Goal: Task Accomplishment & Management: Manage account settings

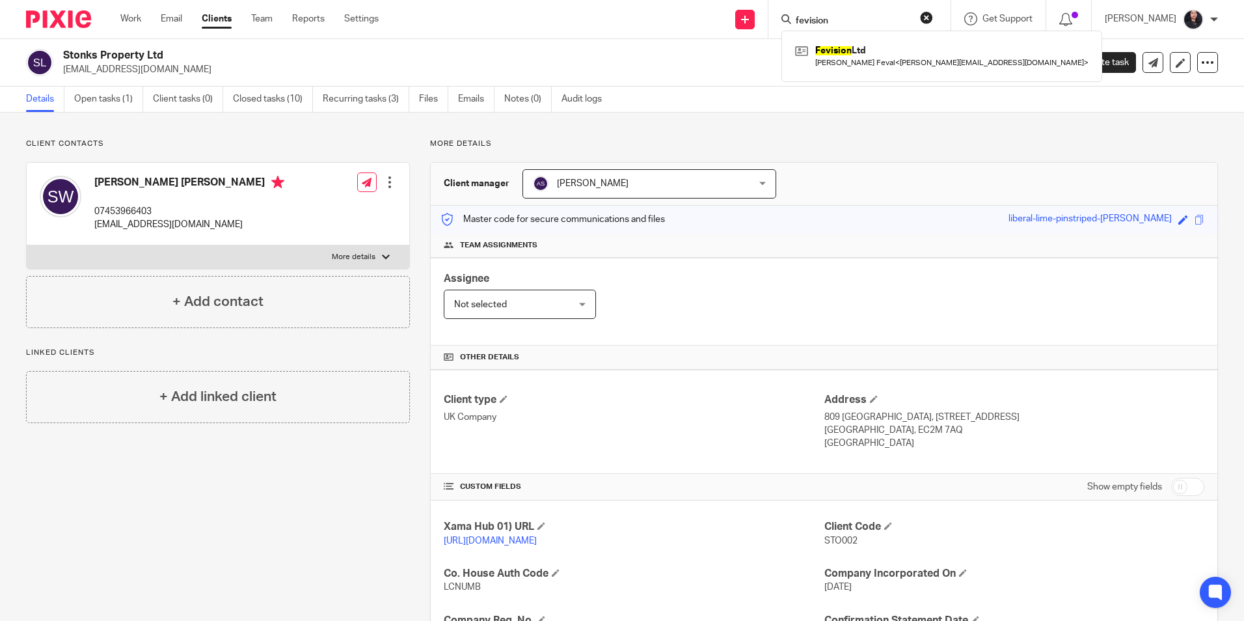
type input "fevision"
drag, startPoint x: 832, startPoint y: 19, endPoint x: 756, endPoint y: 5, distance: 77.4
click at [756, 5] on div "Send new email Create task Add client fevision Fevision Ltd Magdiel Feval < mag…" at bounding box center [821, 19] width 846 height 38
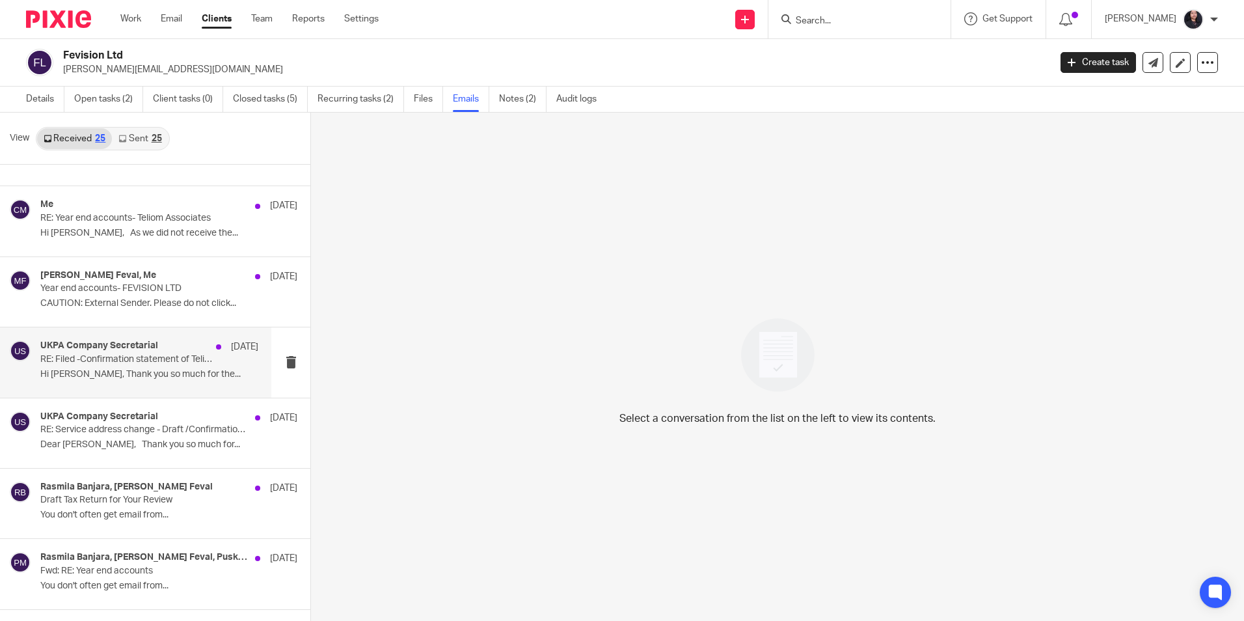
scroll to position [65, 0]
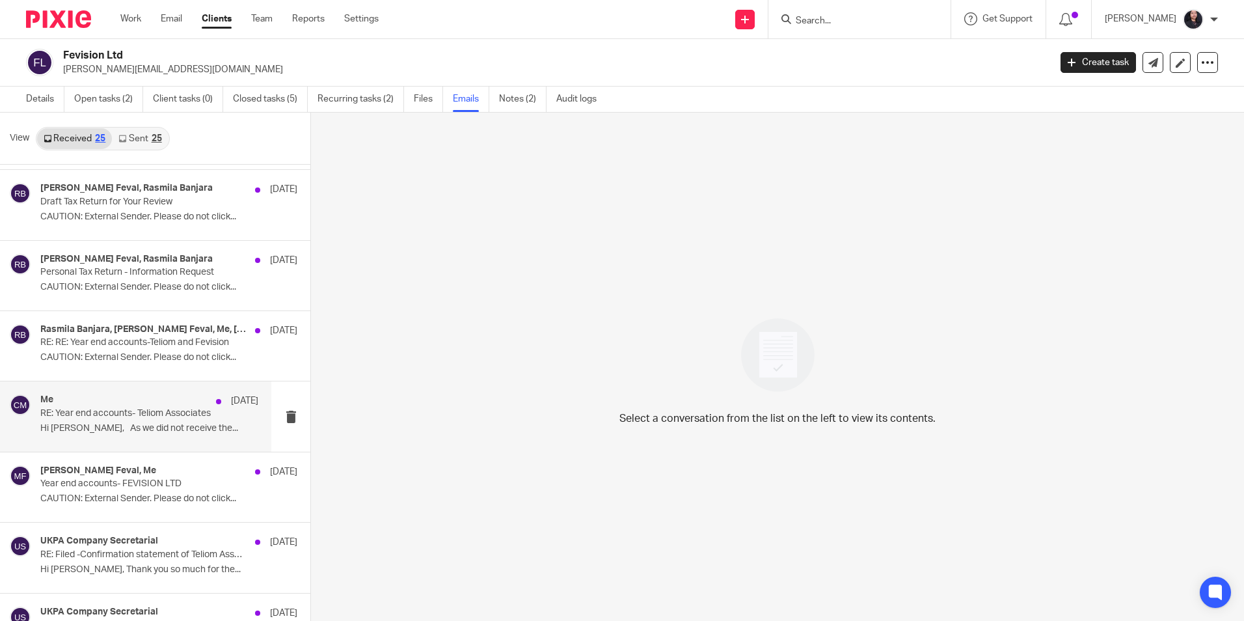
click at [121, 441] on div "Me 30 May 2024 RE: Year end accounts- Teliom Associates Hi Magdiel, As we did n…" at bounding box center [135, 416] width 271 height 70
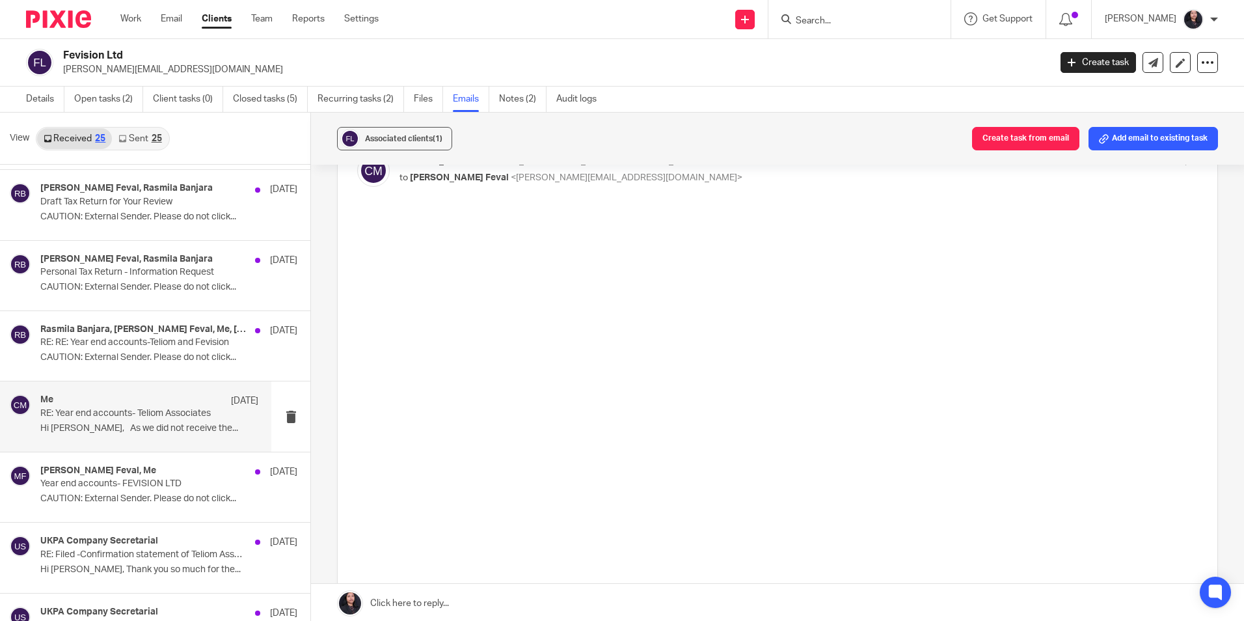
scroll to position [0, 0]
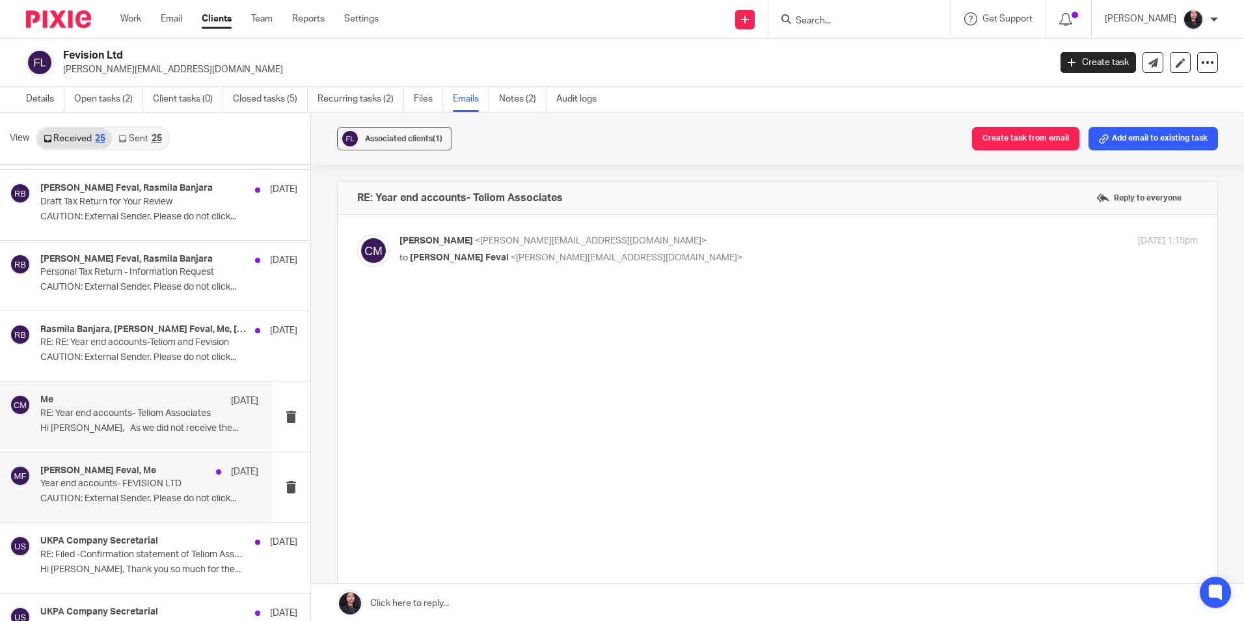
click at [128, 474] on div "Magdiel Feval, Me 12 May 2024" at bounding box center [149, 471] width 218 height 13
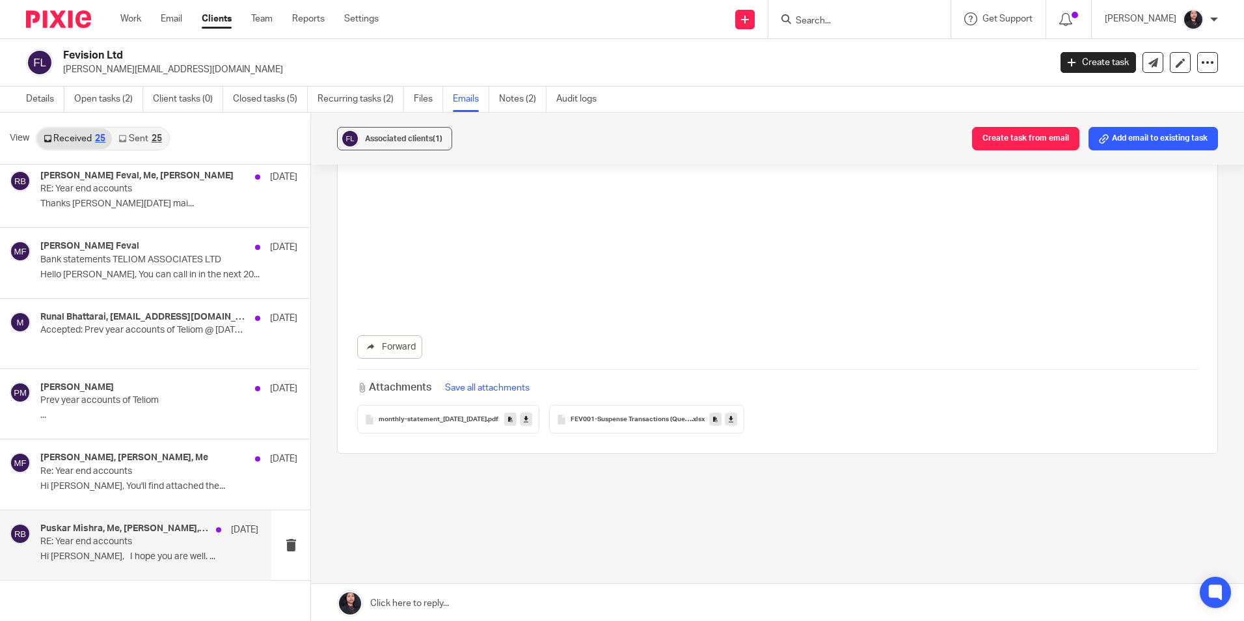
scroll to position [2, 0]
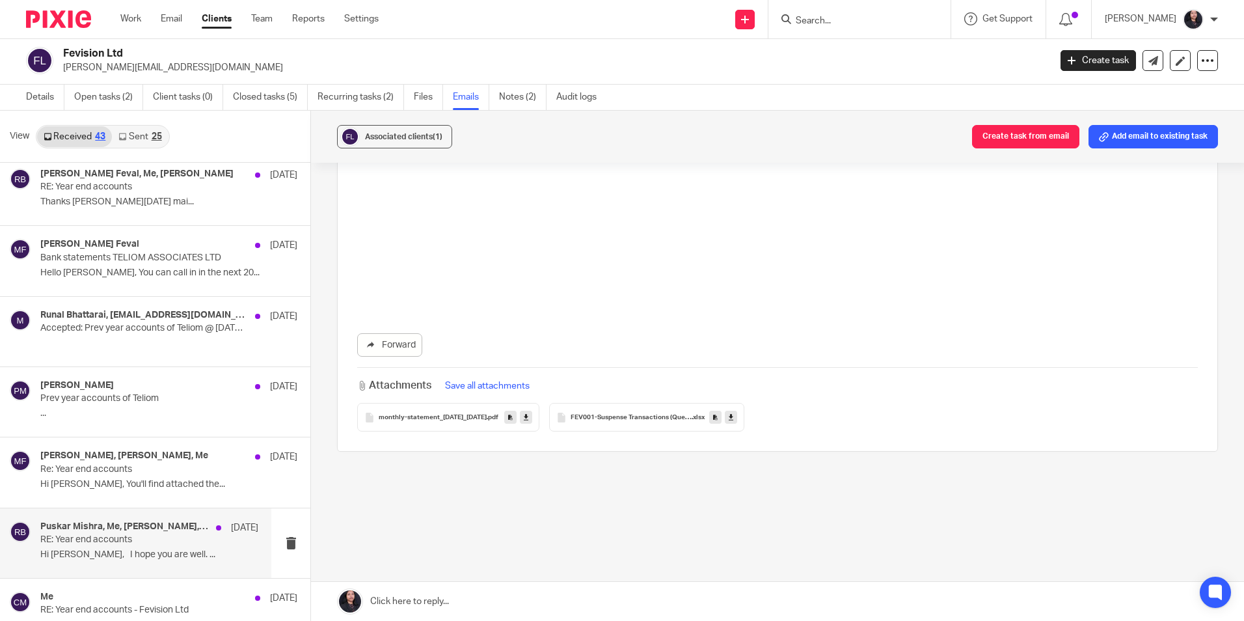
click at [117, 538] on p "RE: Year end accounts" at bounding box center [127, 539] width 174 height 11
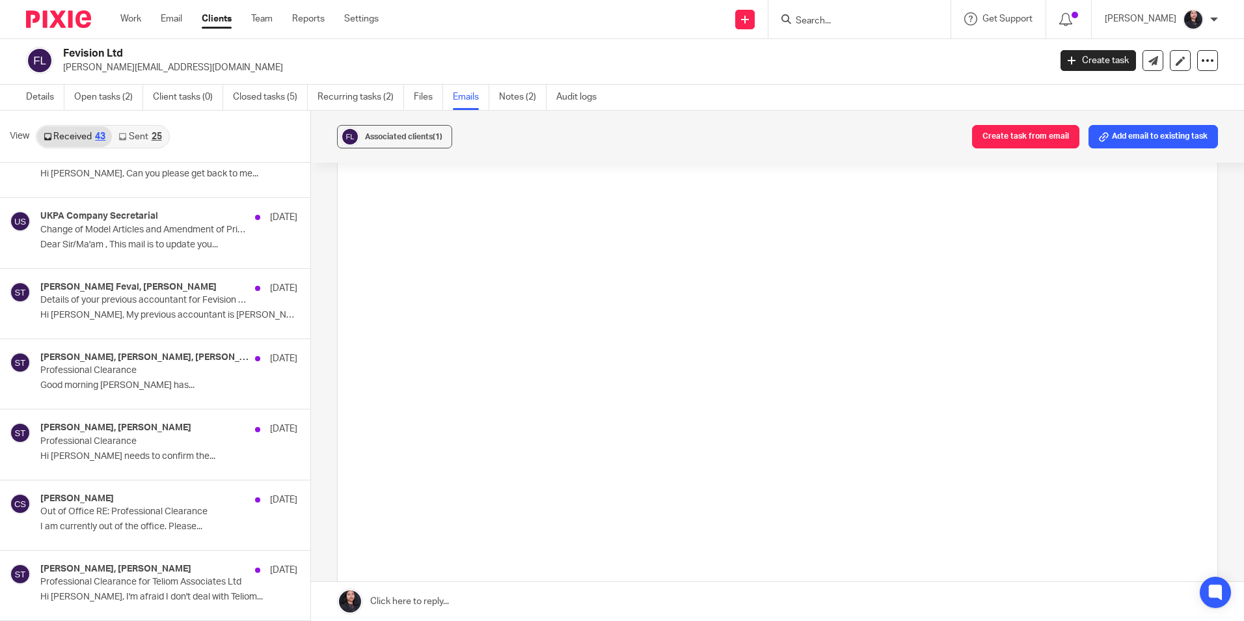
scroll to position [0, 0]
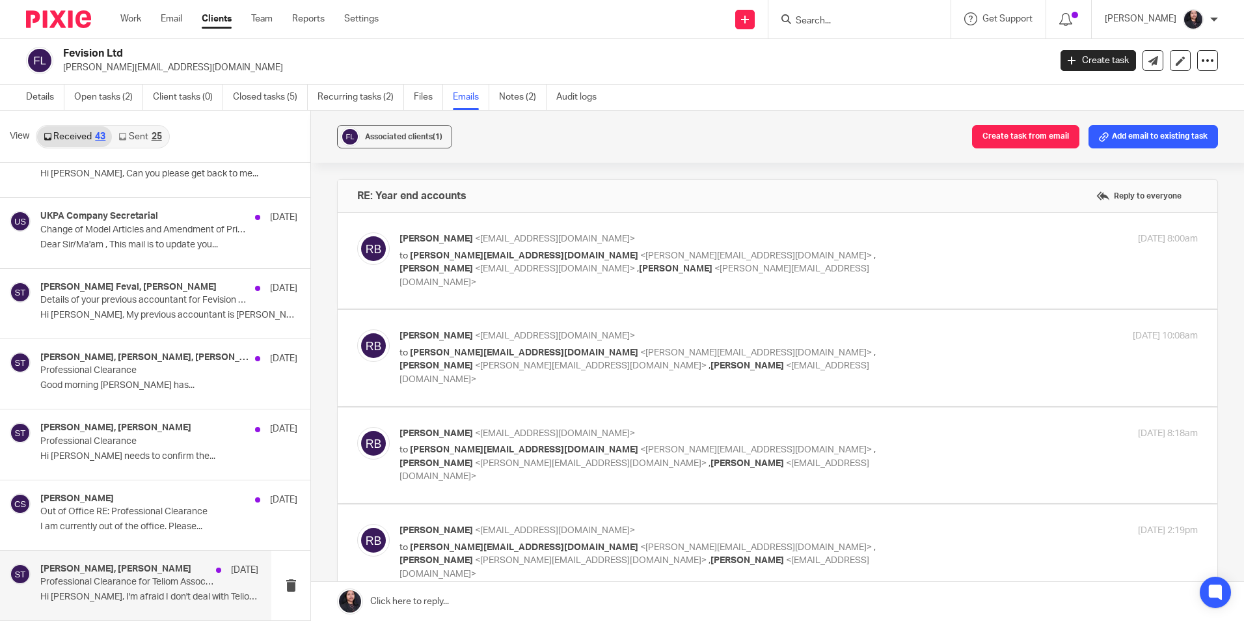
click at [99, 581] on p "Professional Clearance for Teliom Associates Ltd" at bounding box center [127, 582] width 174 height 11
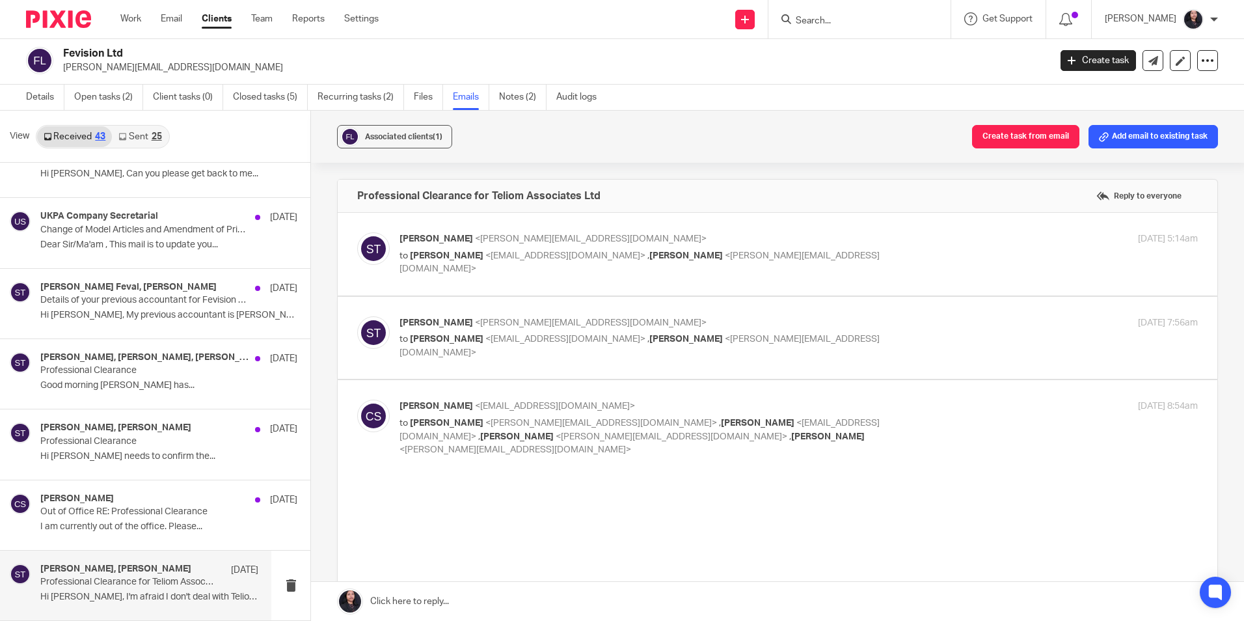
click at [504, 343] on span "<claire.sandford@queensyard.co.uk>" at bounding box center [566, 339] width 160 height 9
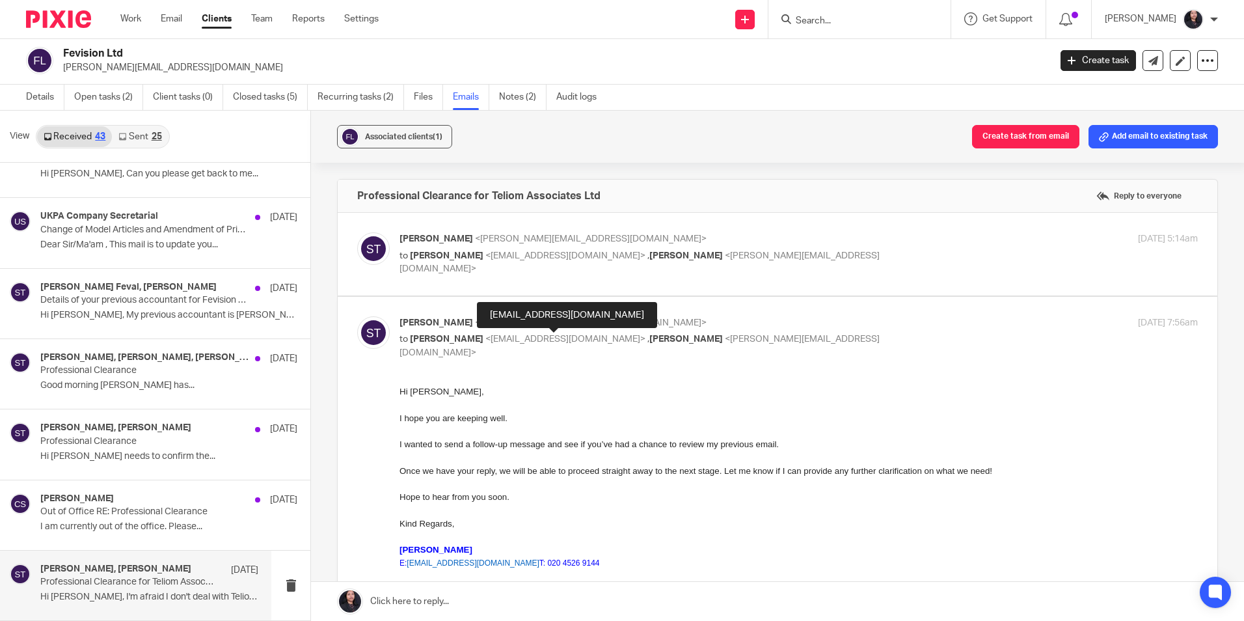
click at [504, 343] on span "<claire.sandford@queensyard.co.uk>" at bounding box center [566, 339] width 160 height 9
checkbox input "false"
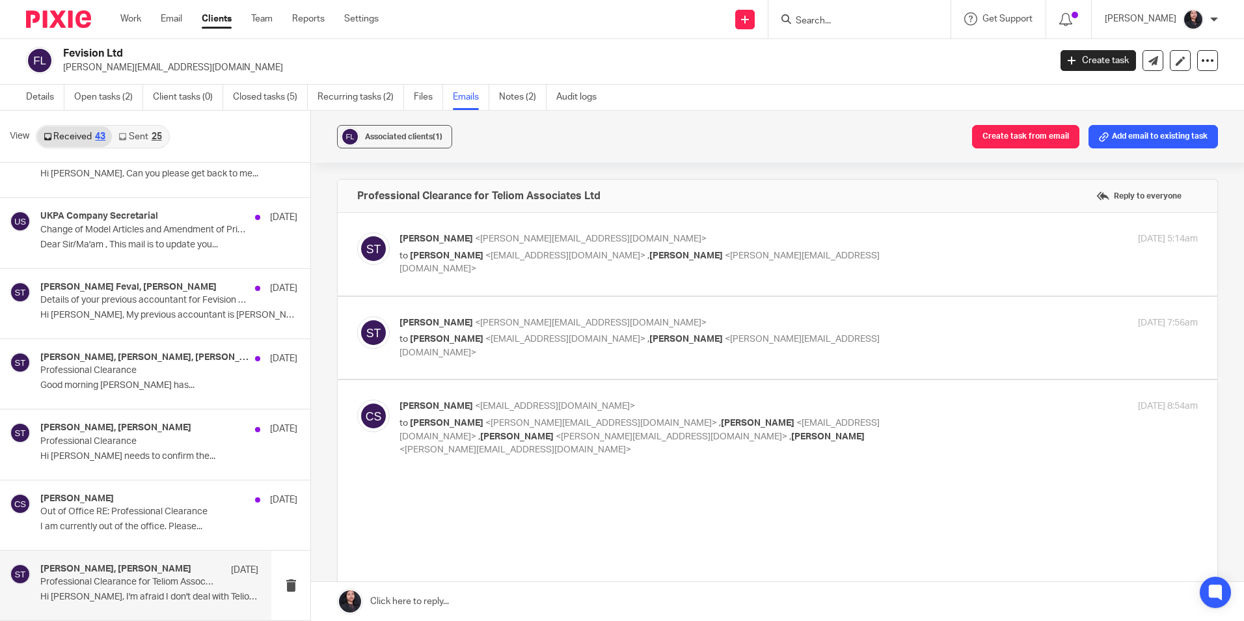
click at [495, 254] on span "<claire.sandford@queensyard.co.uk>" at bounding box center [566, 255] width 160 height 9
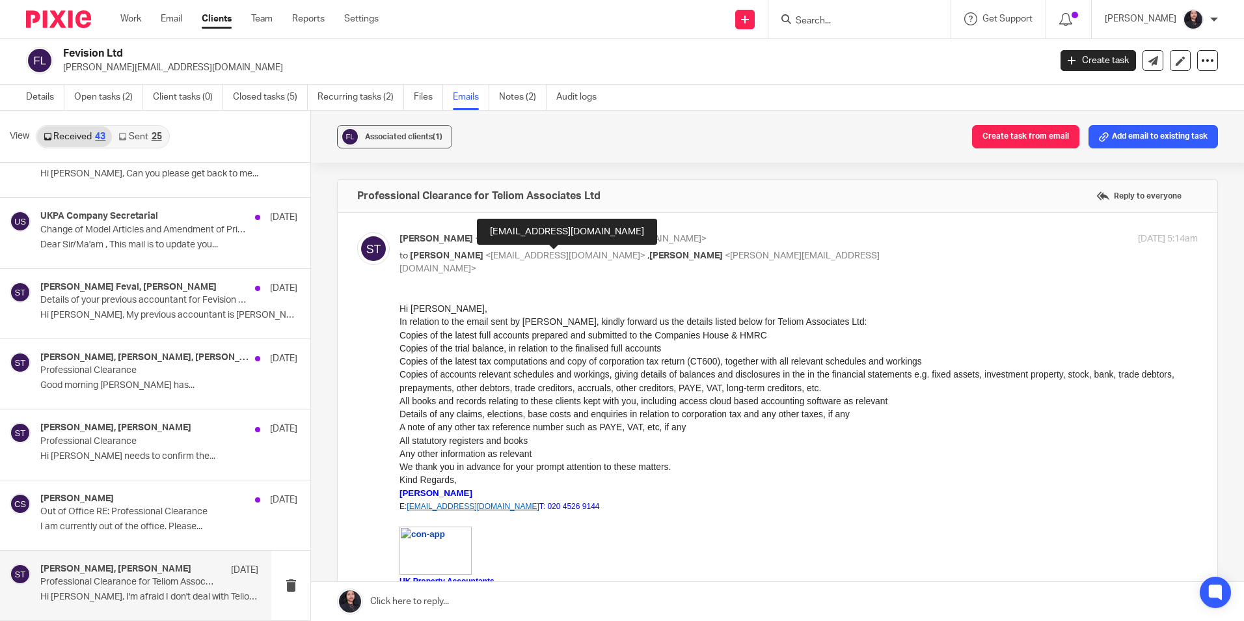
click at [495, 254] on span "<claire.sandford@queensyard.co.uk>" at bounding box center [566, 255] width 160 height 9
checkbox input "false"
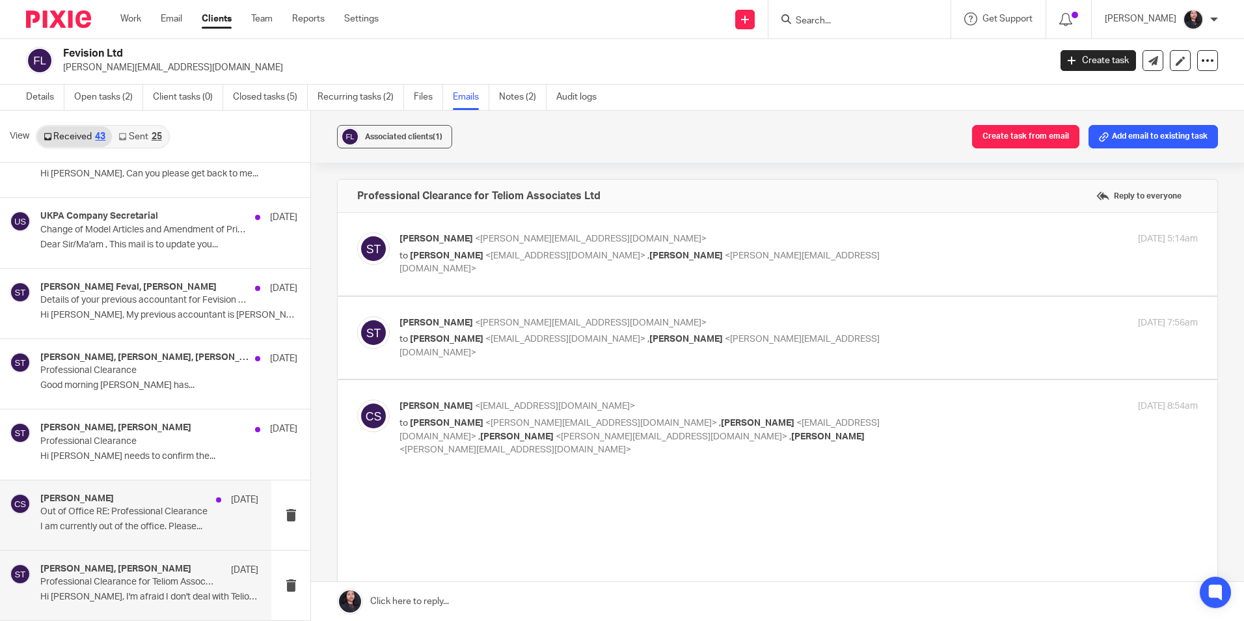
click at [75, 502] on h4 "Claire Sandford" at bounding box center [77, 498] width 74 height 11
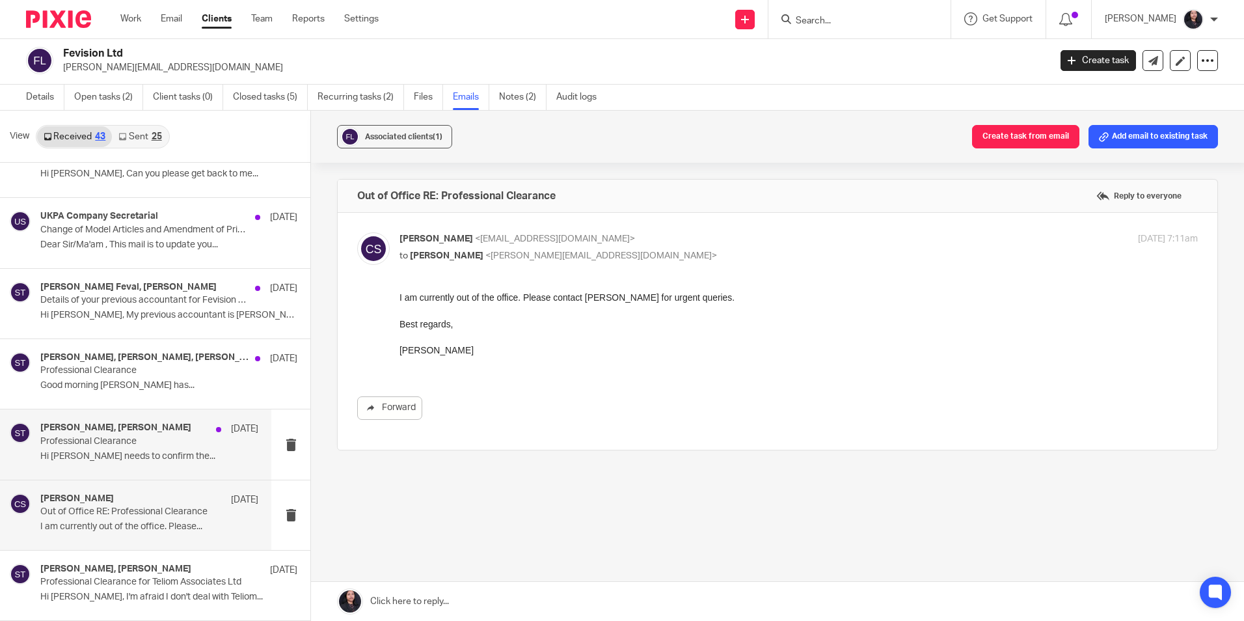
click at [90, 452] on p "Hi Sami, Etienne needs to confirm the..." at bounding box center [149, 456] width 218 height 11
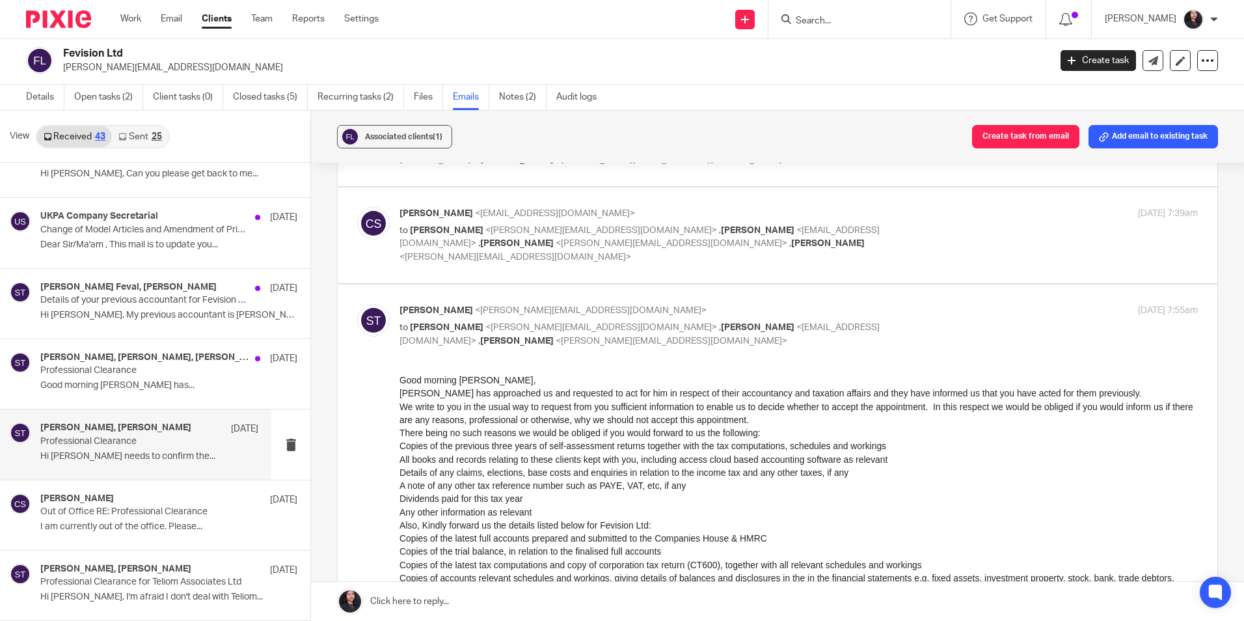
scroll to position [130, 0]
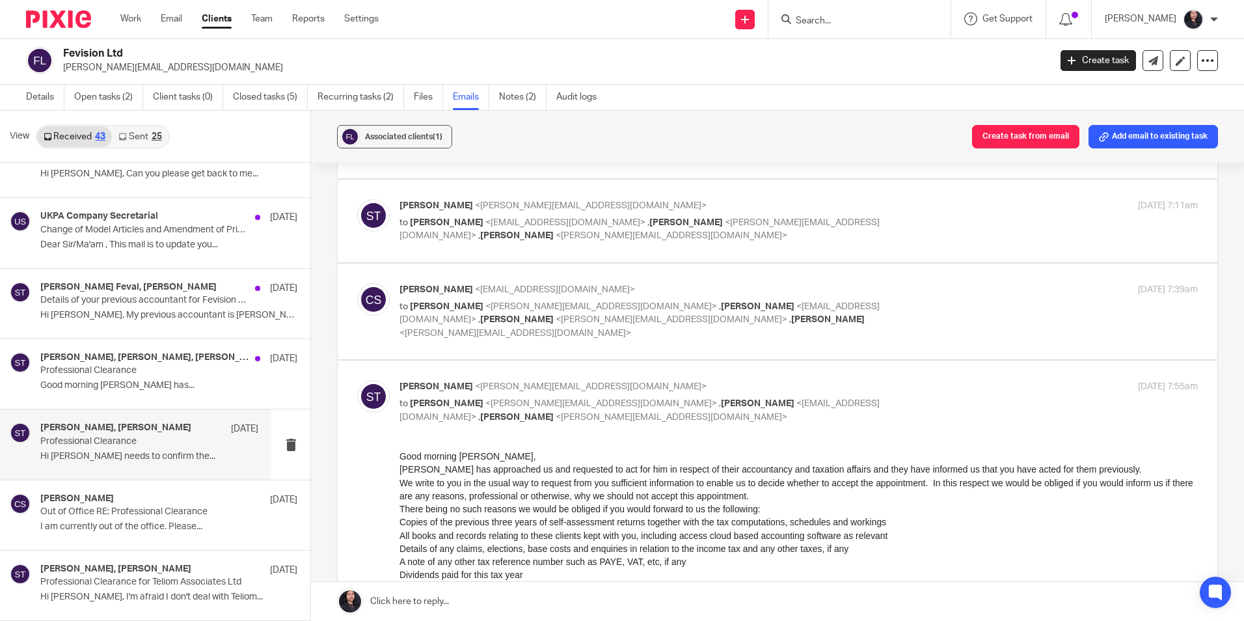
click at [562, 300] on p "to Sami Thapa <sami@ukpa.co.uk> , Claire Sandford <claire.sandford@queensyard.c…" at bounding box center [666, 320] width 532 height 40
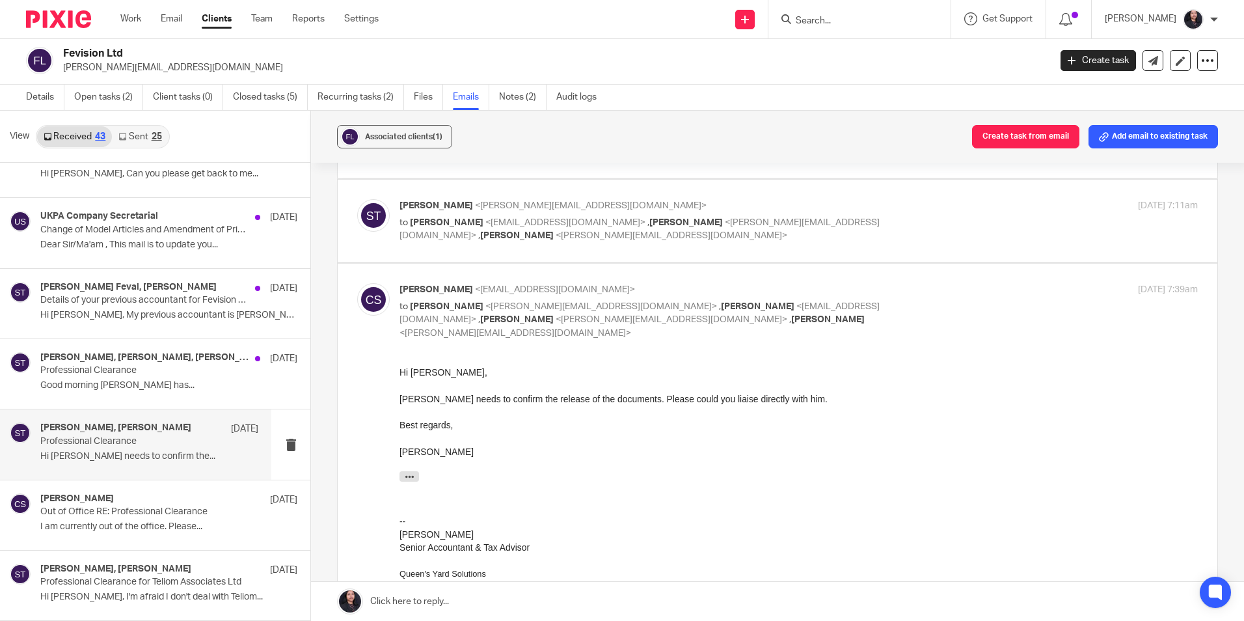
scroll to position [0, 0]
click at [562, 300] on p "to Sami Thapa <sami@ukpa.co.uk> , Claire Sandford <claire.sandford@queensyard.c…" at bounding box center [666, 320] width 532 height 40
checkbox input "false"
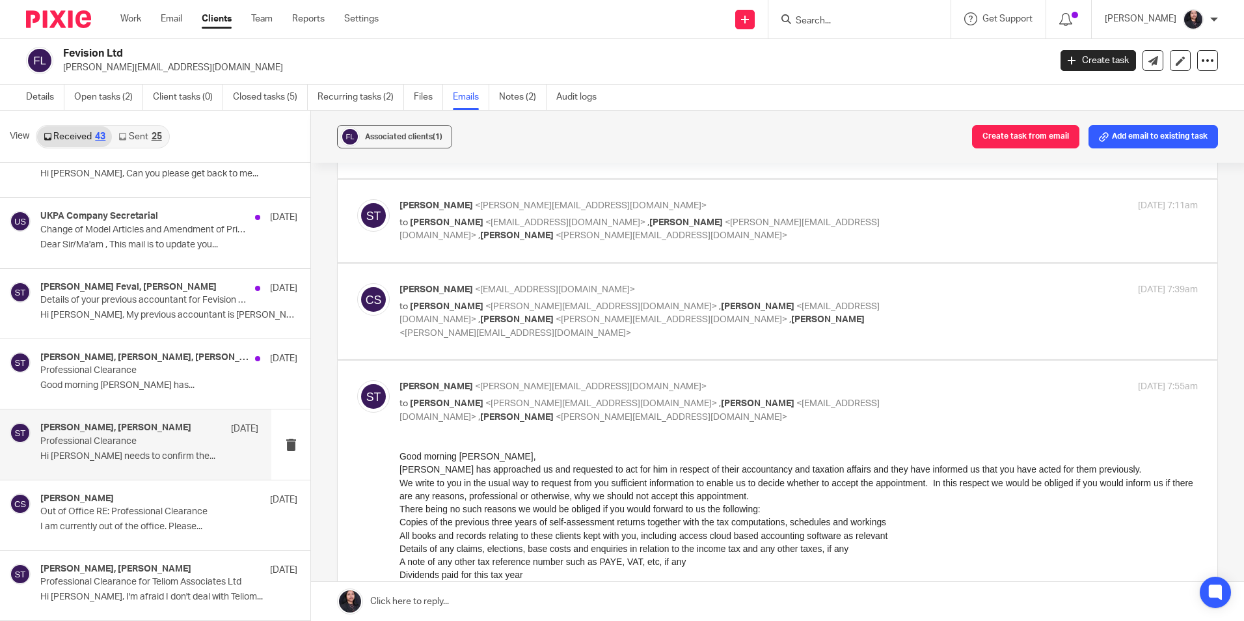
click at [586, 199] on p "Sami Thapa <sami@ukpa.co.uk>" at bounding box center [666, 206] width 532 height 14
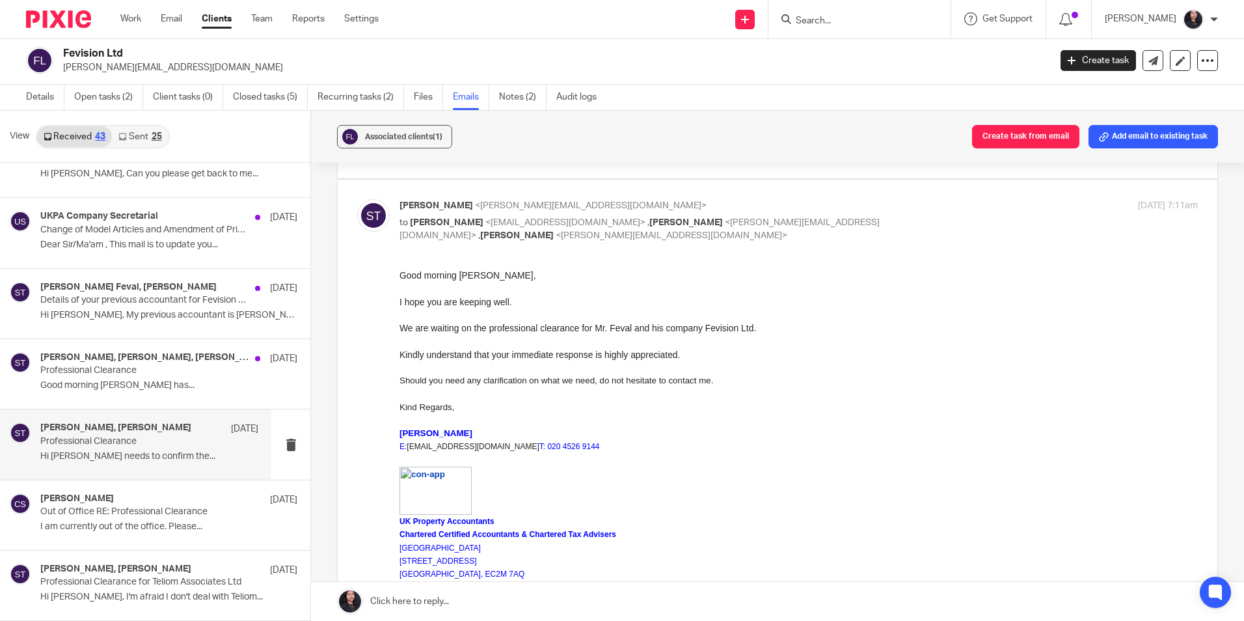
drag, startPoint x: 586, startPoint y: 199, endPoint x: 588, endPoint y: 210, distance: 10.6
click at [586, 199] on p "Sami Thapa <sami@ukpa.co.uk>" at bounding box center [666, 206] width 532 height 14
checkbox input "false"
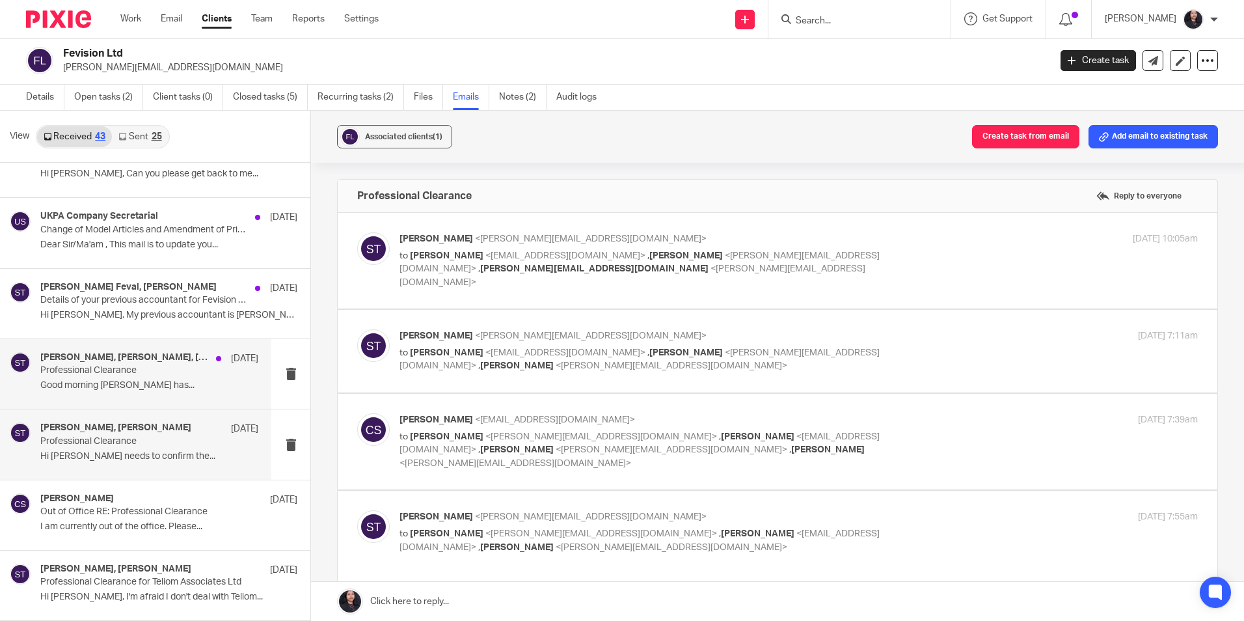
click at [102, 379] on div "Sami Thapa, Claire Sandford, Magdiel Feval 29 Nov 2022 Professional Clearance G…" at bounding box center [149, 374] width 218 height 44
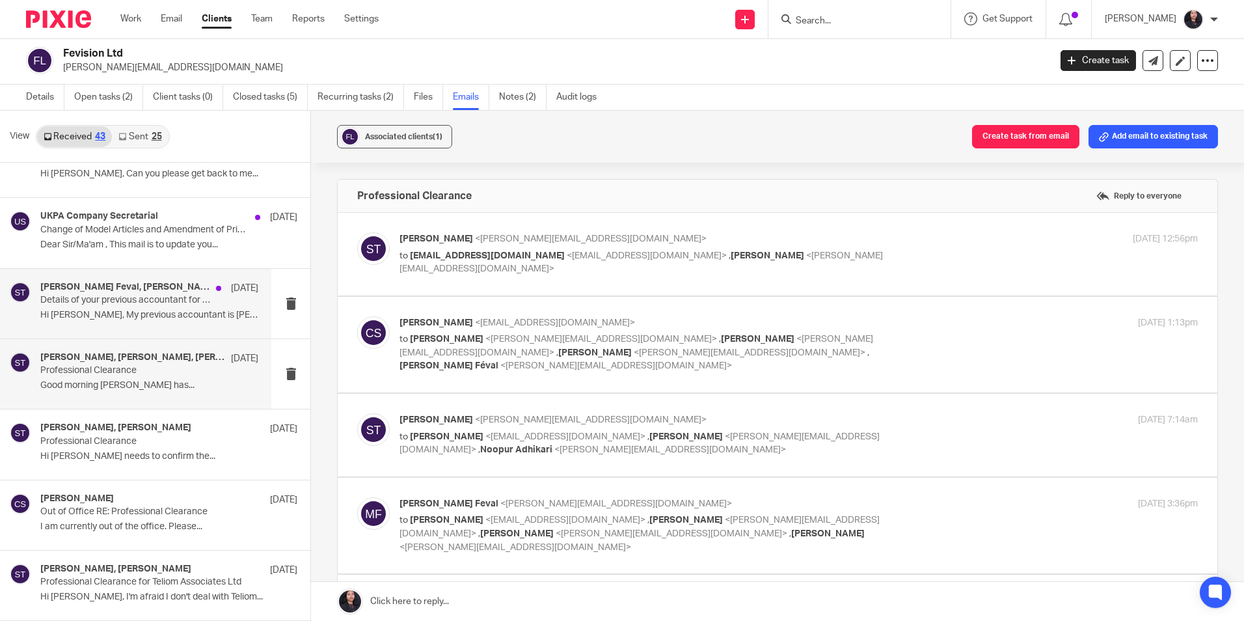
click at [142, 310] on p "Hi Sami, My previous accountant is Claire..." at bounding box center [149, 315] width 218 height 11
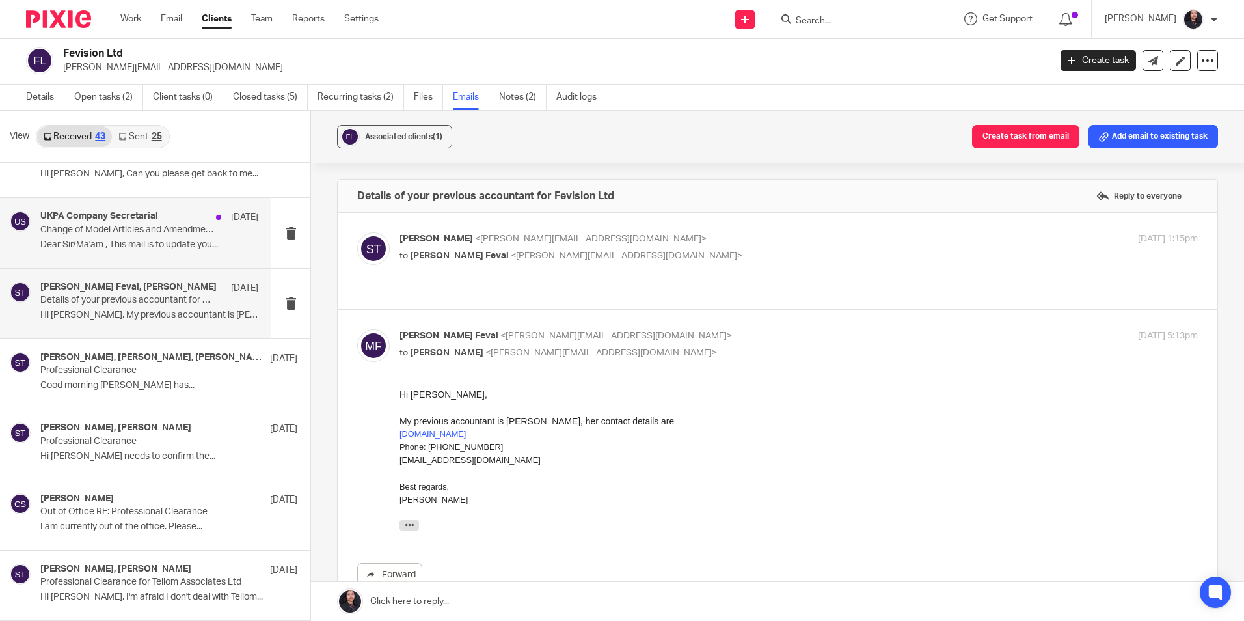
click at [118, 236] on div "UKPA Company Secretarial 28 Dec 2022 Change of Model Articles and Amendment of …" at bounding box center [149, 233] width 218 height 44
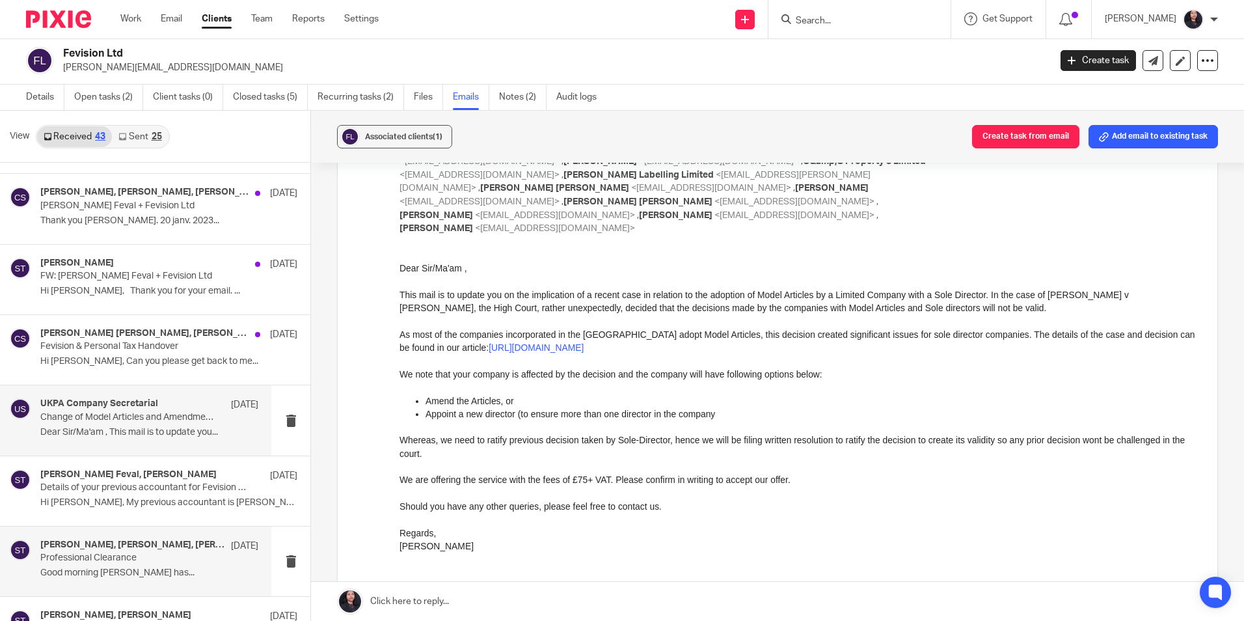
scroll to position [2379, 0]
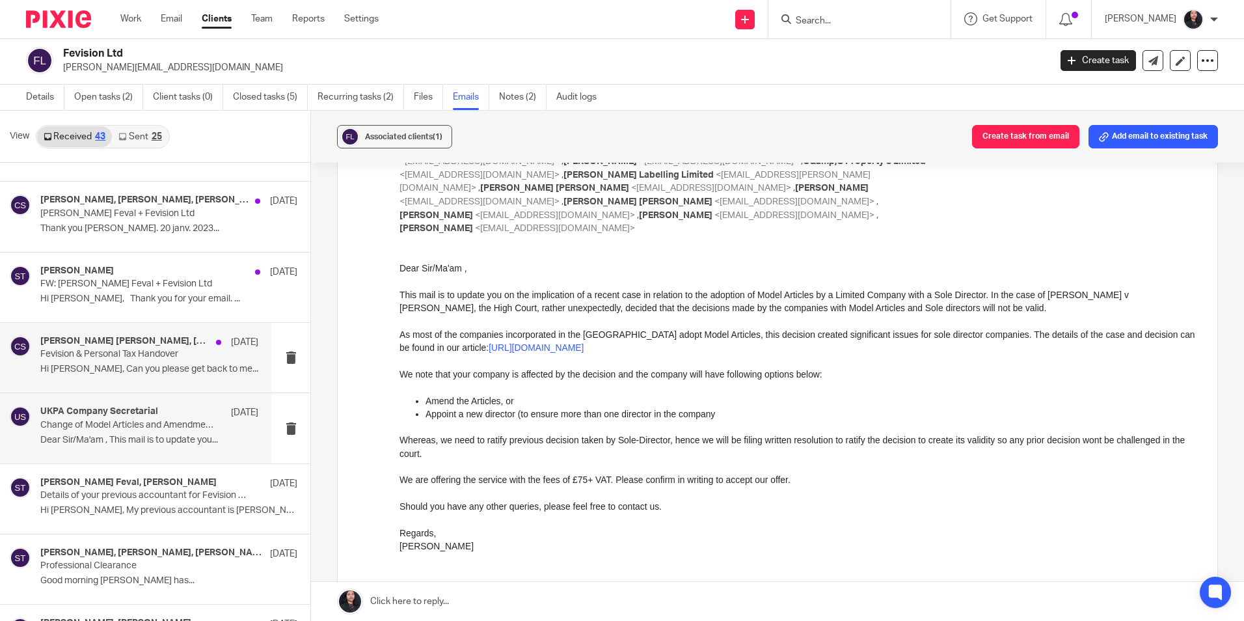
click at [65, 351] on p "Fevision & Personal Tax Handover" at bounding box center [127, 354] width 174 height 11
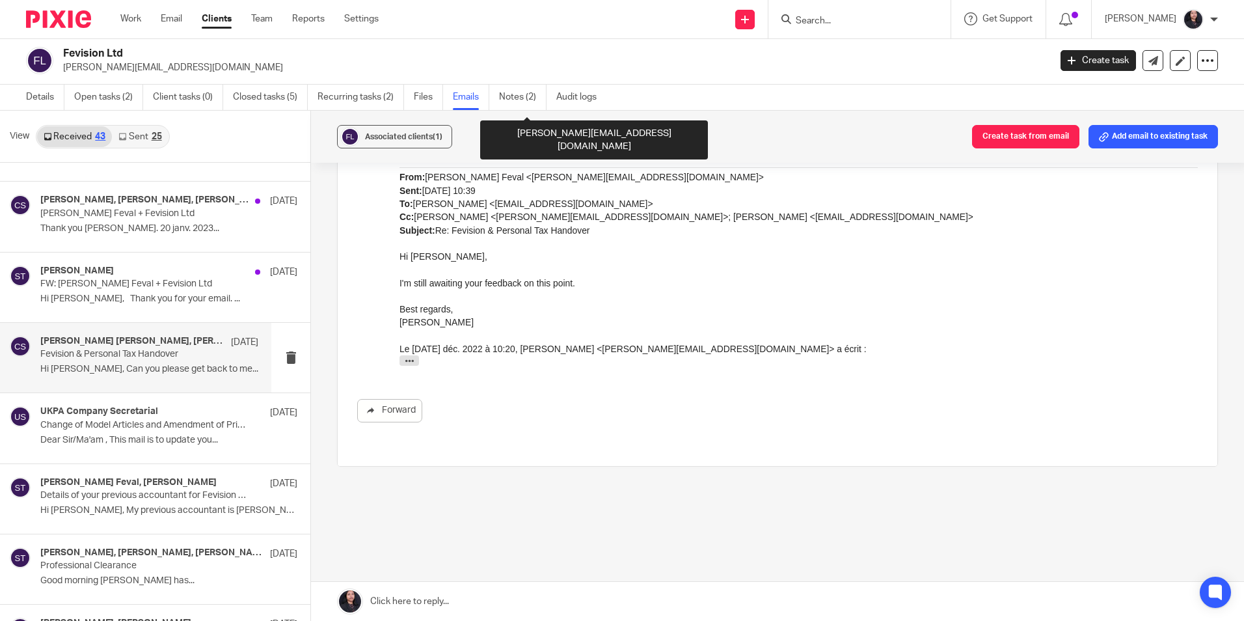
scroll to position [0, 0]
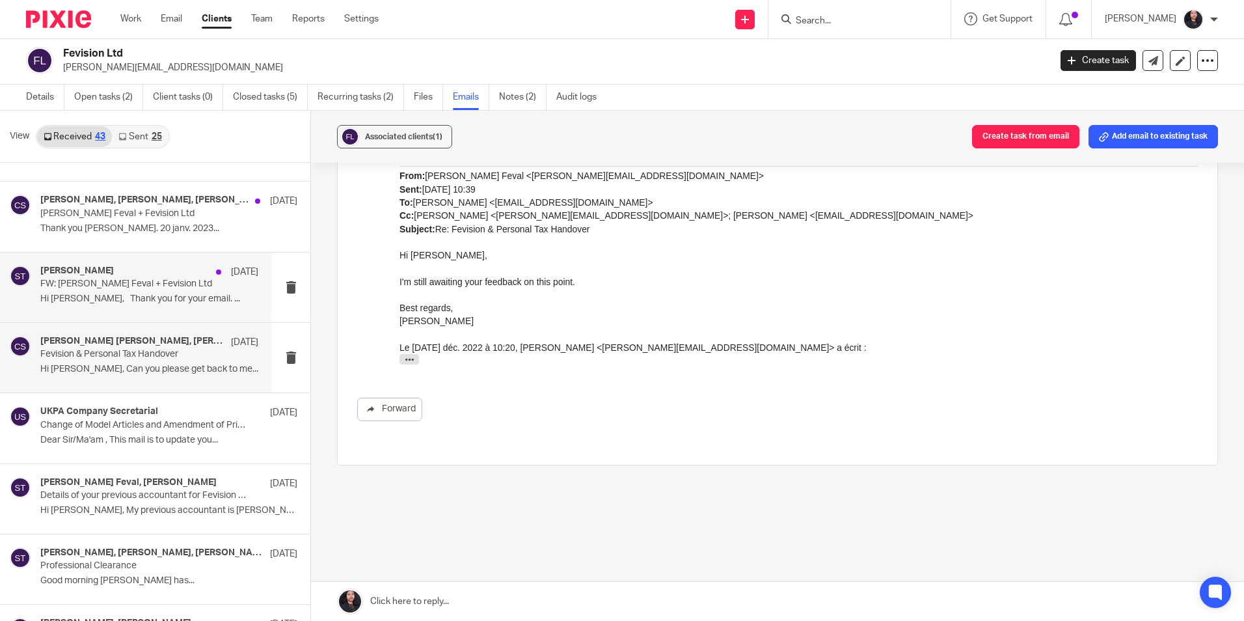
click at [103, 294] on p "Hi Claire, Thank you for your email. ..." at bounding box center [149, 299] width 218 height 11
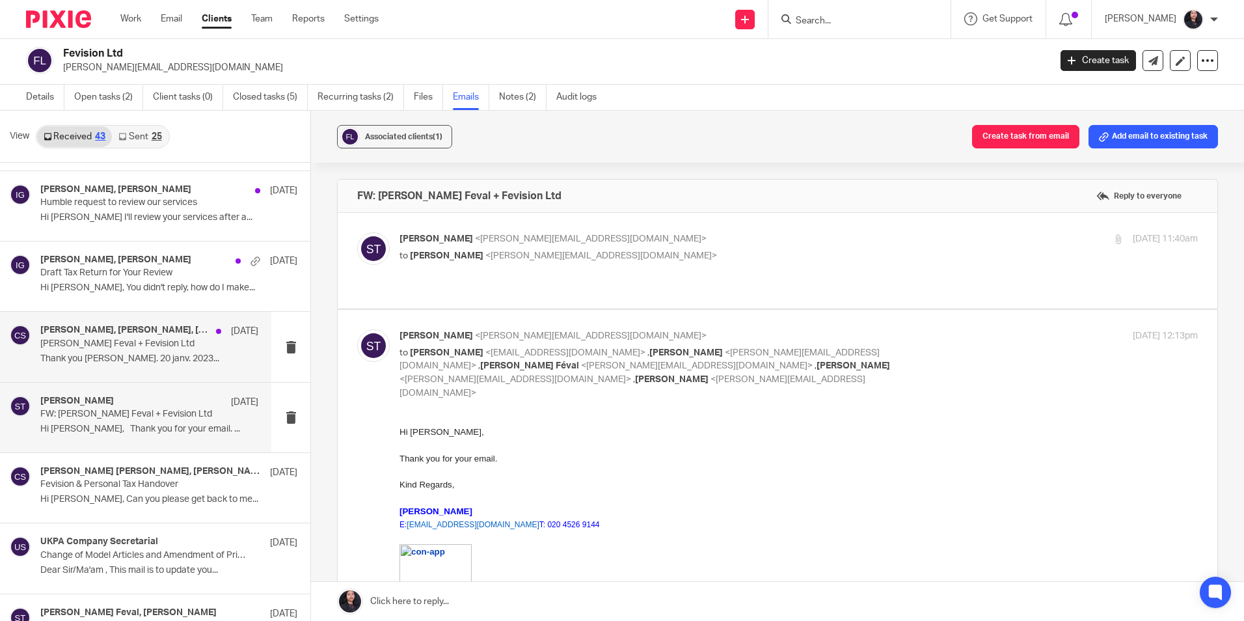
click at [103, 337] on div "Magdiel Feval, Sami Thapa, Claire Sandford 20 Jan 2023" at bounding box center [149, 331] width 218 height 13
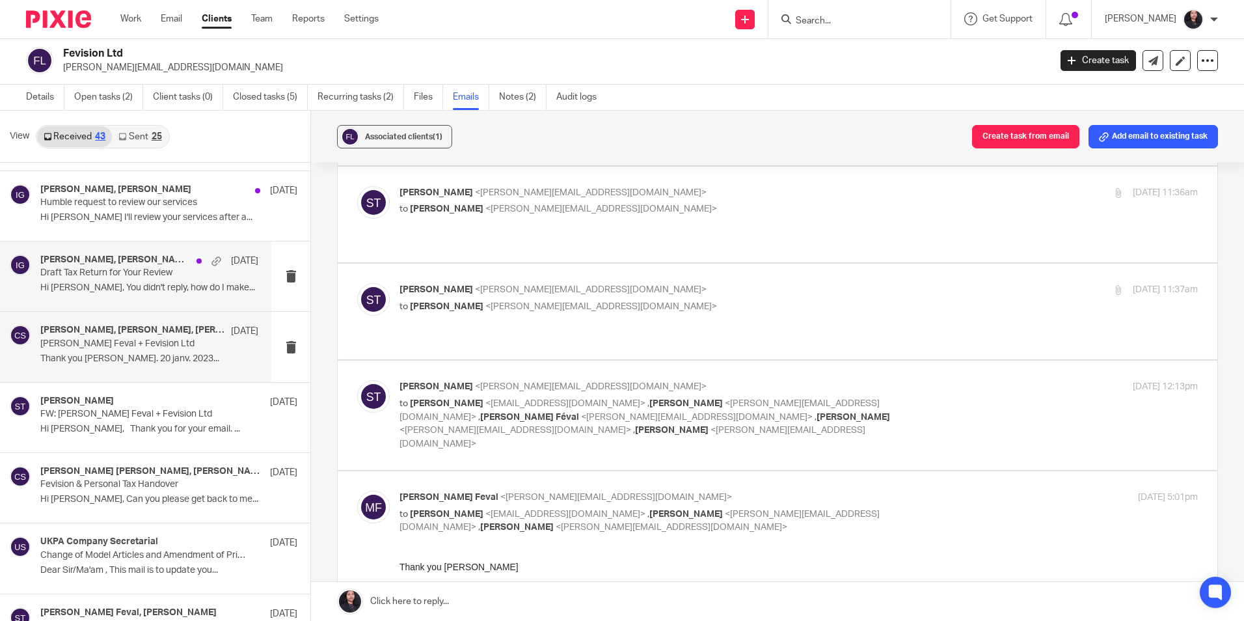
click at [133, 282] on p "Hi Ishika, You didn't reply, how do I make..." at bounding box center [149, 287] width 218 height 11
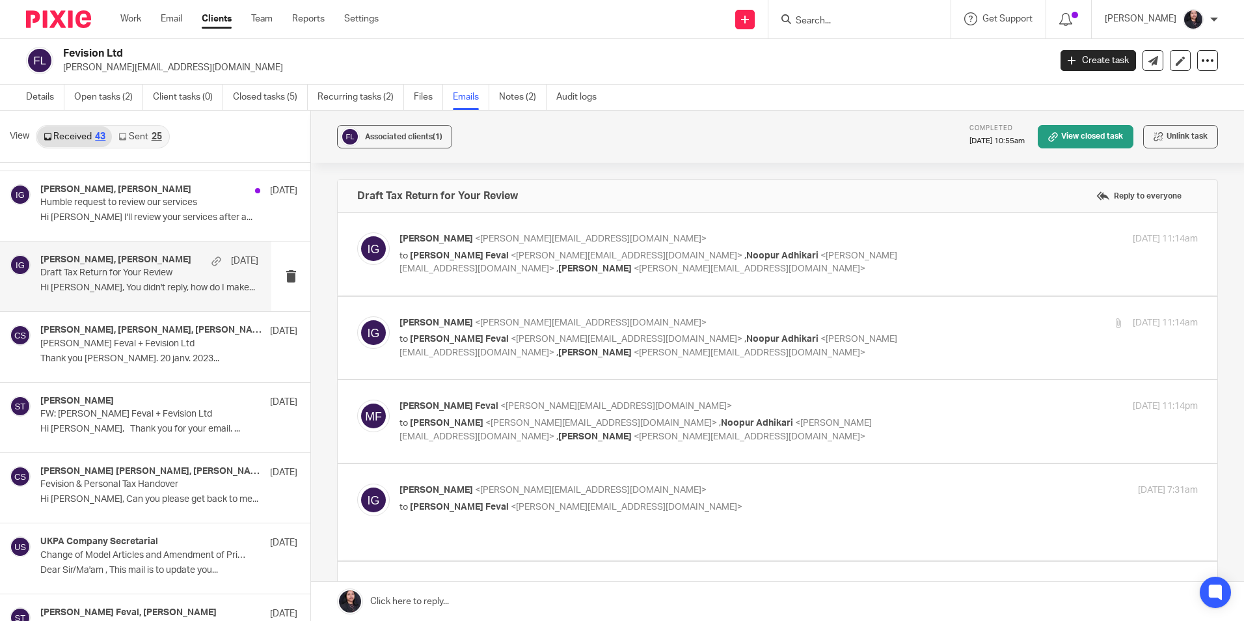
click at [124, 275] on p "Draft Tax Return for Your Review" at bounding box center [127, 272] width 174 height 11
click at [490, 250] on p "to Magdiel Feval <magdiel.feval@gmail.com> , Noopur Adhikari <noopur@ukpa.co.uk…" at bounding box center [666, 262] width 532 height 27
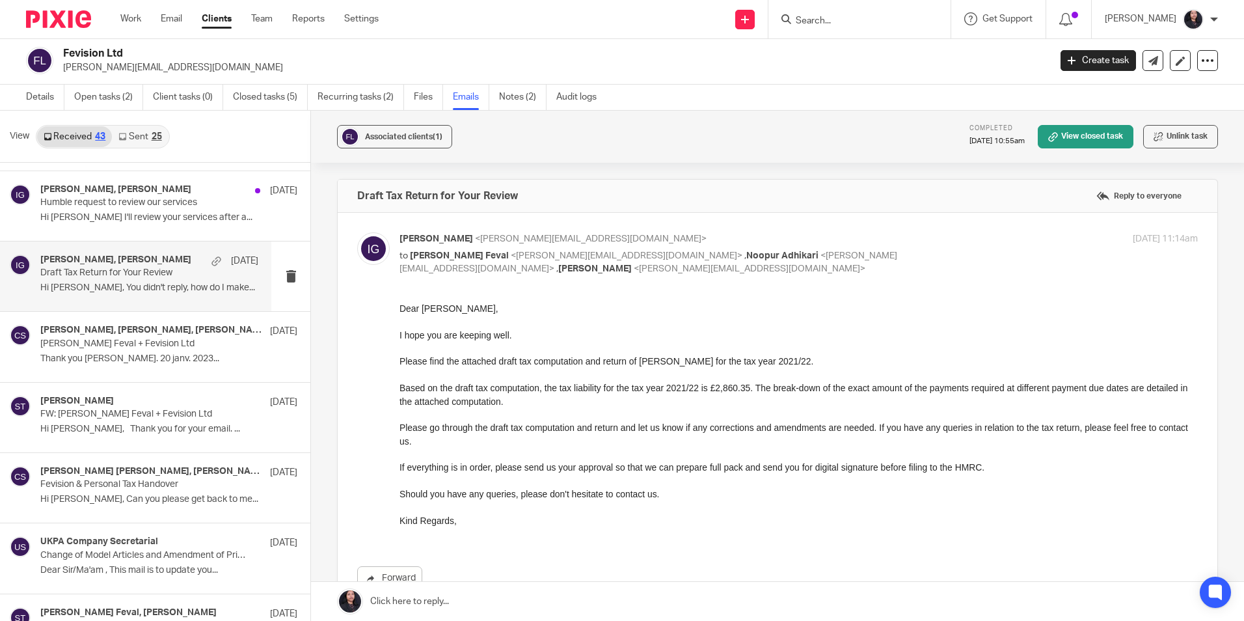
click at [490, 250] on p "to Magdiel Feval <magdiel.feval@gmail.com> , Noopur Adhikari <noopur@ukpa.co.uk…" at bounding box center [666, 262] width 532 height 27
checkbox input "false"
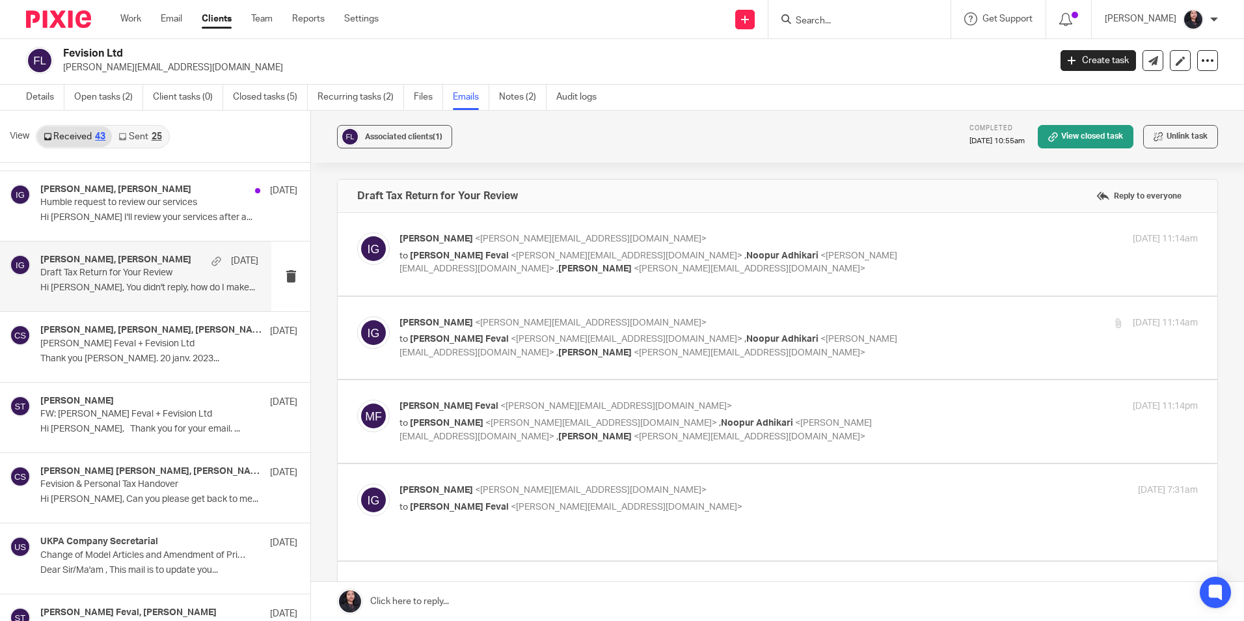
click at [511, 336] on span "<magdiel.feval@gmail.com>" at bounding box center [627, 339] width 232 height 9
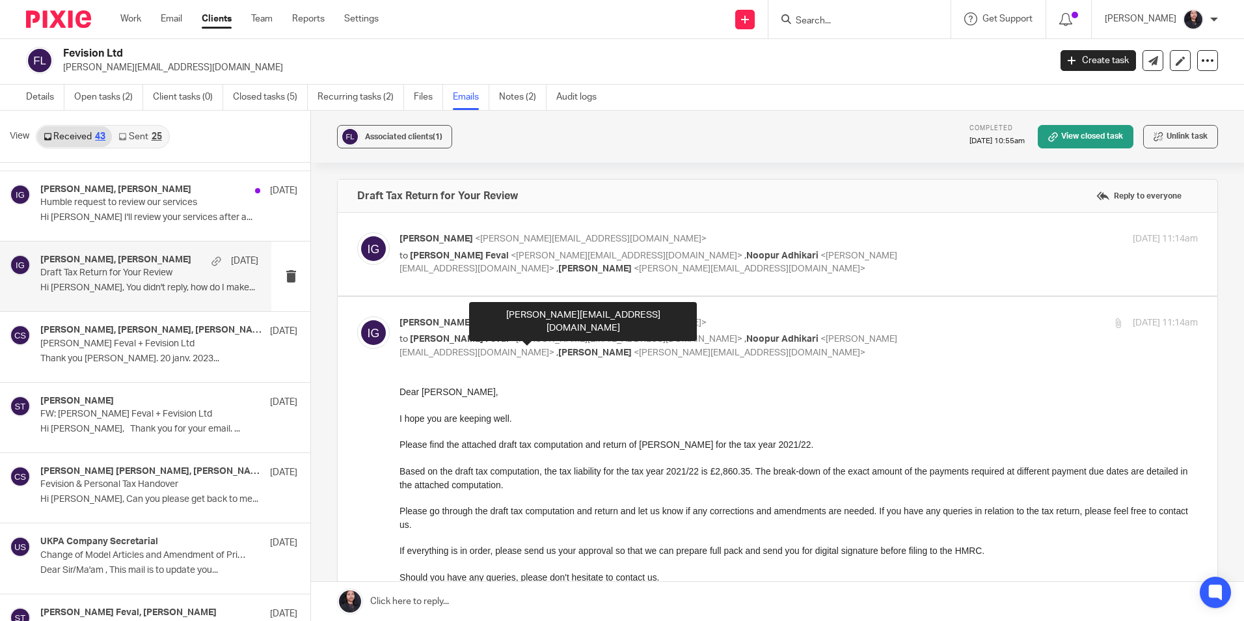
click at [511, 336] on span "<magdiel.feval@gmail.com>" at bounding box center [627, 339] width 232 height 9
checkbox input "false"
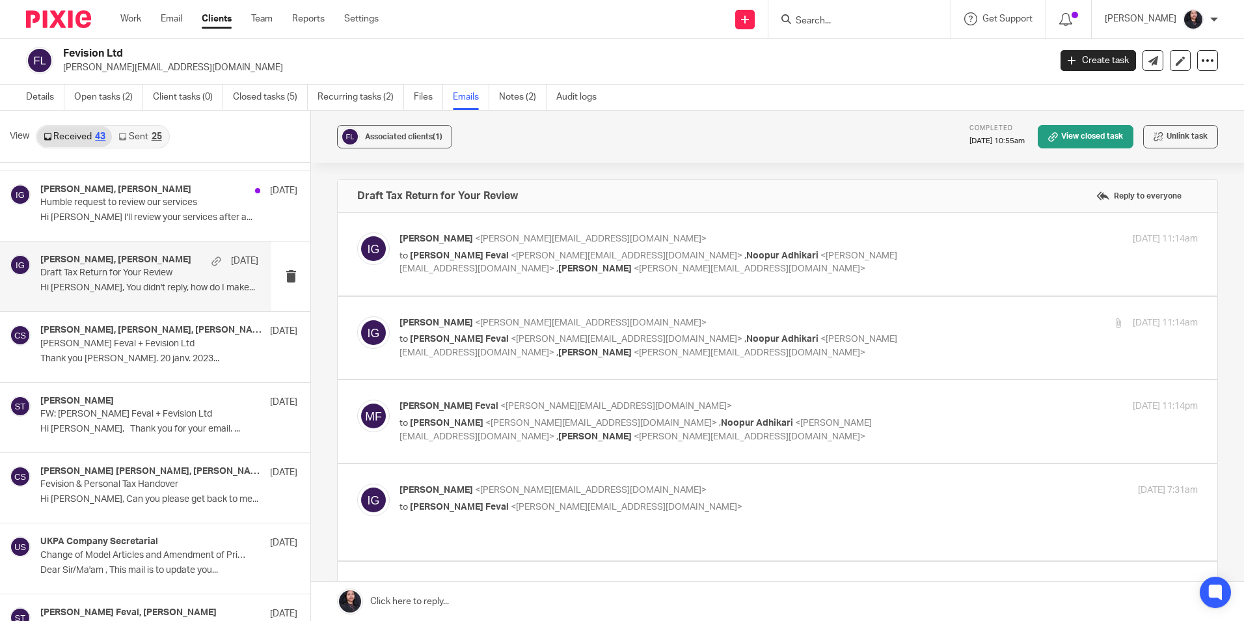
click at [500, 410] on span "<magdiel.feval@gmail.com>" at bounding box center [616, 406] width 232 height 9
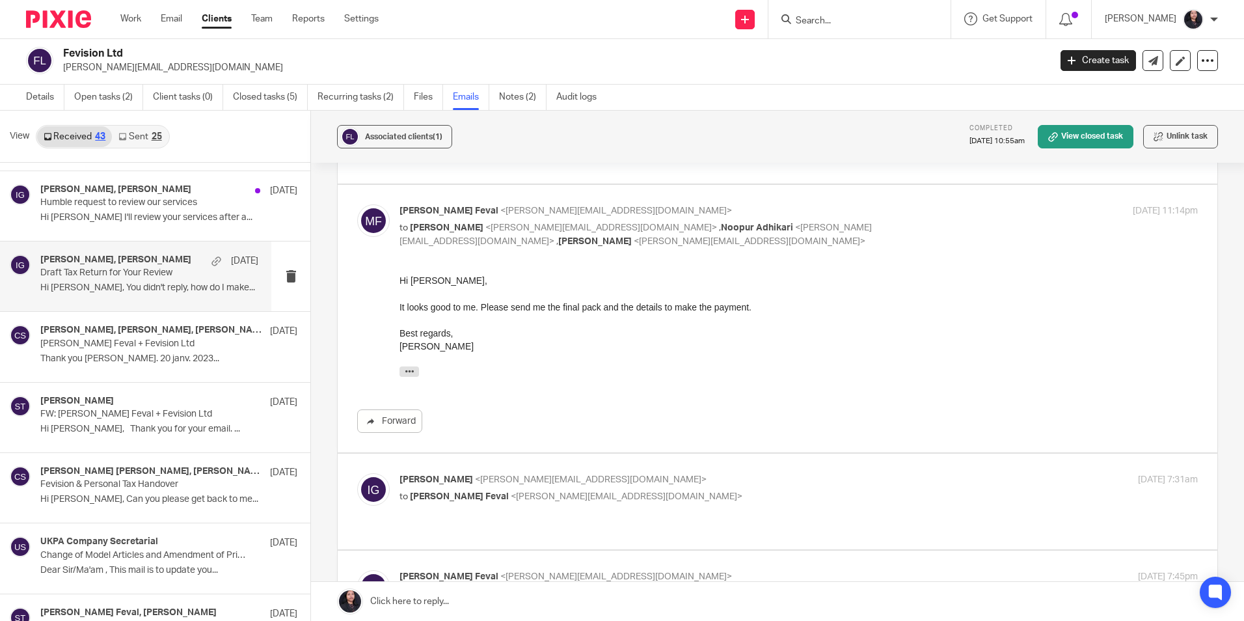
click at [486, 227] on span "<ishika@ukpa.co.uk>" at bounding box center [602, 227] width 232 height 9
checkbox input "false"
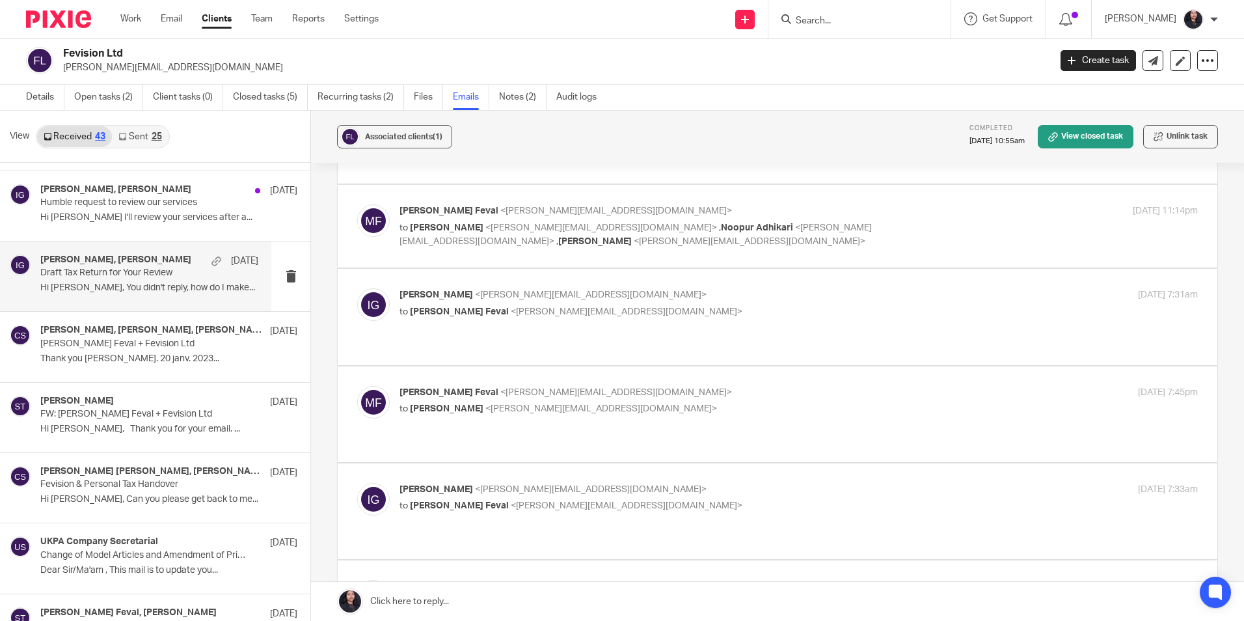
click at [465, 315] on span "Magdiel Feval" at bounding box center [459, 311] width 99 height 9
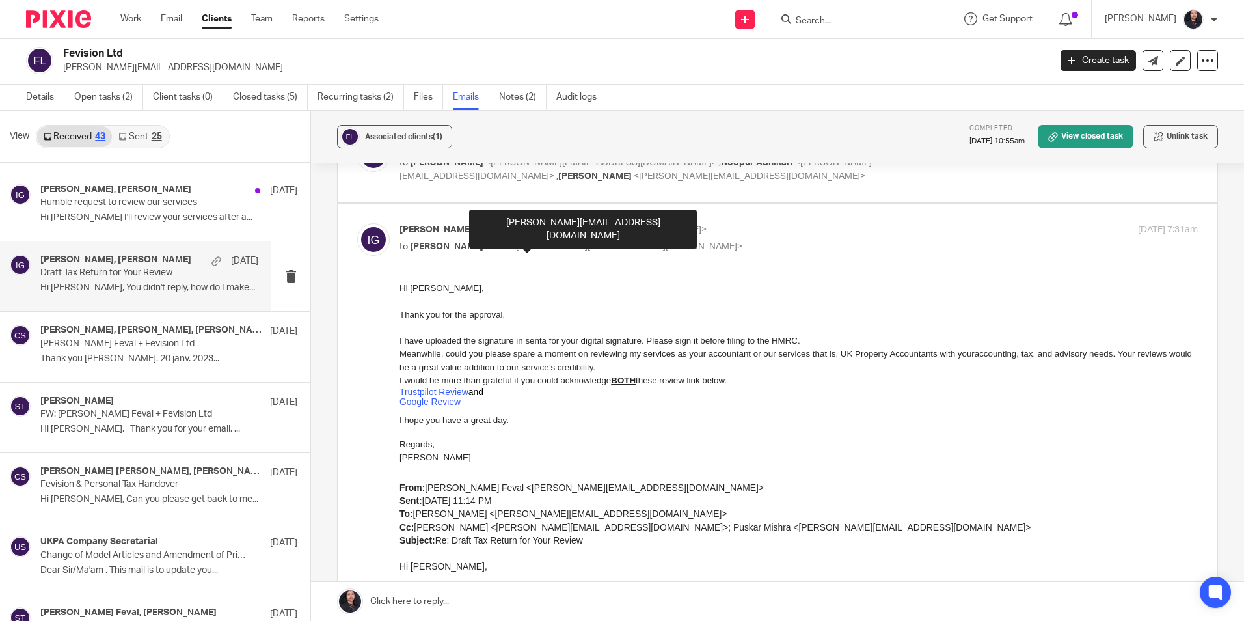
click at [511, 244] on span "<magdiel.feval@gmail.com>" at bounding box center [627, 246] width 232 height 9
checkbox input "false"
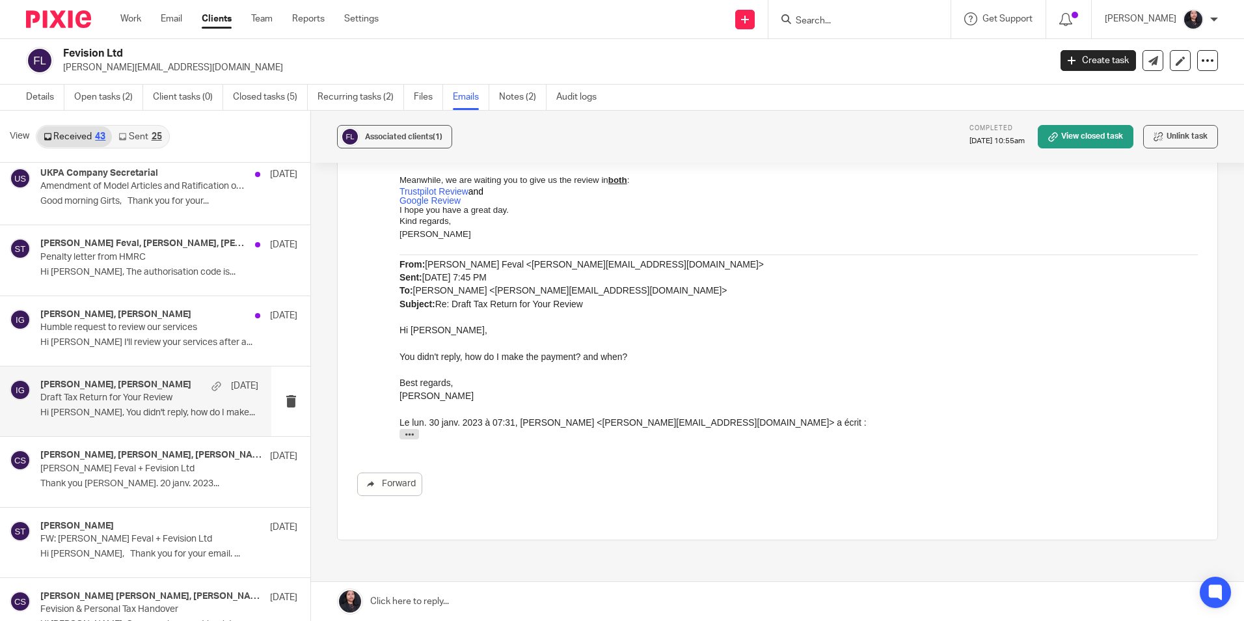
scroll to position [2118, 0]
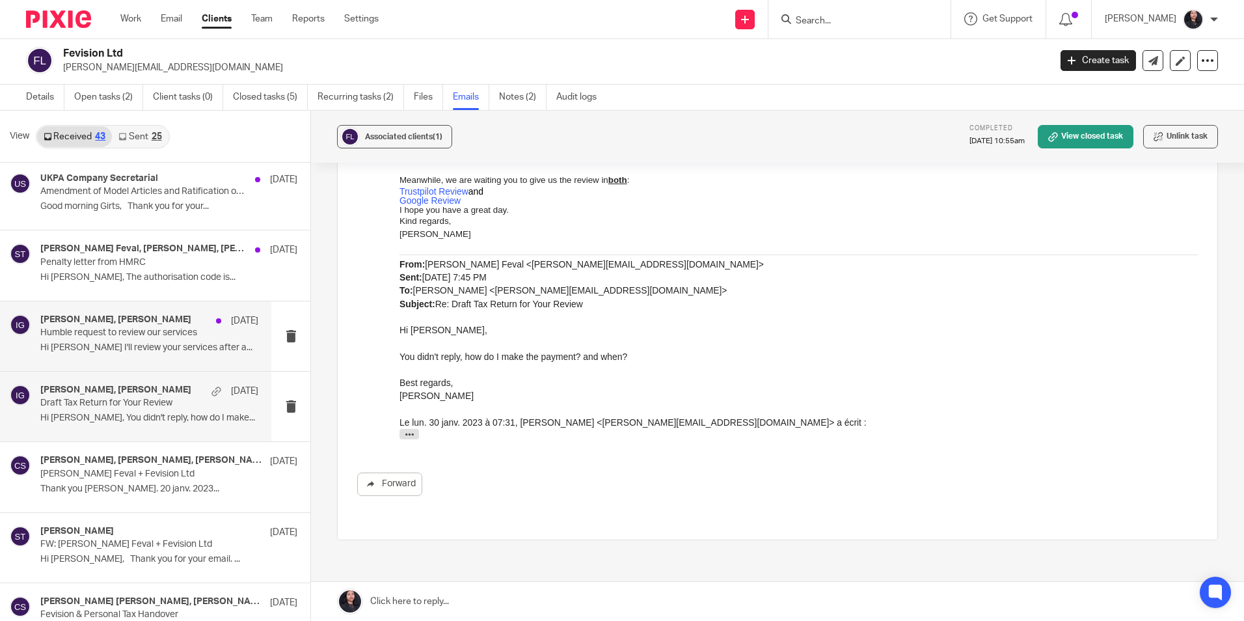
click at [130, 340] on div "Ishika Gajurel, Magdiel Feval 1 Feb 2023 Humble request to review our services …" at bounding box center [149, 336] width 218 height 44
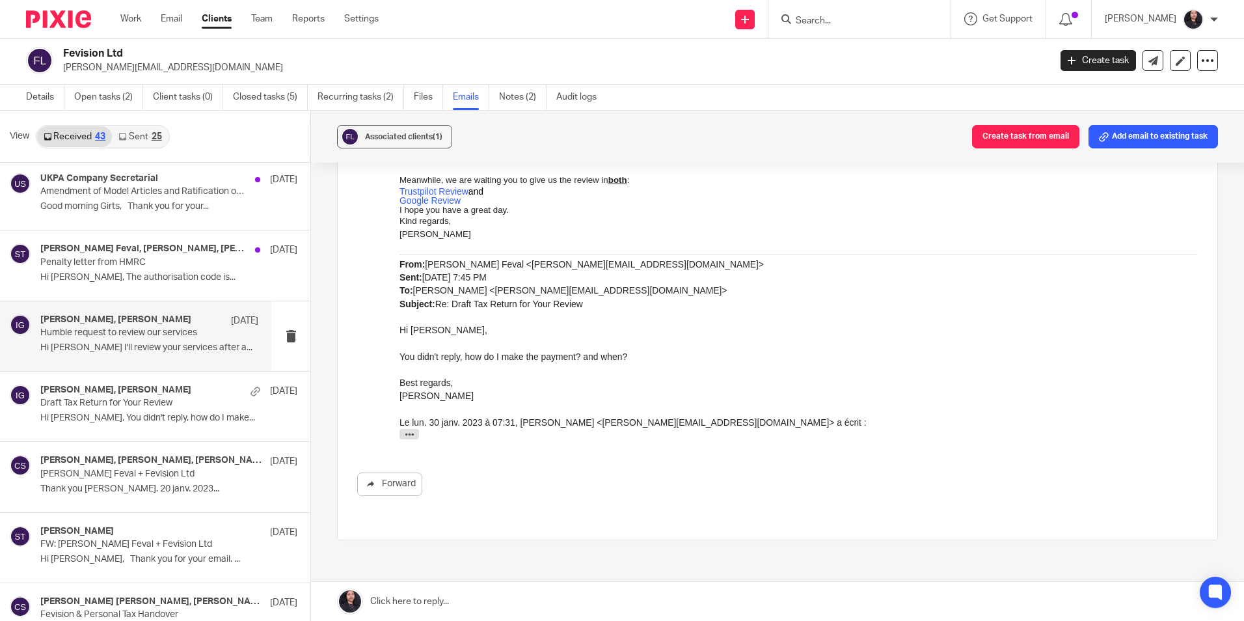
click at [133, 338] on div "Ishika Gajurel, Magdiel Feval 1 Feb 2023 Humble request to review our services …" at bounding box center [149, 336] width 218 height 44
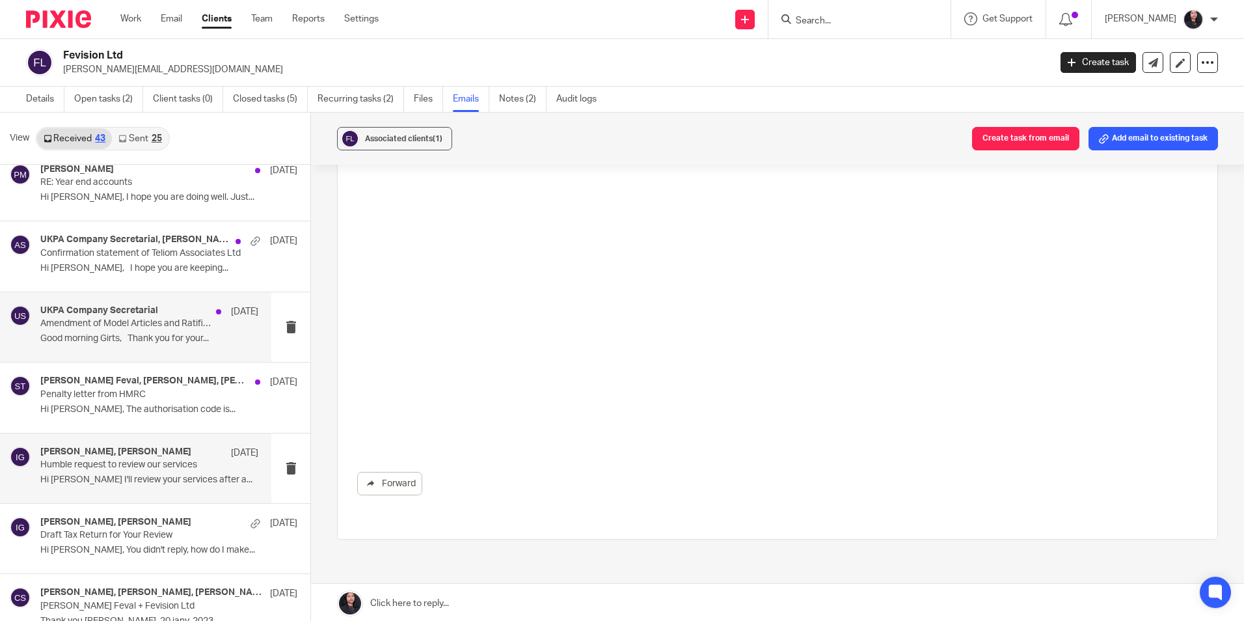
scroll to position [1923, 0]
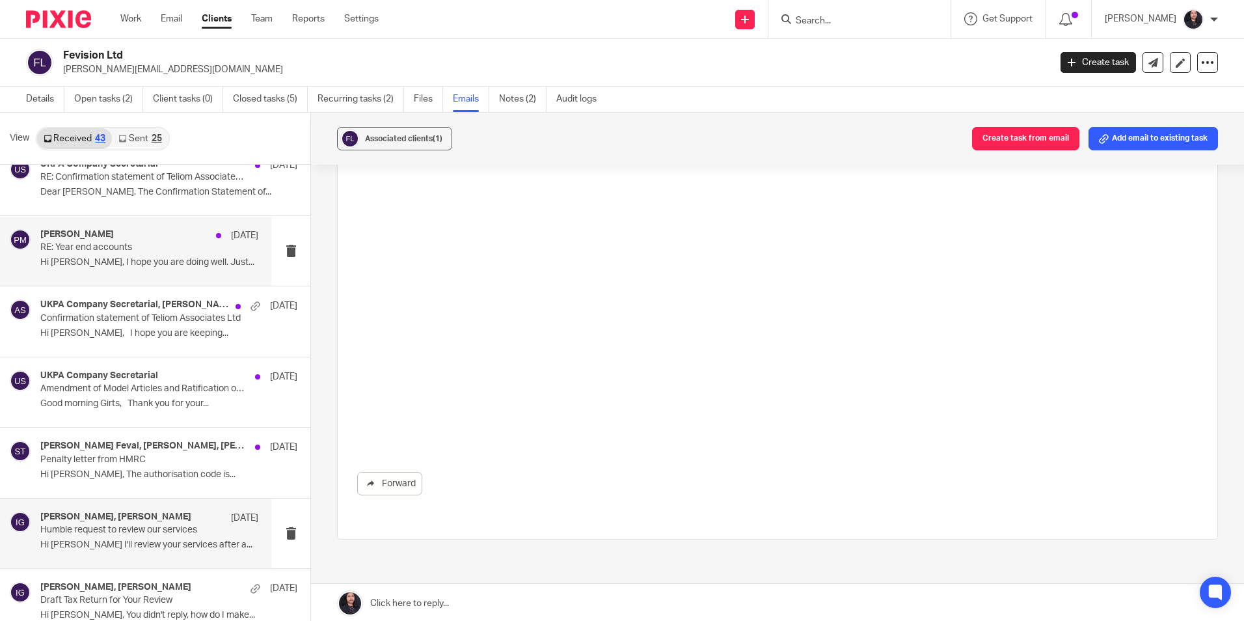
click at [103, 266] on p "Hi Magdiel, I hope you are doing well. Just..." at bounding box center [149, 262] width 218 height 11
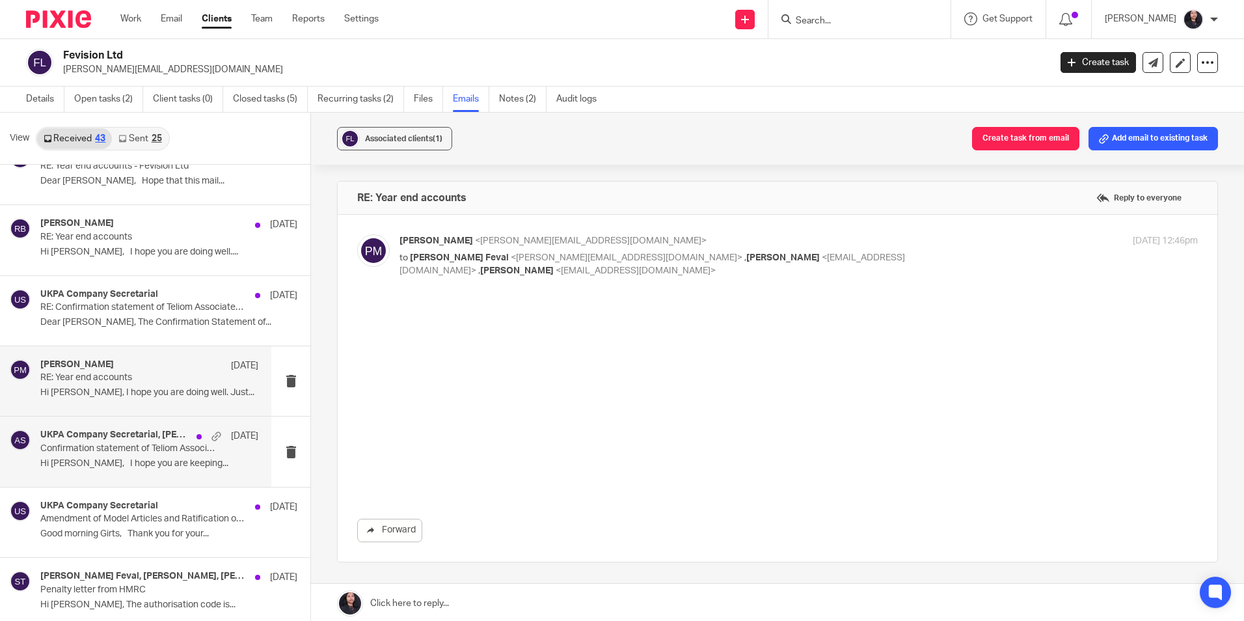
scroll to position [1728, 0]
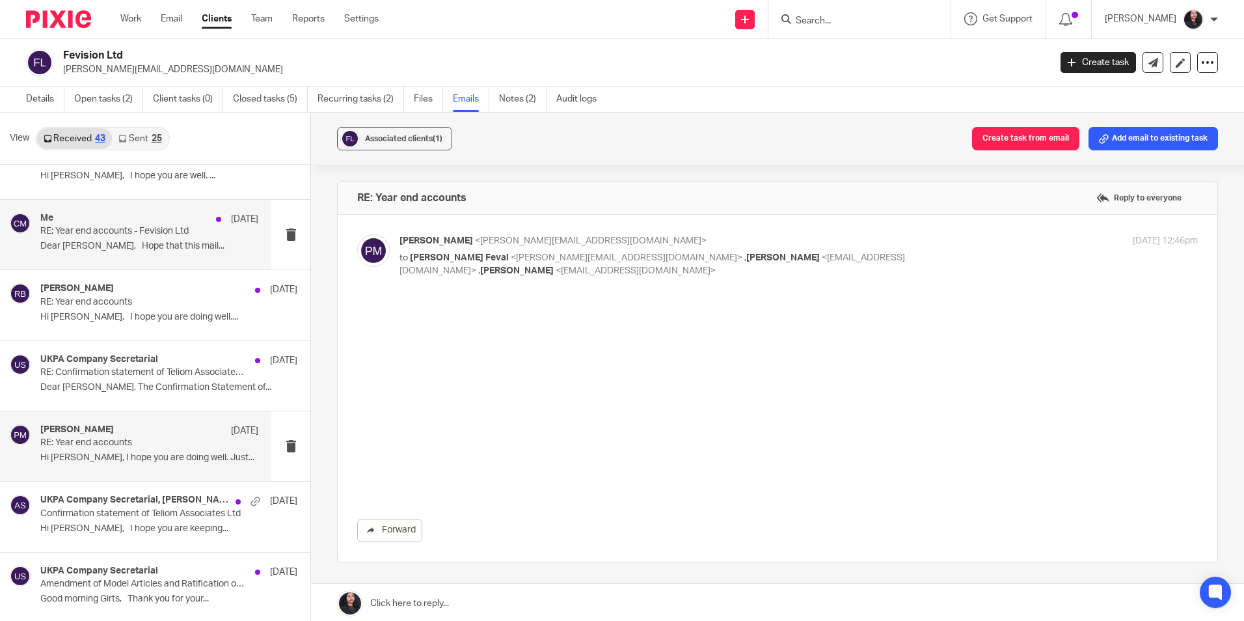
click at [124, 238] on div "Me 8 May 2023 RE: Year end accounts - Fevision Ltd Dear Magdiel, Hope that this…" at bounding box center [149, 235] width 218 height 44
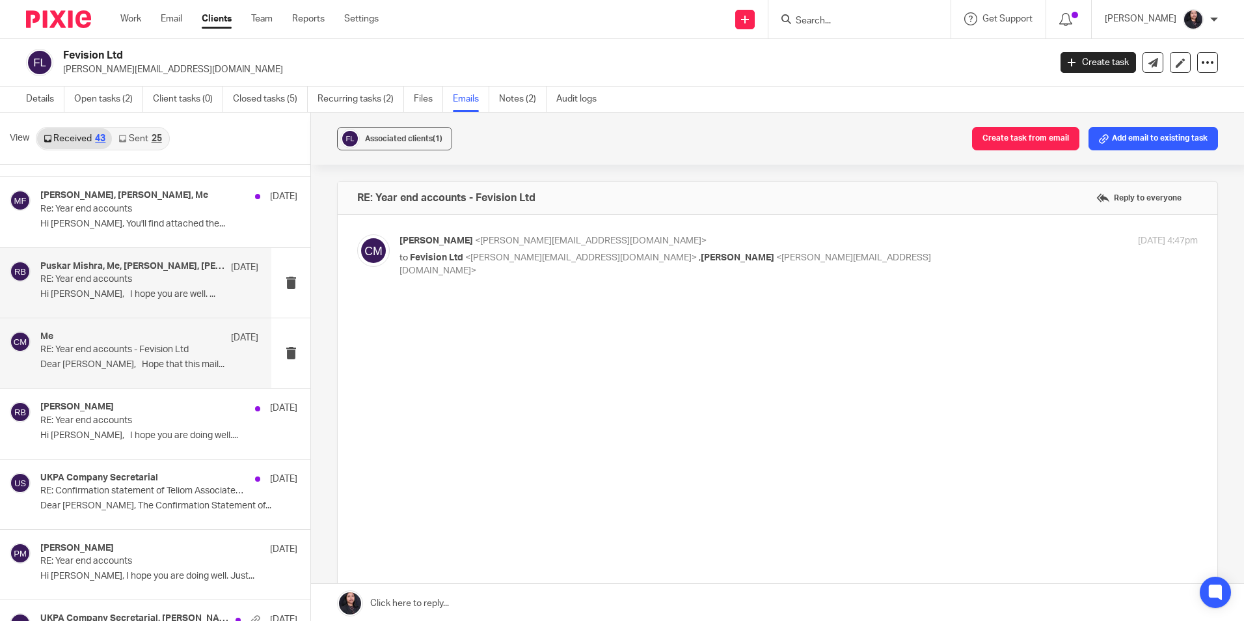
scroll to position [1598, 0]
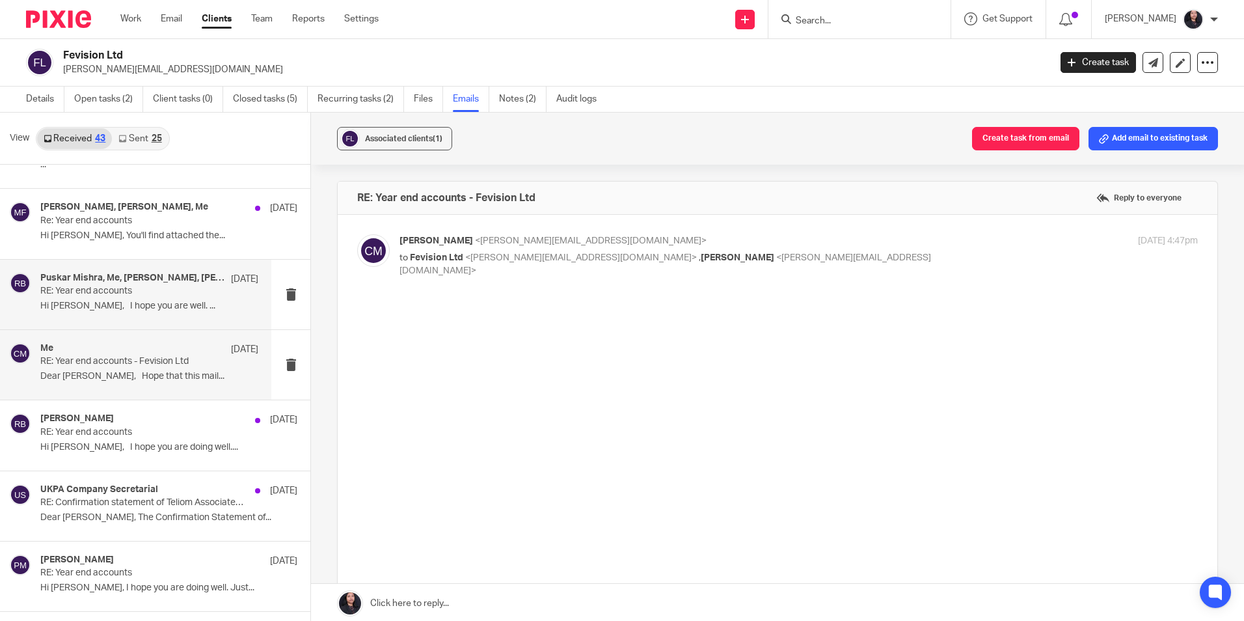
click at [116, 287] on p "RE: Year end accounts" at bounding box center [127, 291] width 174 height 11
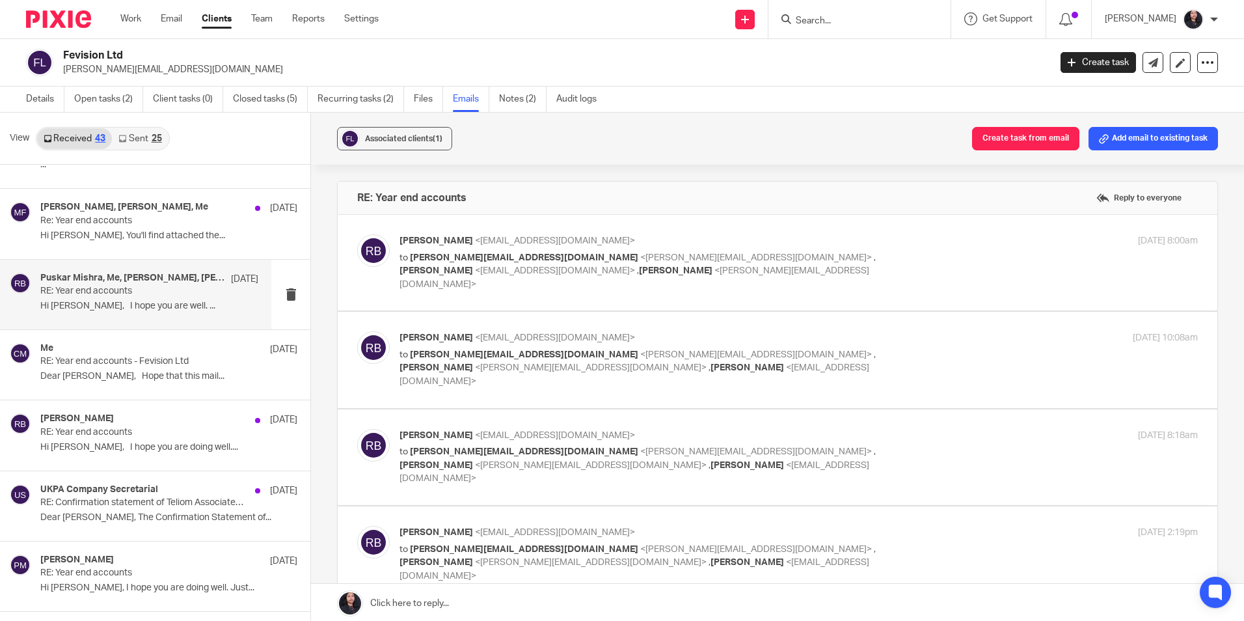
click at [498, 256] on span "magdiel.feval@gmail.com" at bounding box center [524, 257] width 228 height 9
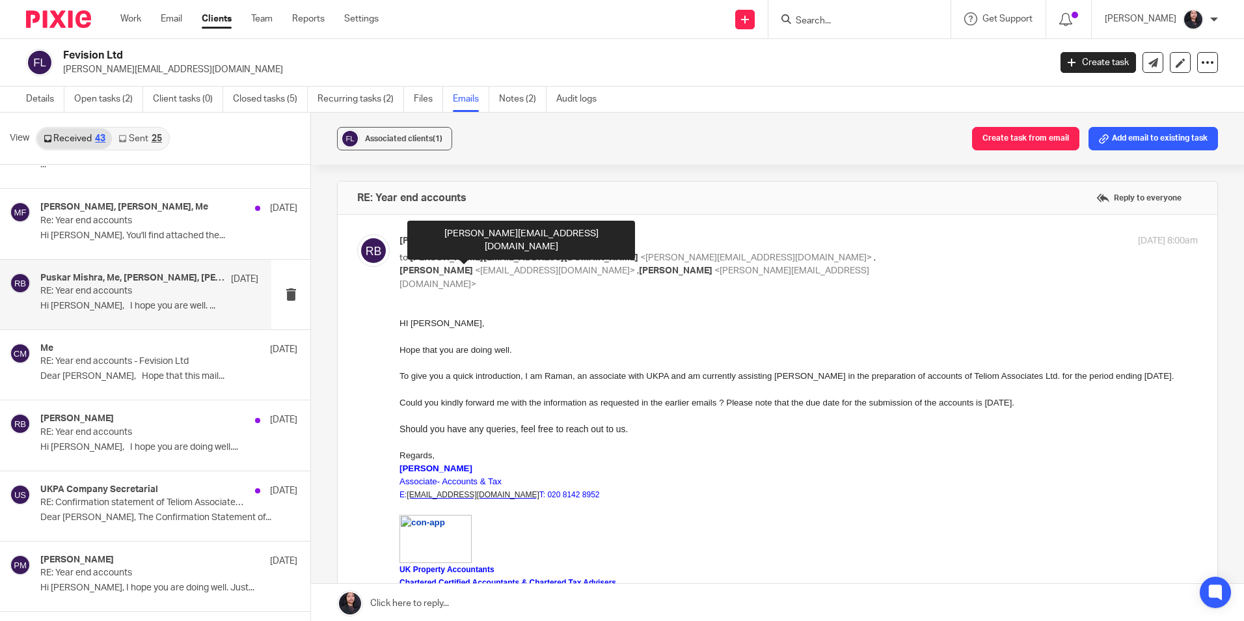
scroll to position [0, 0]
click at [498, 256] on span "magdiel.feval@gmail.com" at bounding box center [524, 257] width 228 height 9
checkbox input "false"
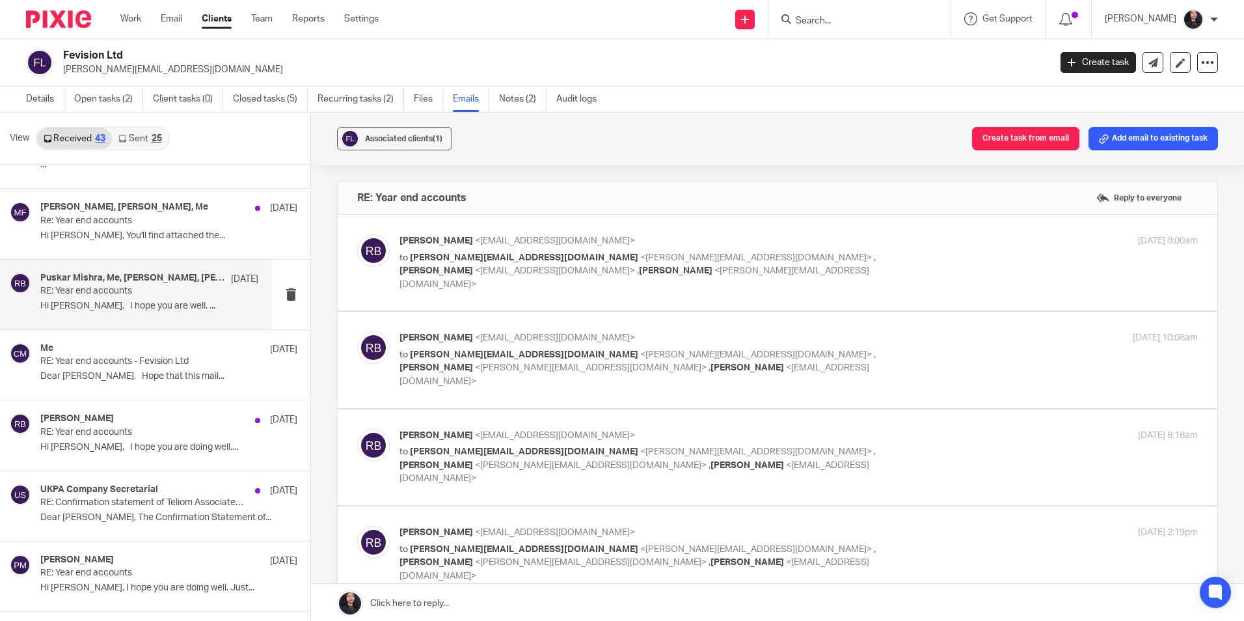
click at [640, 350] on span "<magdiel.feval@gmail.com>" at bounding box center [756, 354] width 232 height 9
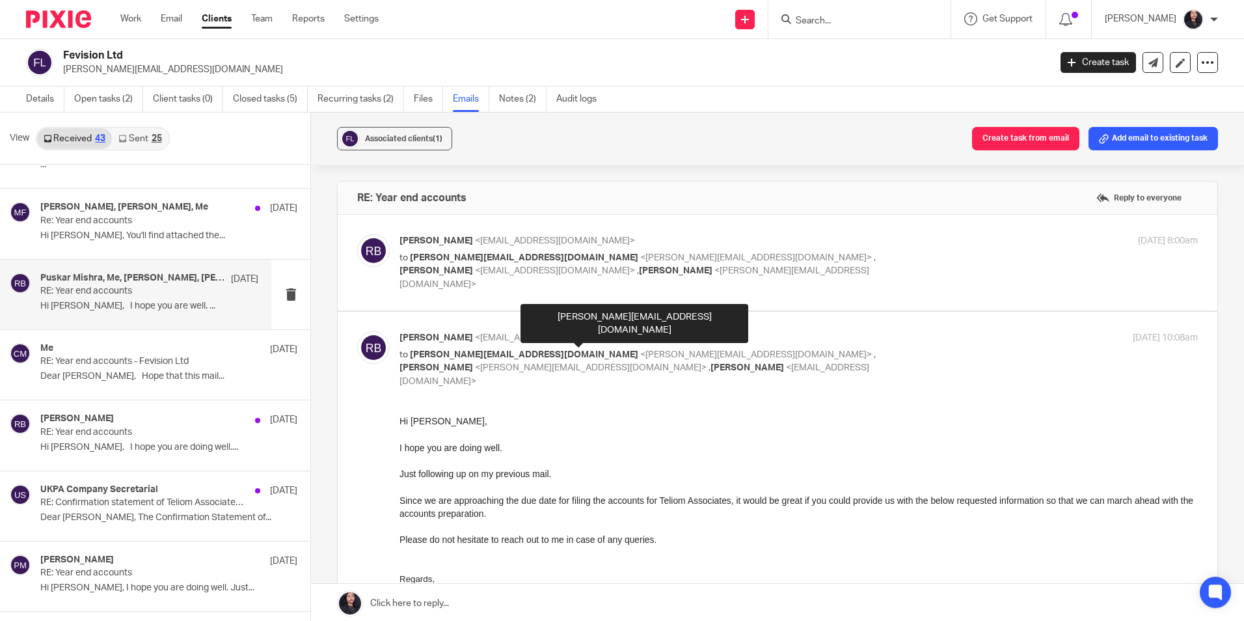
click at [640, 350] on span "<magdiel.feval@gmail.com>" at bounding box center [756, 354] width 232 height 9
checkbox input "false"
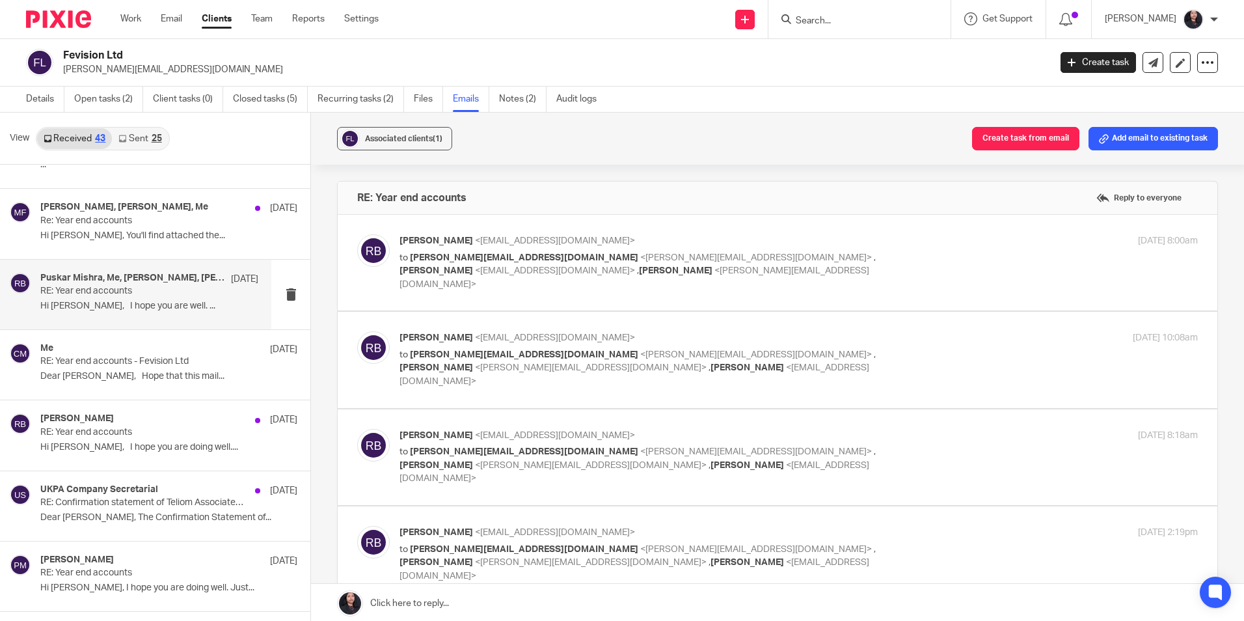
click at [517, 429] on div "Raman Bogati <raman@ukpa.co.uk> to magdiel.feval@gmail.com <magdiel.feval@gmail…" at bounding box center [666, 457] width 532 height 57
checkbox input "true"
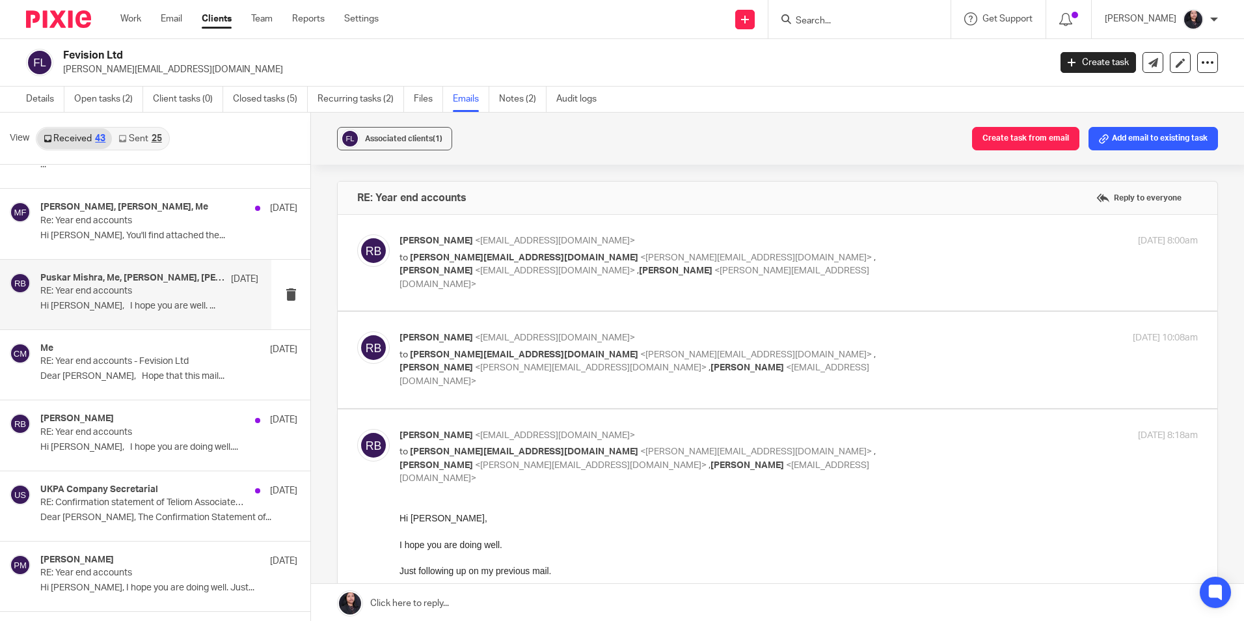
click at [517, 429] on div "Raman Bogati <raman@ukpa.co.uk> to magdiel.feval@gmail.com <magdiel.feval@gmail…" at bounding box center [666, 457] width 532 height 57
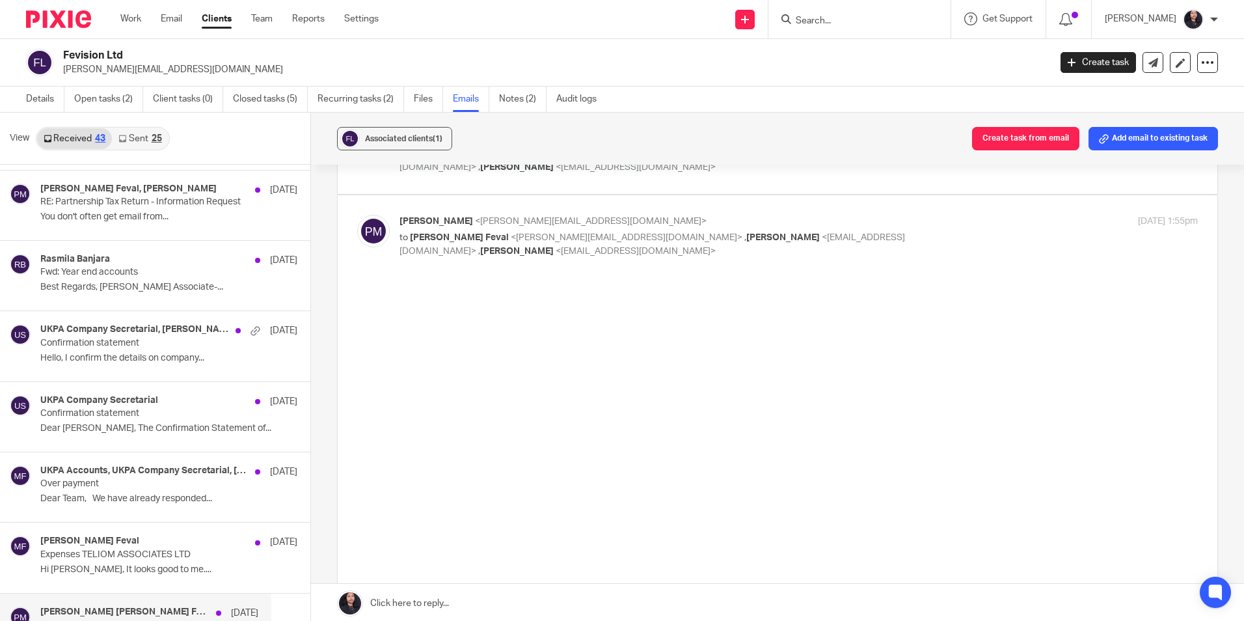
scroll to position [622, 0]
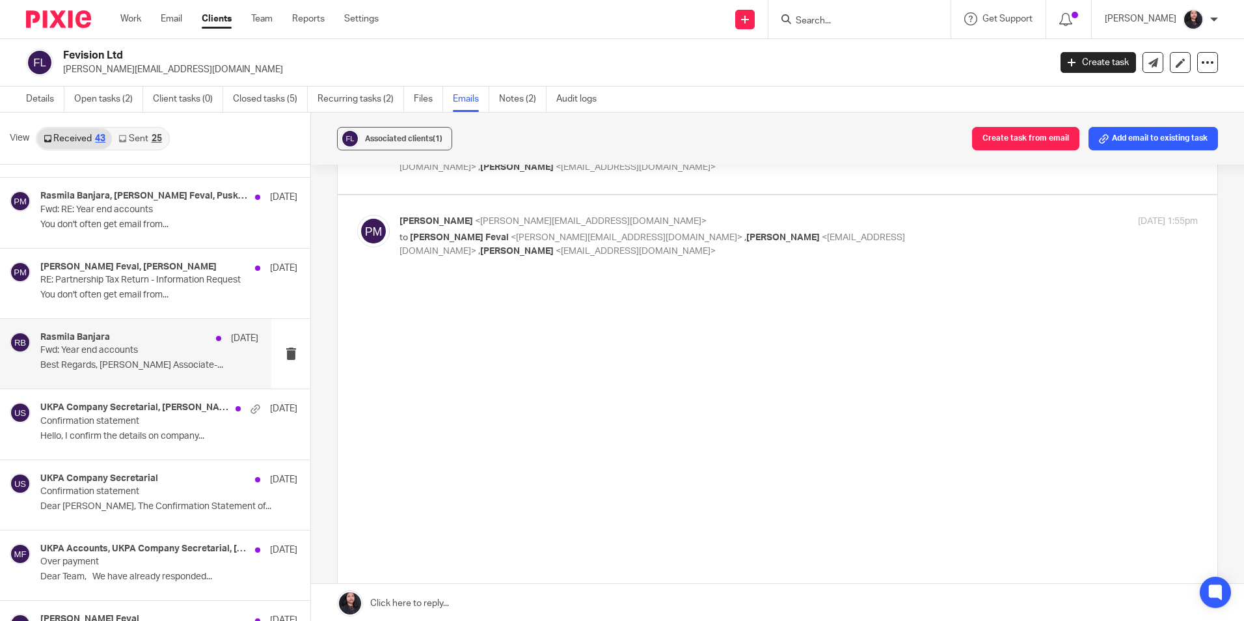
click at [89, 339] on h4 "Rasmila Banjara" at bounding box center [75, 337] width 70 height 11
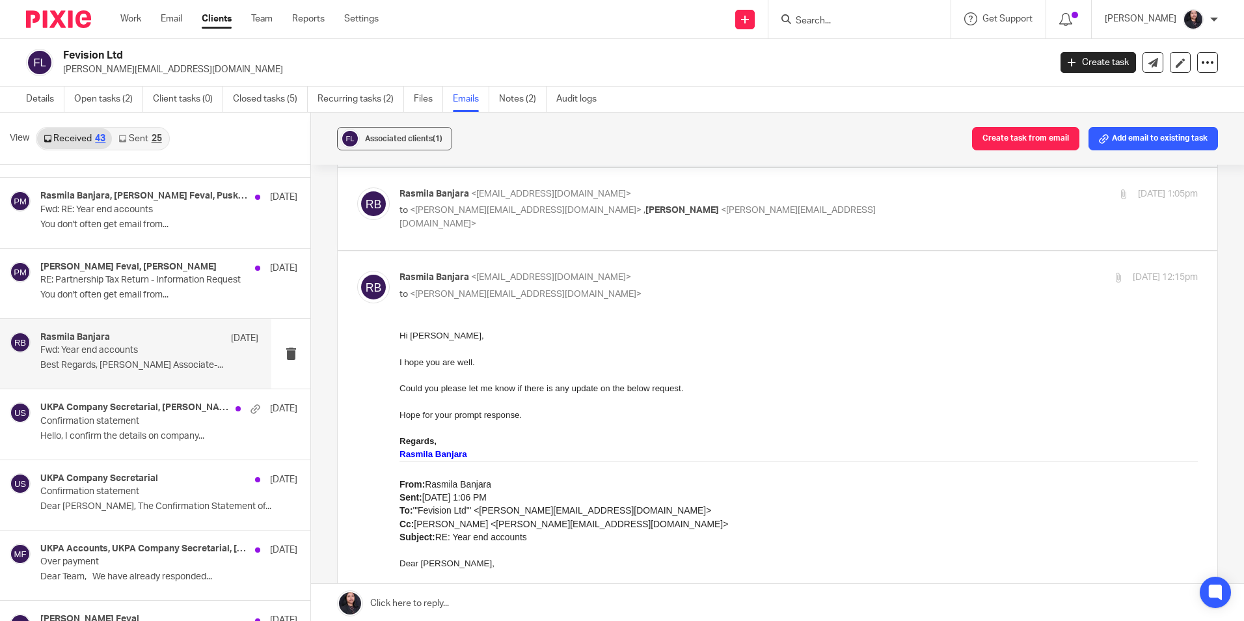
scroll to position [0, 0]
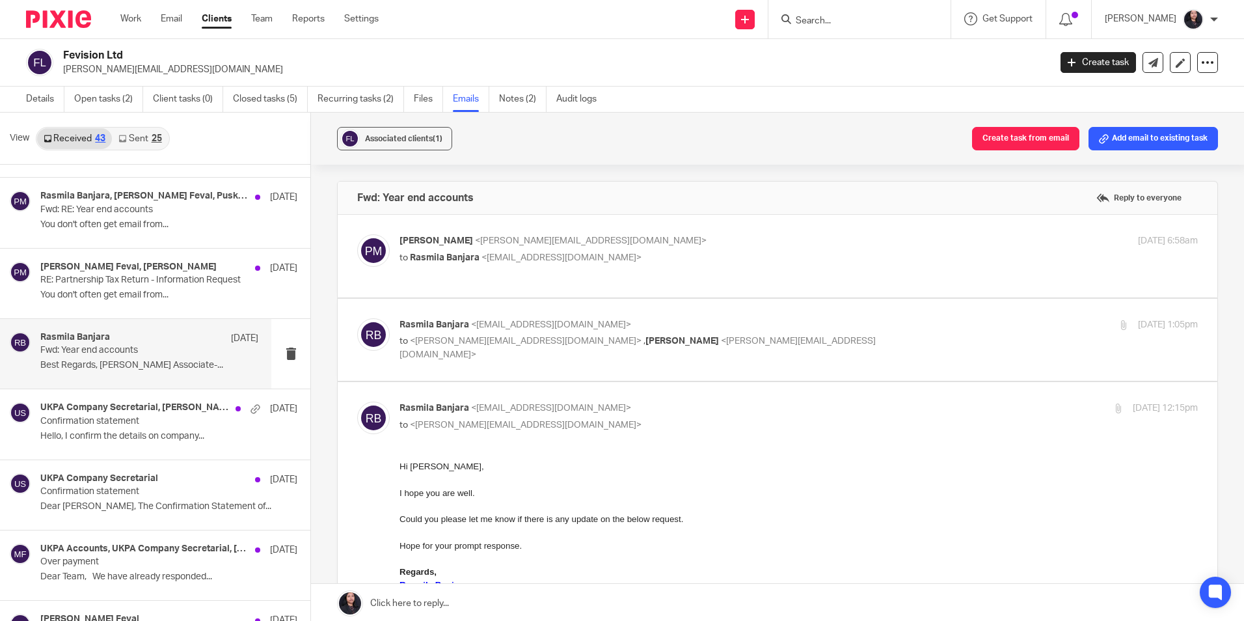
click at [505, 346] on span "<magdiel.feval@gmail.com>" at bounding box center [526, 340] width 232 height 9
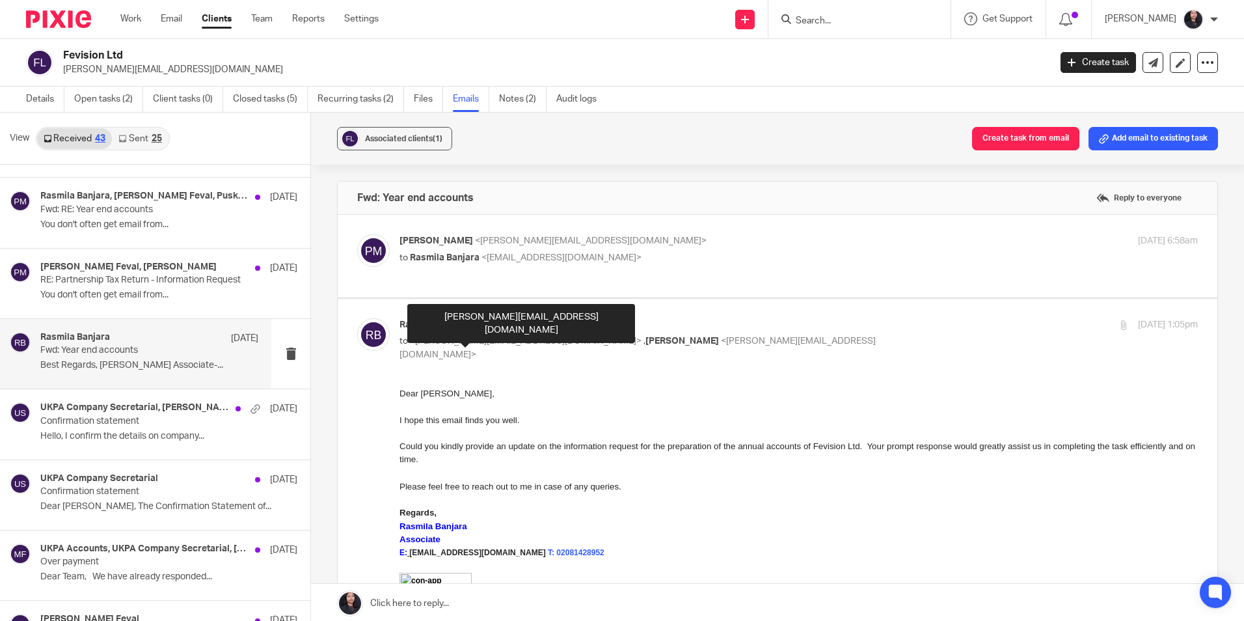
click at [505, 346] on span "<magdiel.feval@gmail.com>" at bounding box center [526, 340] width 232 height 9
checkbox input "false"
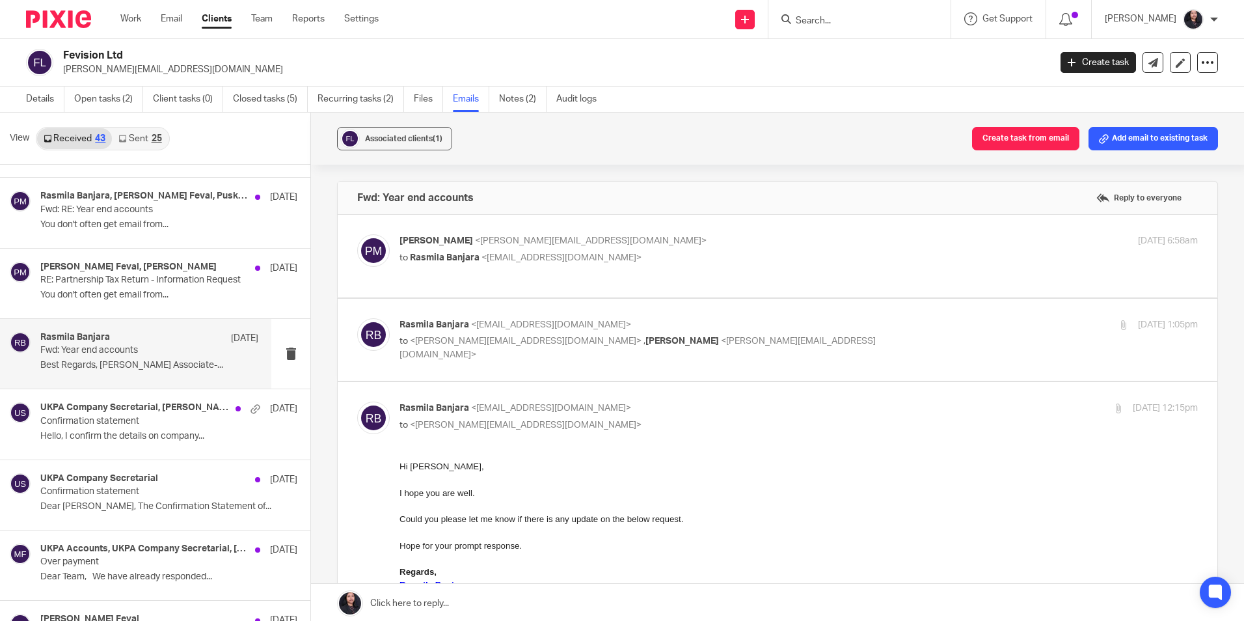
click at [493, 256] on span "<rasmila@ukpa.co.uk>" at bounding box center [562, 257] width 160 height 9
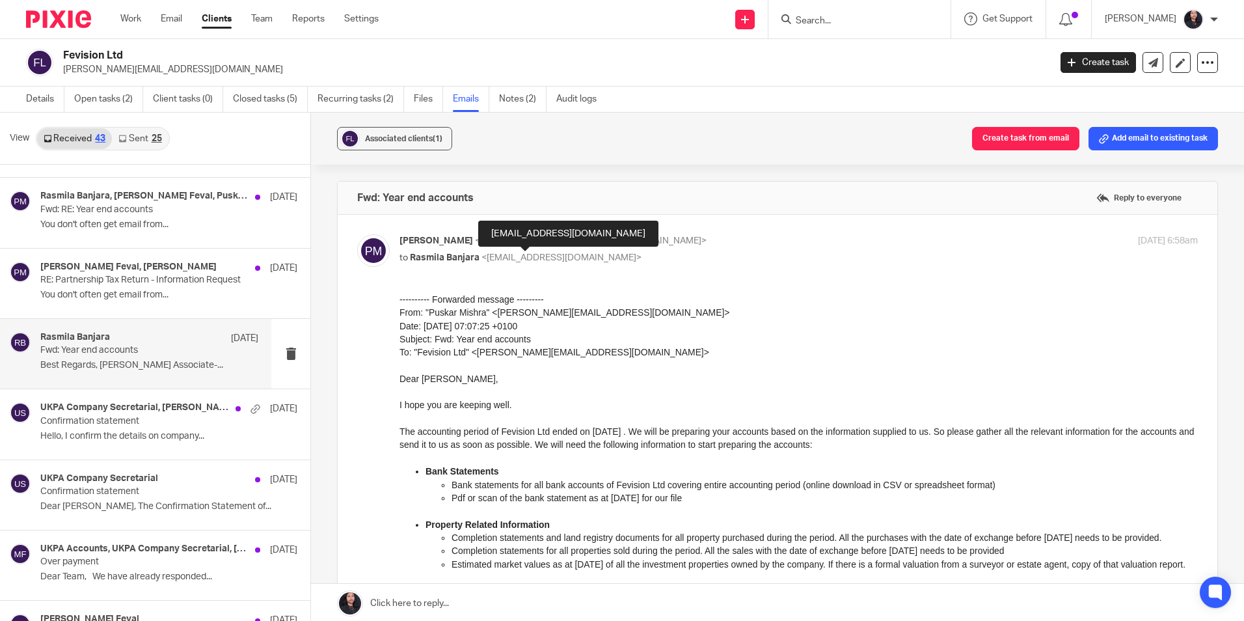
click at [493, 256] on span "<rasmila@ukpa.co.uk>" at bounding box center [562, 257] width 160 height 9
checkbox input "false"
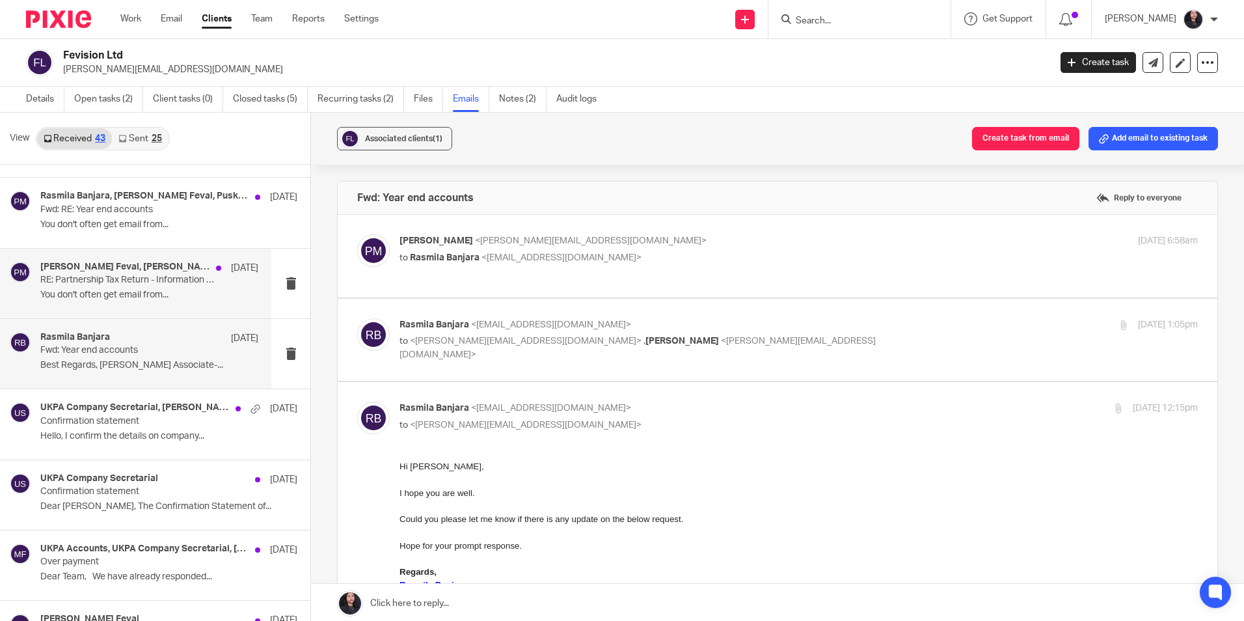
click at [113, 286] on div "Magdiel Feval, Puskar Mishra 3 Jan 2024 RE: Partnership Tax Return - Informatio…" at bounding box center [149, 284] width 218 height 44
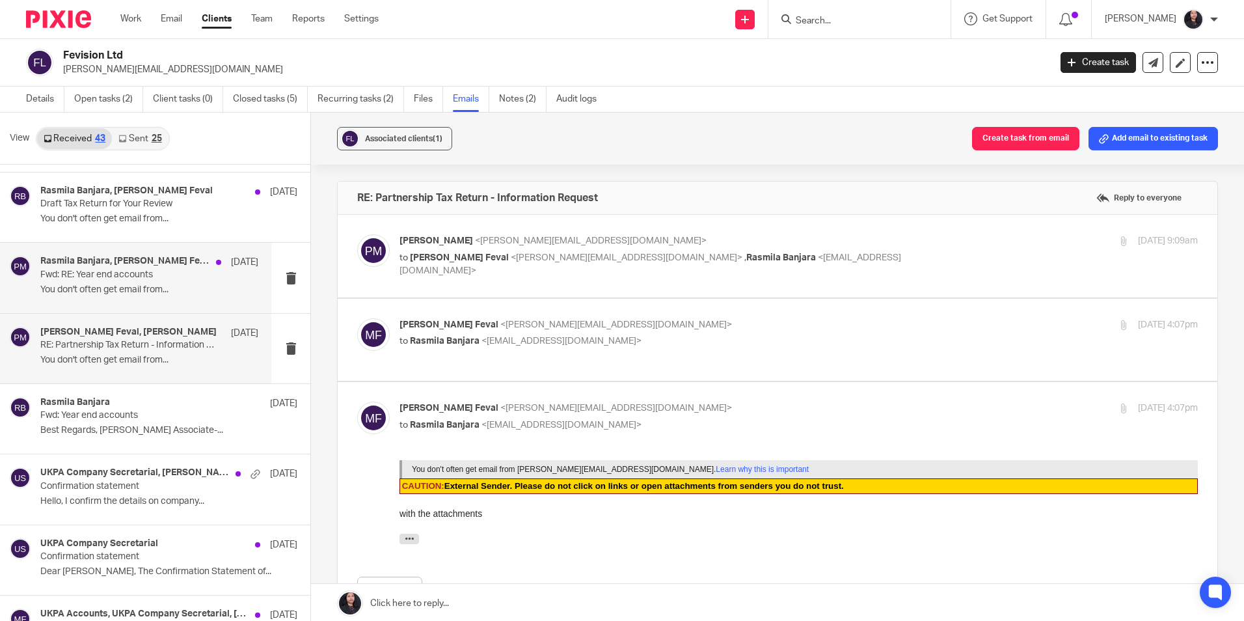
click at [133, 286] on p "You don't often get email from..." at bounding box center [149, 289] width 218 height 11
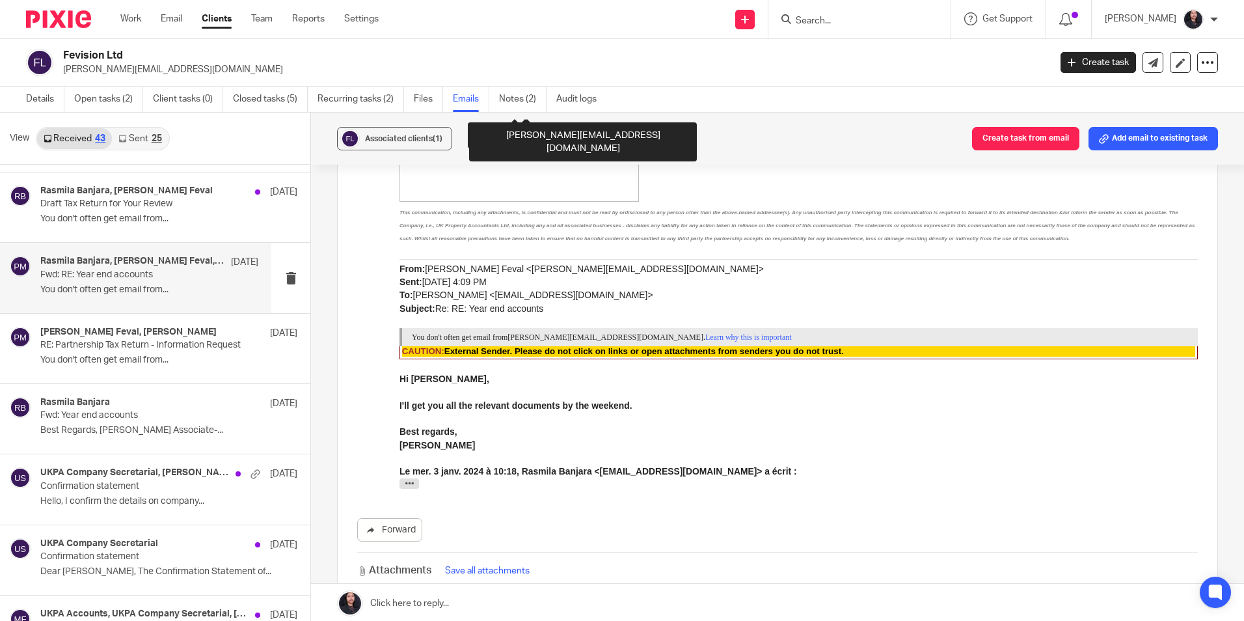
scroll to position [1497, 0]
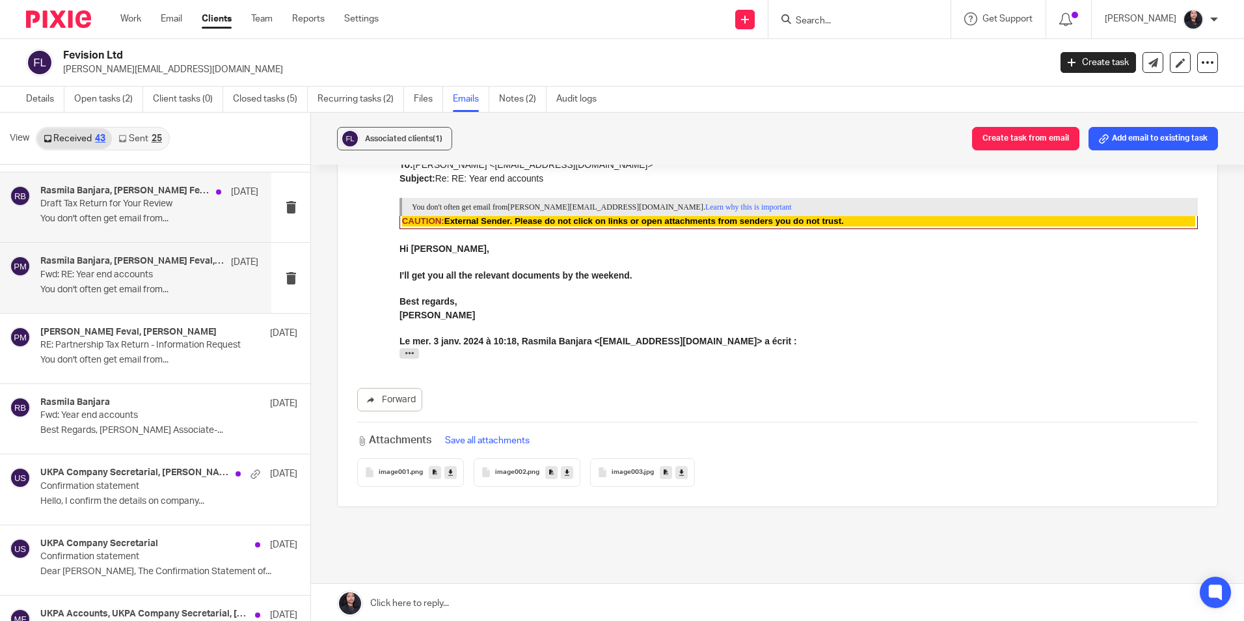
click at [115, 220] on p "You don't often get email from..." at bounding box center [149, 218] width 218 height 11
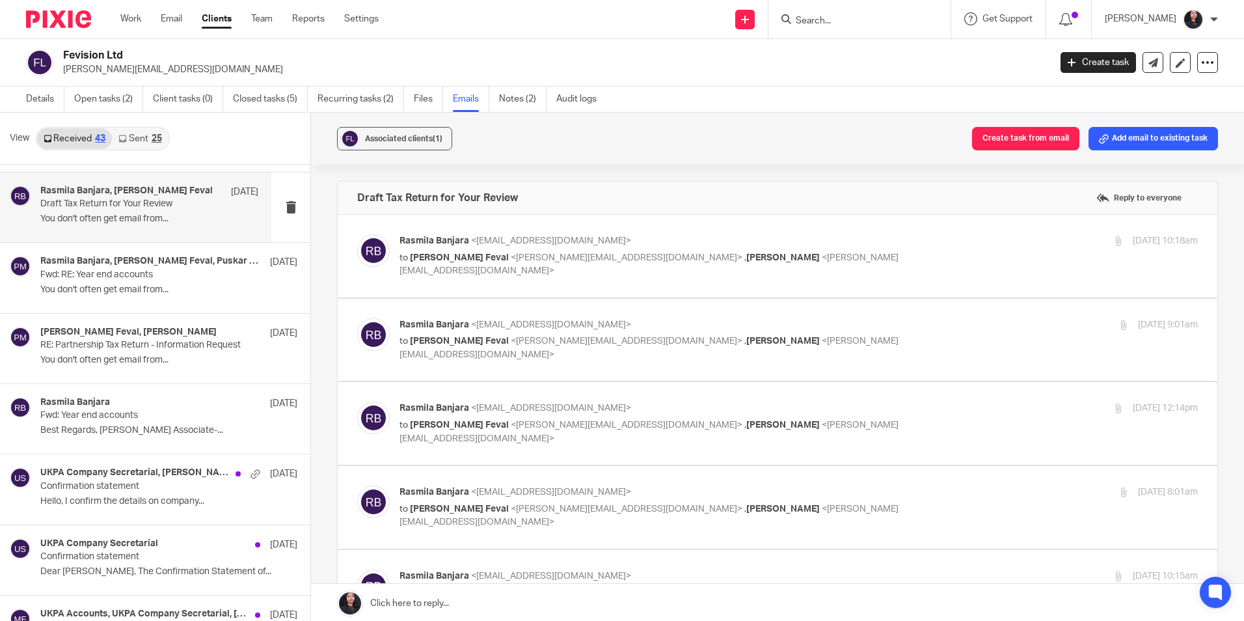
scroll to position [0, 0]
click at [569, 251] on p "to Magdiel Feval <magdiel.feval@gmail.com> , Christina Maharjan <christina@ukpa…" at bounding box center [666, 264] width 532 height 27
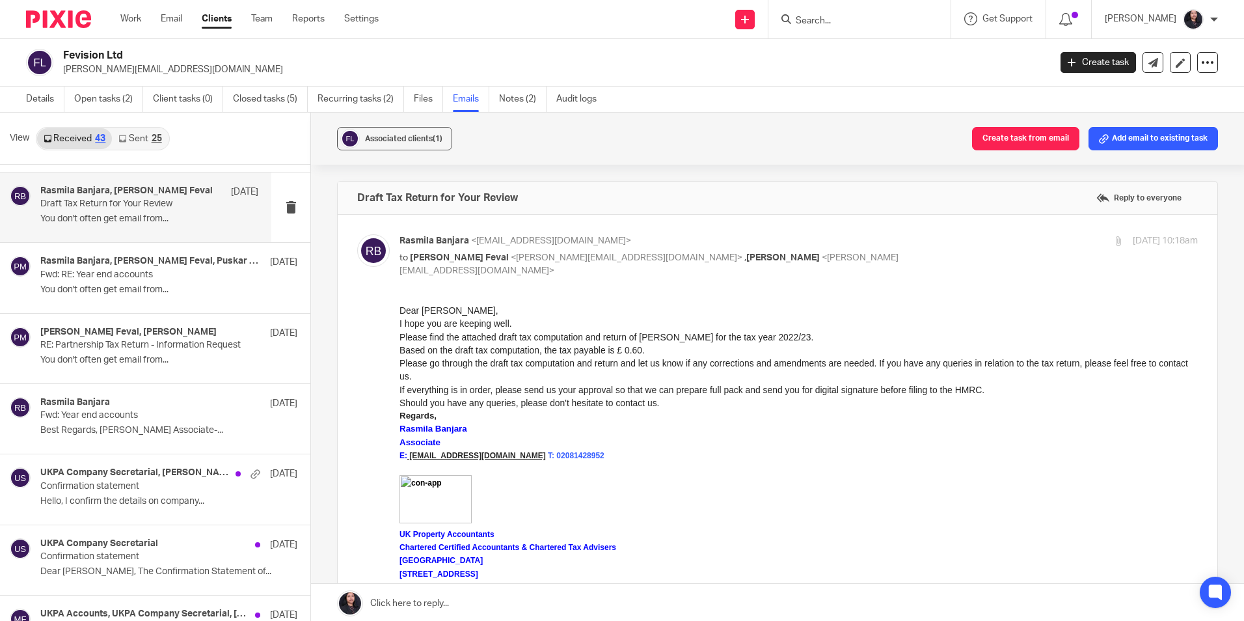
click at [569, 251] on p "to Magdiel Feval <magdiel.feval@gmail.com> , Christina Maharjan <christina@ukpa…" at bounding box center [666, 264] width 532 height 27
checkbox input "false"
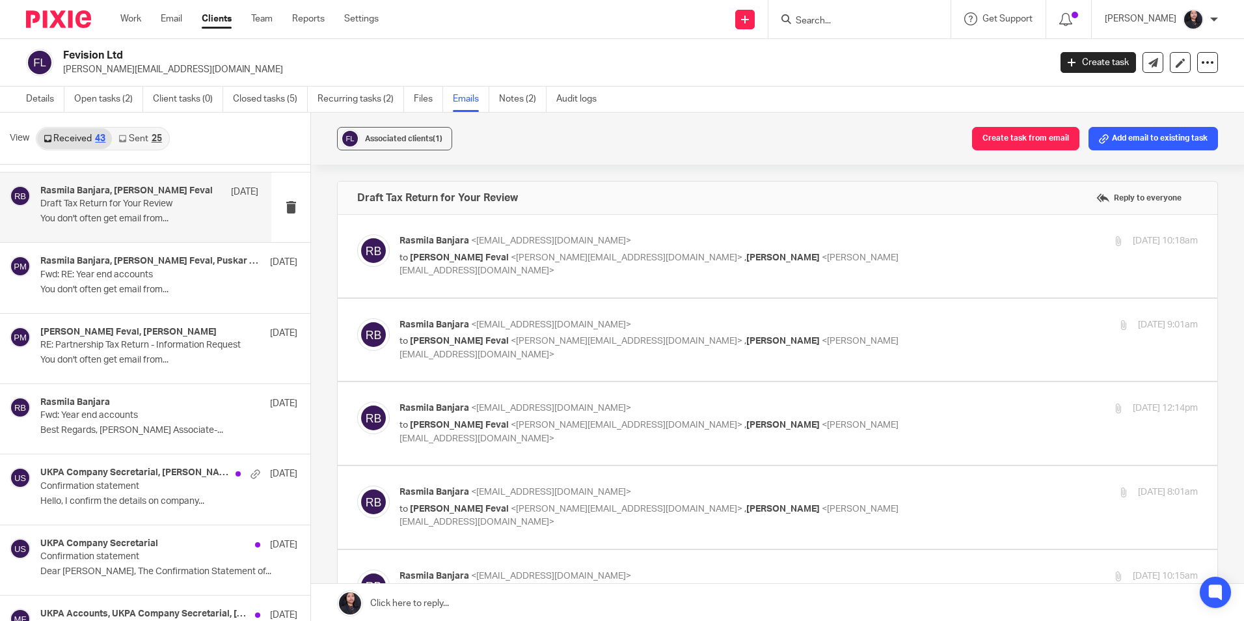
click at [543, 327] on span "<rasmila@ukpa.co.uk>" at bounding box center [551, 324] width 160 height 9
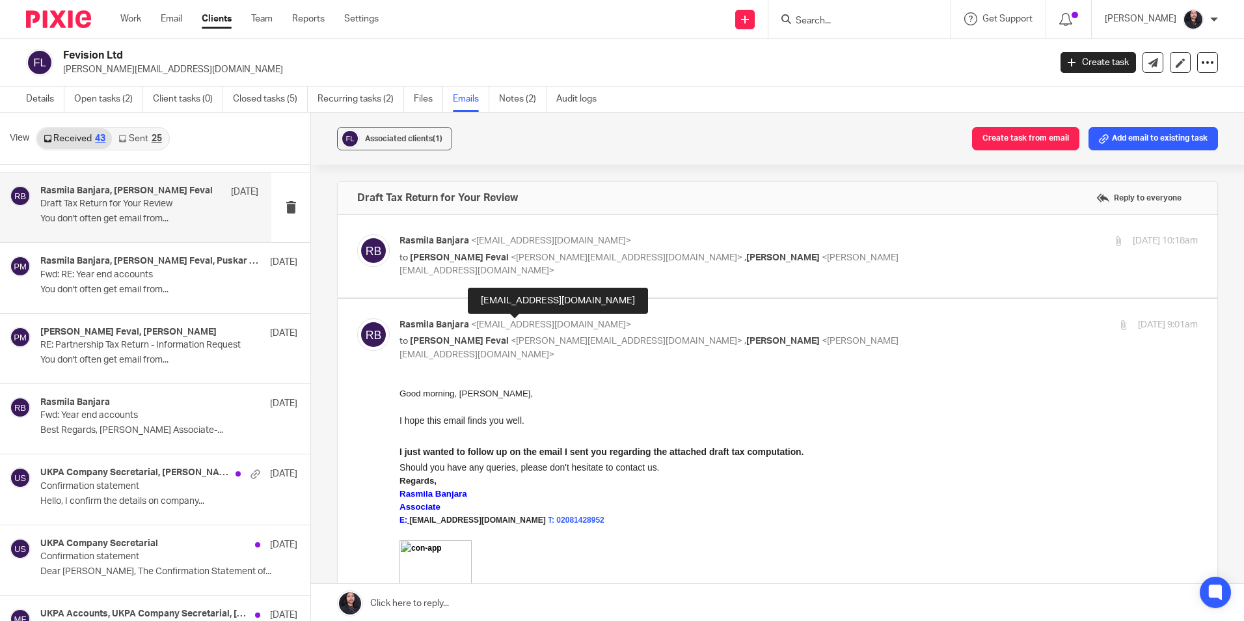
click at [543, 327] on span "<rasmila@ukpa.co.uk>" at bounding box center [551, 324] width 160 height 9
checkbox input "false"
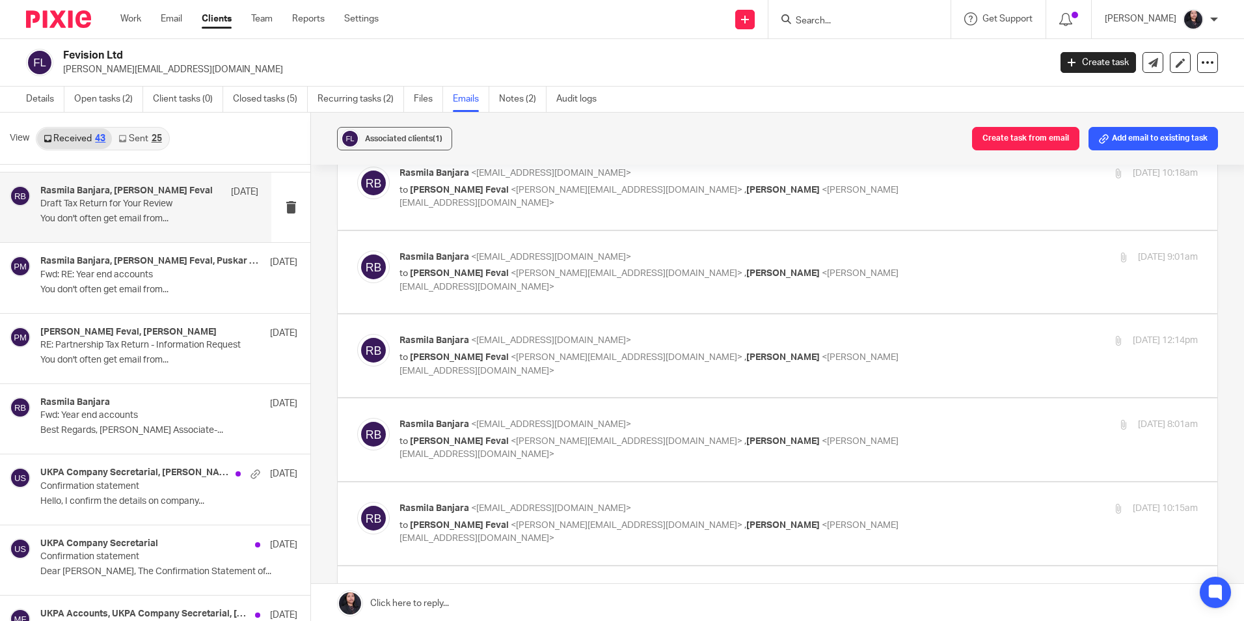
scroll to position [130, 0]
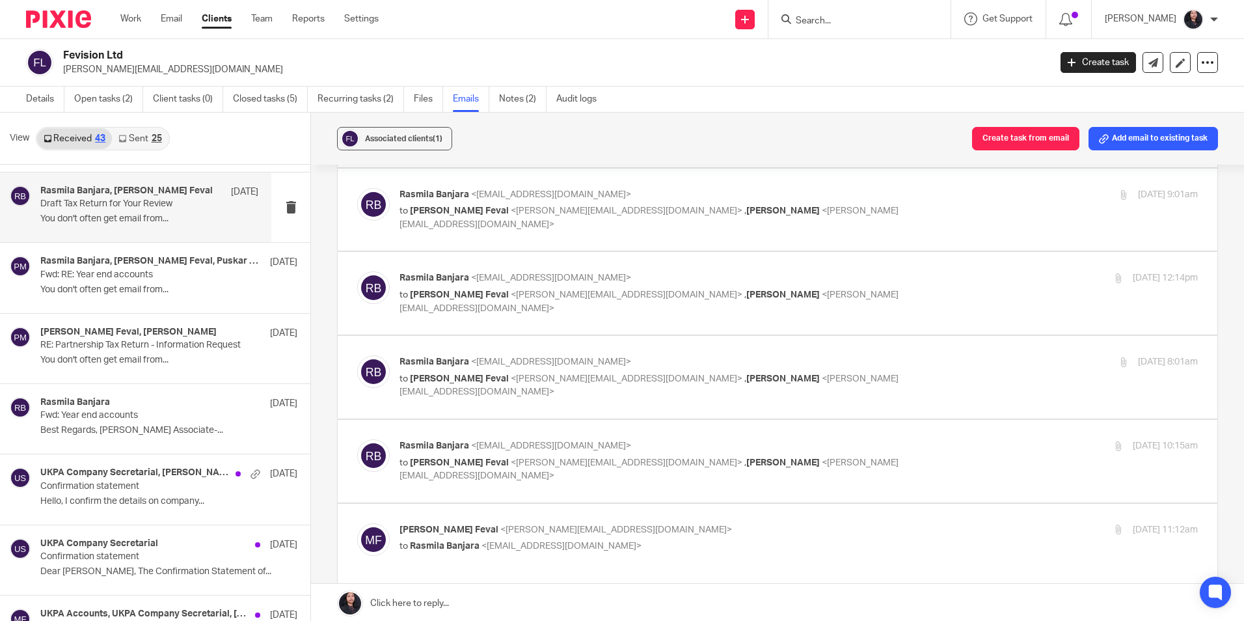
click at [545, 295] on span "<magdiel.feval@gmail.com>" at bounding box center [627, 294] width 232 height 9
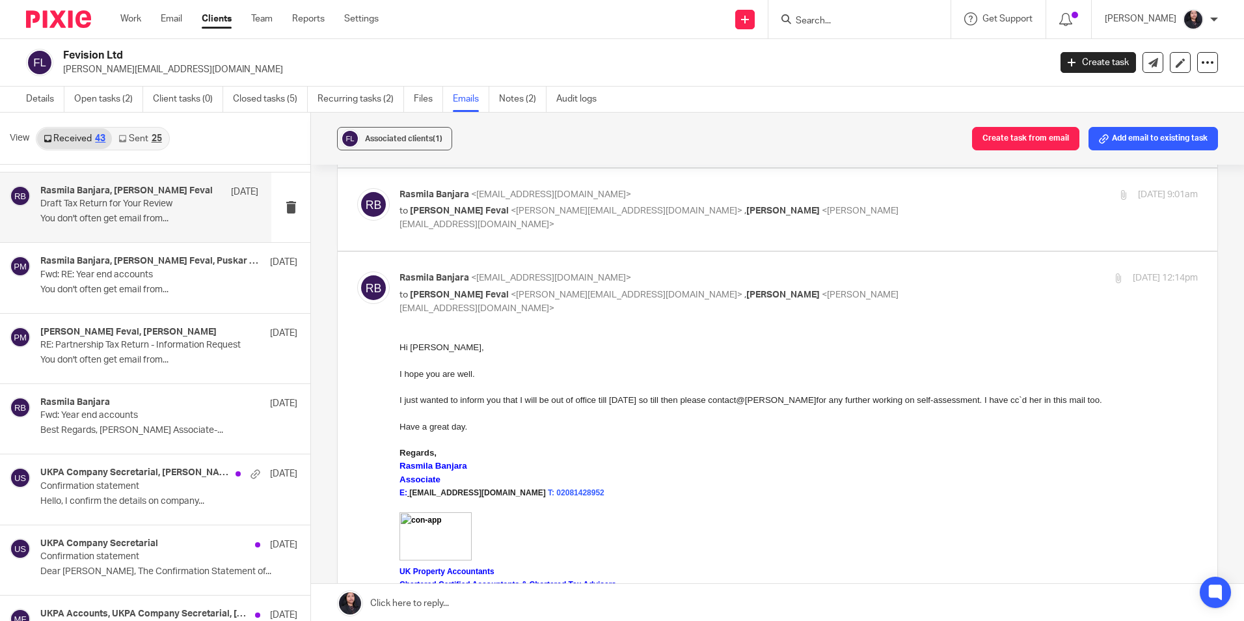
scroll to position [0, 0]
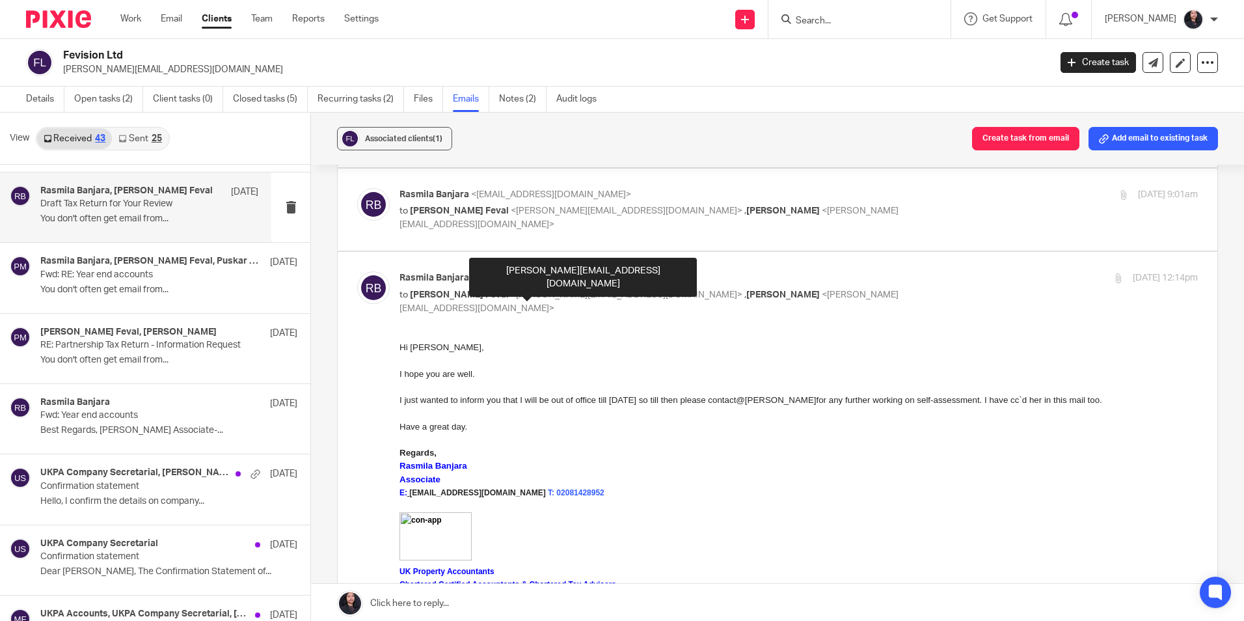
click at [545, 295] on span "<magdiel.feval@gmail.com>" at bounding box center [627, 294] width 232 height 9
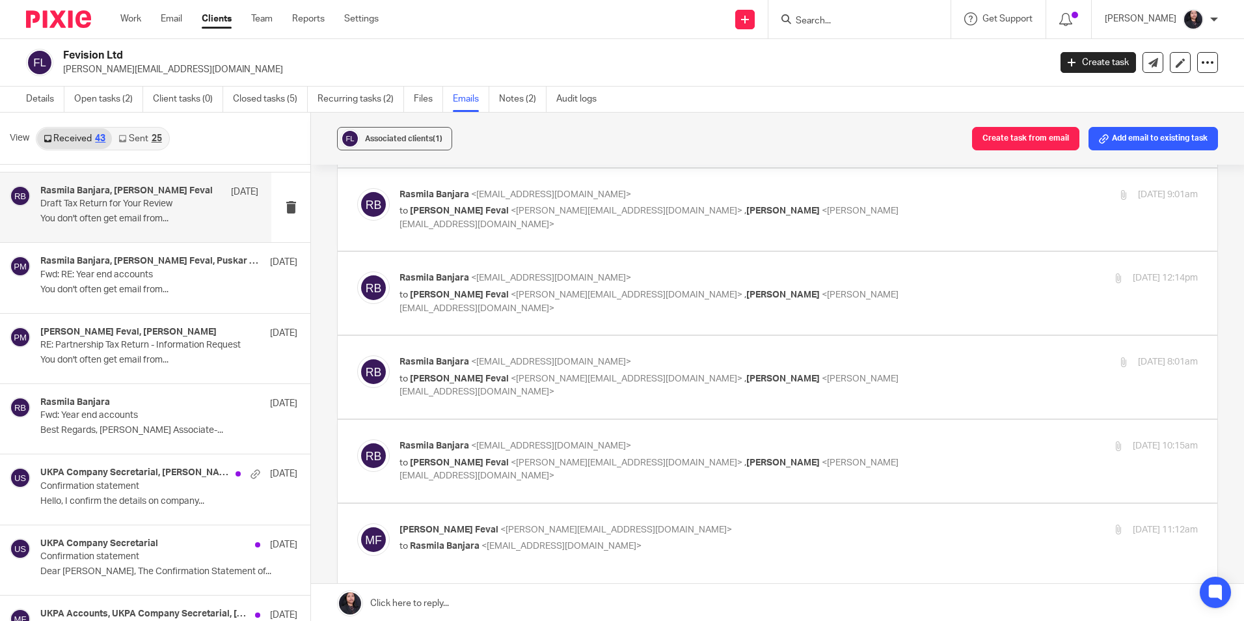
click at [545, 295] on span "<magdiel.feval@gmail.com>" at bounding box center [627, 294] width 232 height 9
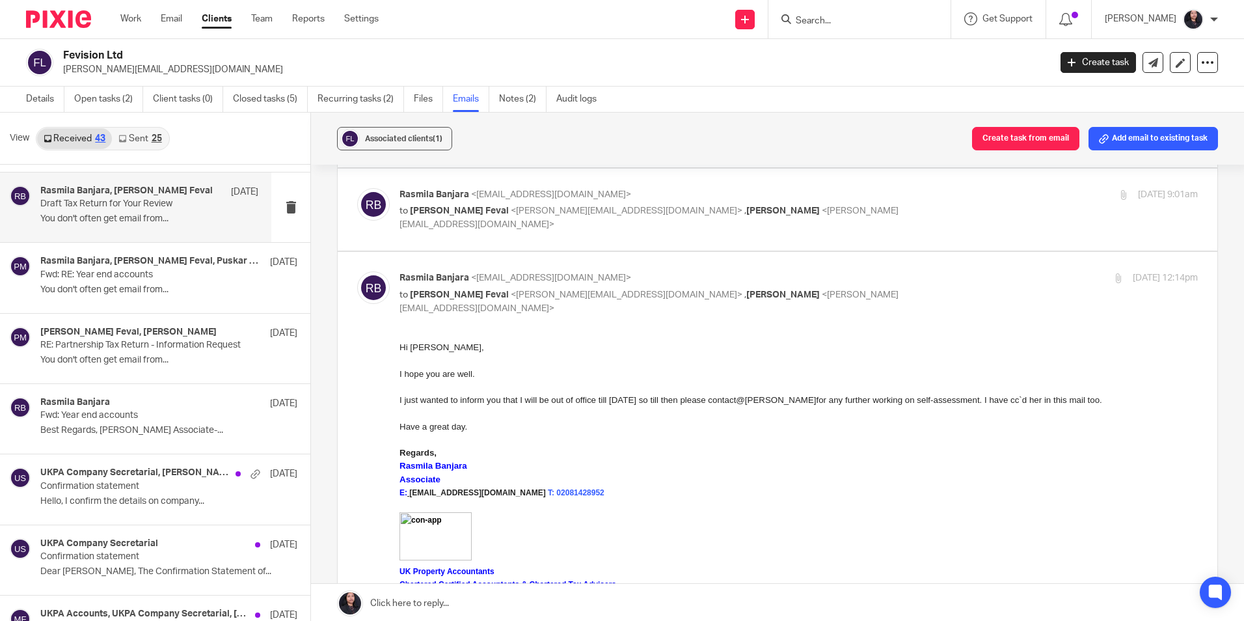
click at [545, 295] on span "<magdiel.feval@gmail.com>" at bounding box center [627, 294] width 232 height 9
checkbox input "false"
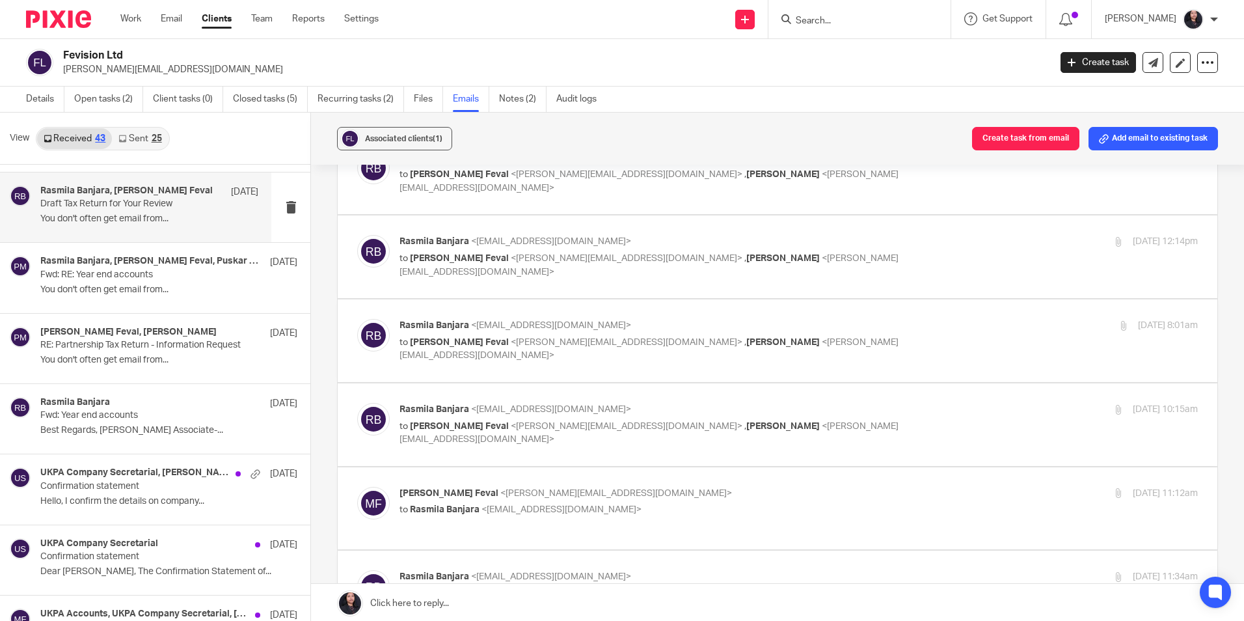
scroll to position [195, 0]
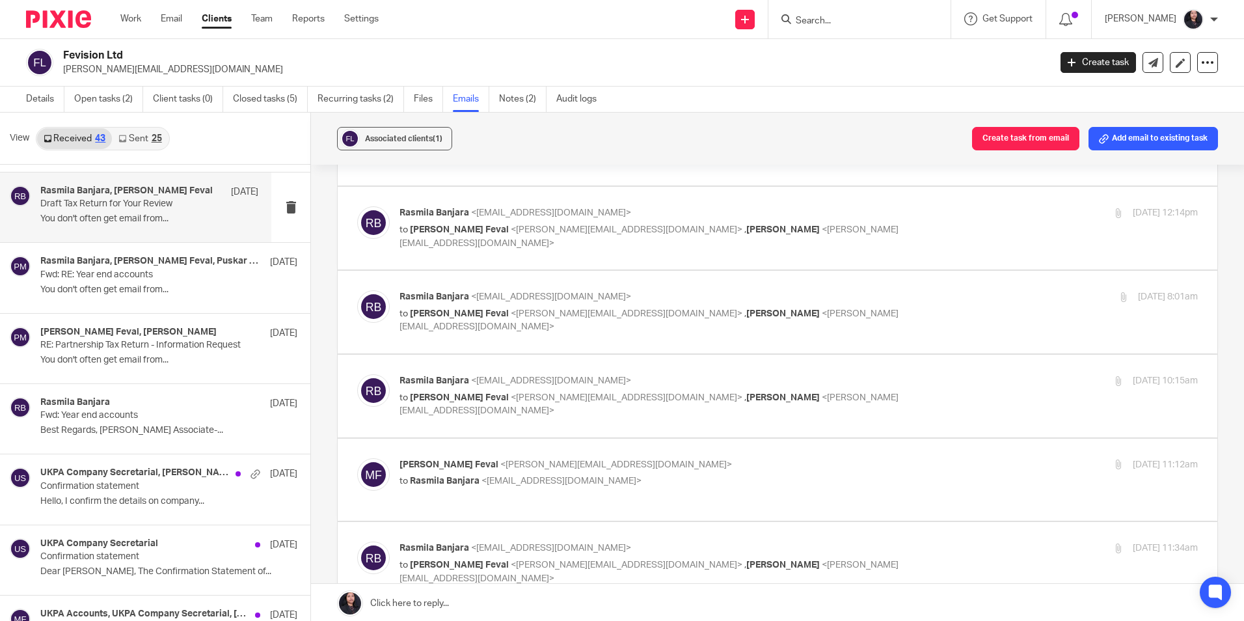
click at [545, 295] on span "<rasmila@ukpa.co.uk>" at bounding box center [551, 296] width 160 height 9
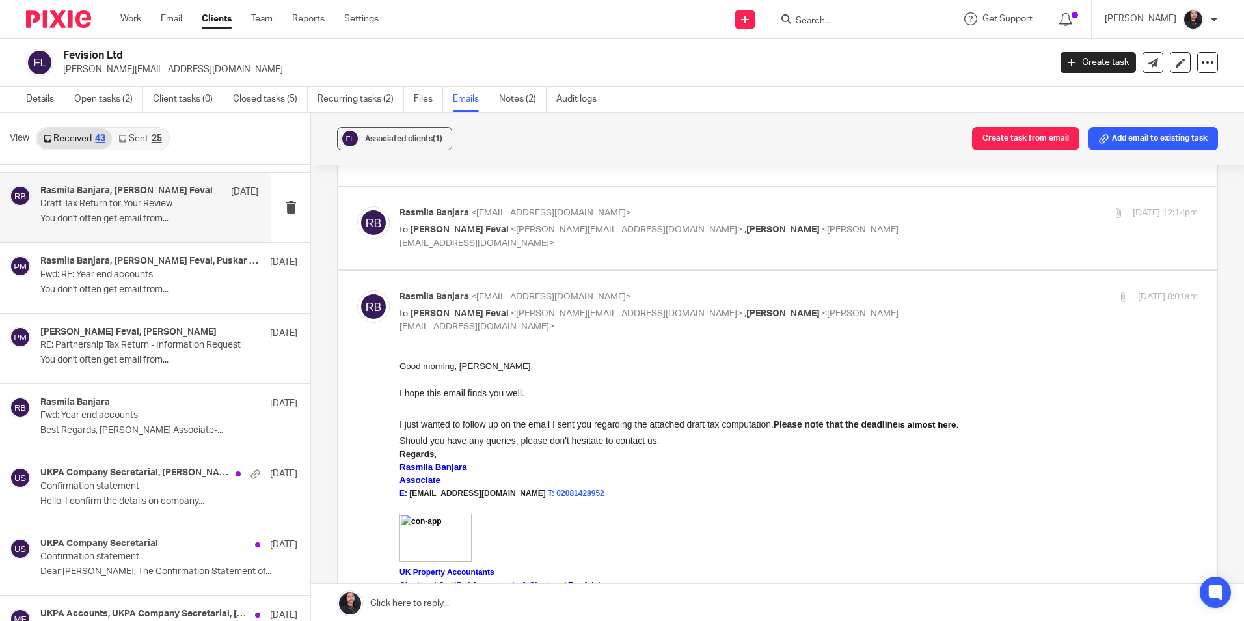
scroll to position [0, 0]
click at [545, 295] on span "<rasmila@ukpa.co.uk>" at bounding box center [551, 296] width 160 height 9
checkbox input "false"
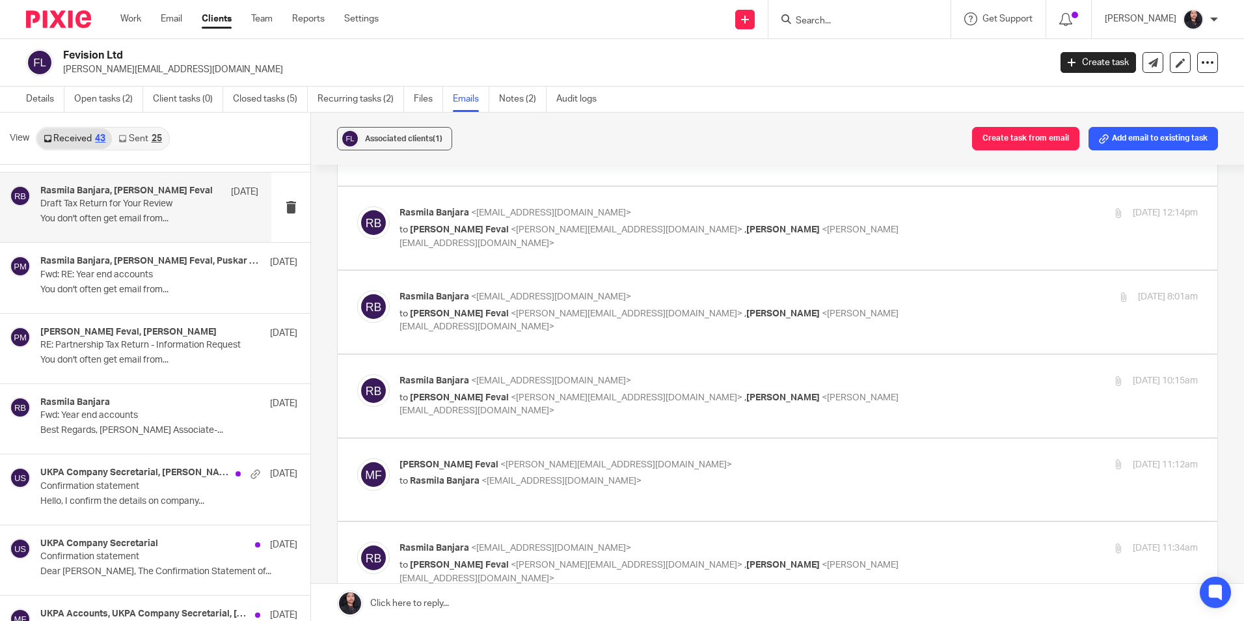
click at [554, 364] on label at bounding box center [778, 396] width 880 height 83
click at [357, 374] on input "checkbox" at bounding box center [357, 374] width 1 height 1
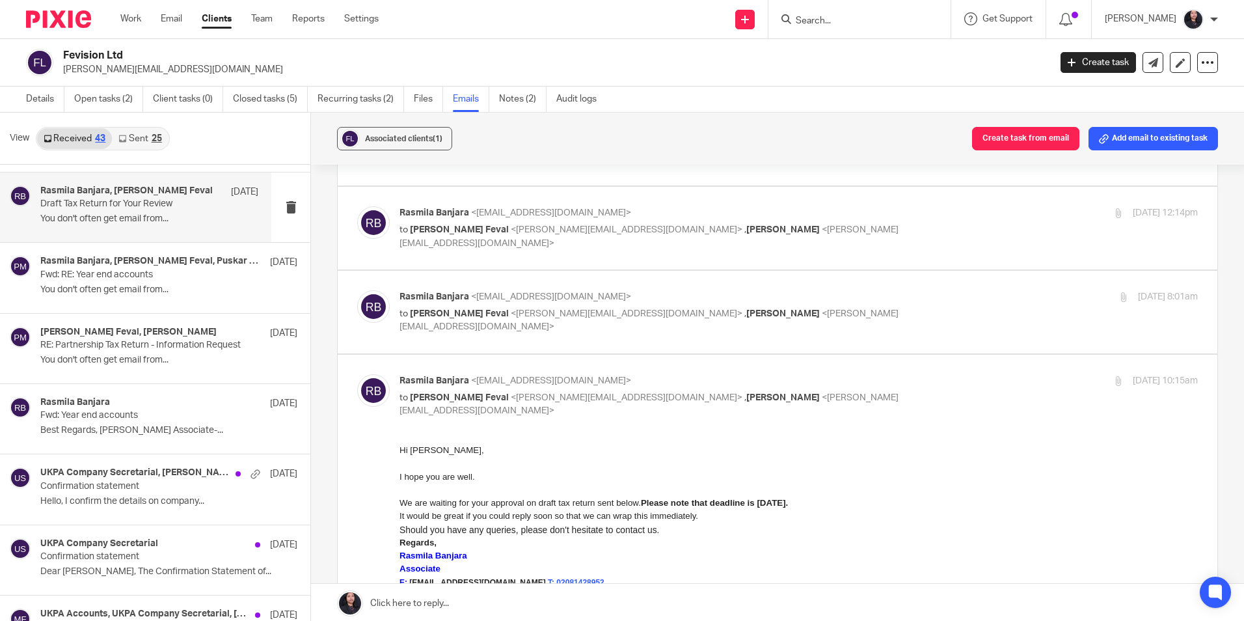
click at [357, 374] on input "checkbox" at bounding box center [357, 374] width 1 height 1
checkbox input "false"
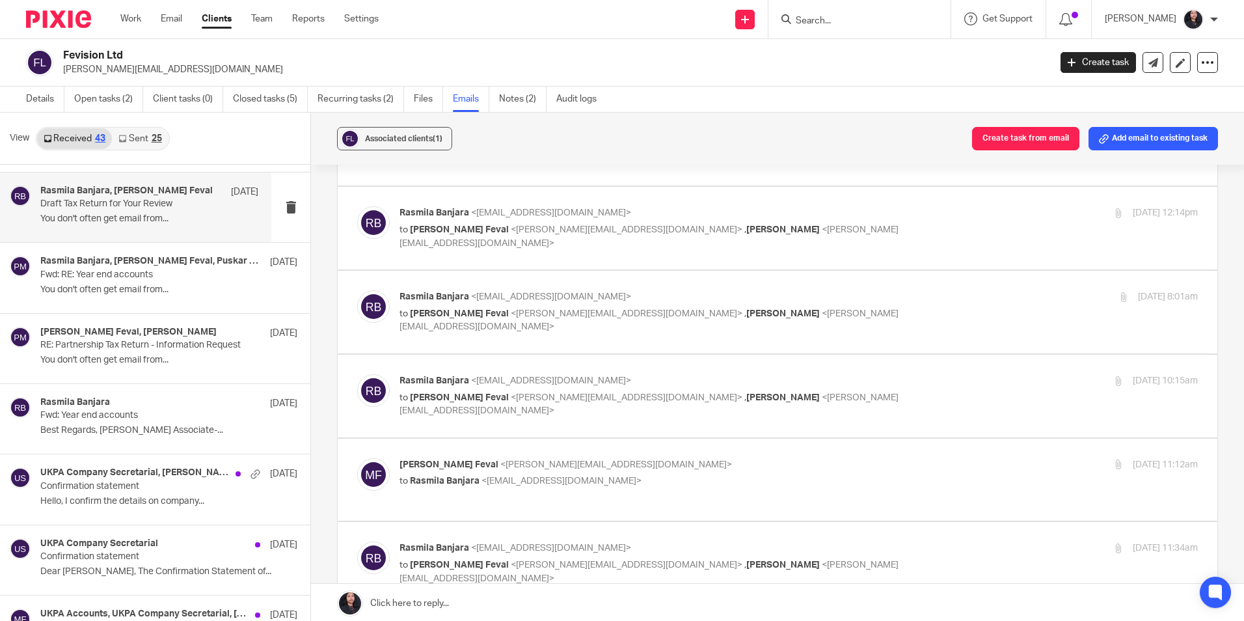
scroll to position [260, 0]
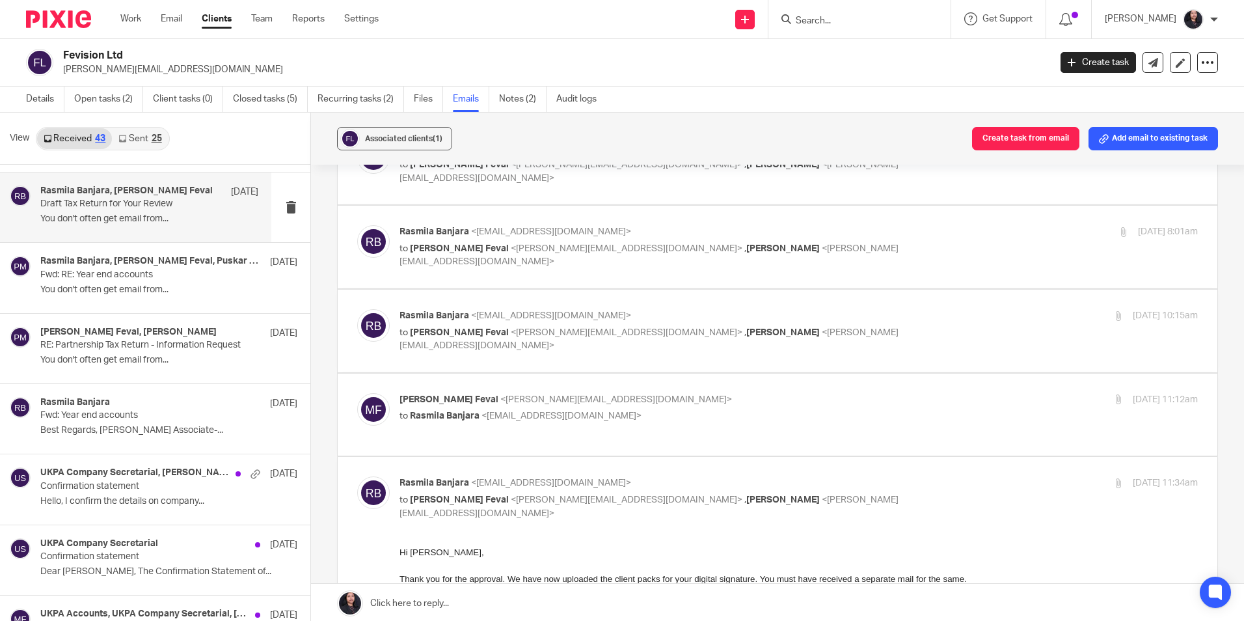
click at [516, 399] on span "<magdiel.feval@gmail.com>" at bounding box center [616, 399] width 232 height 9
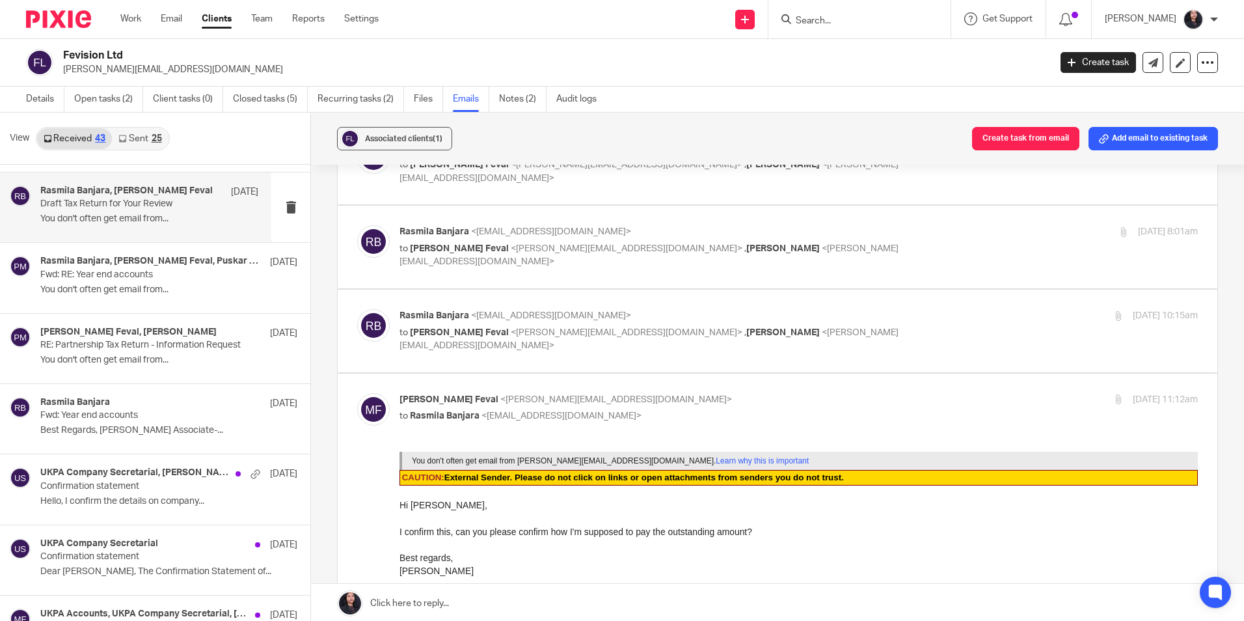
scroll to position [0, 0]
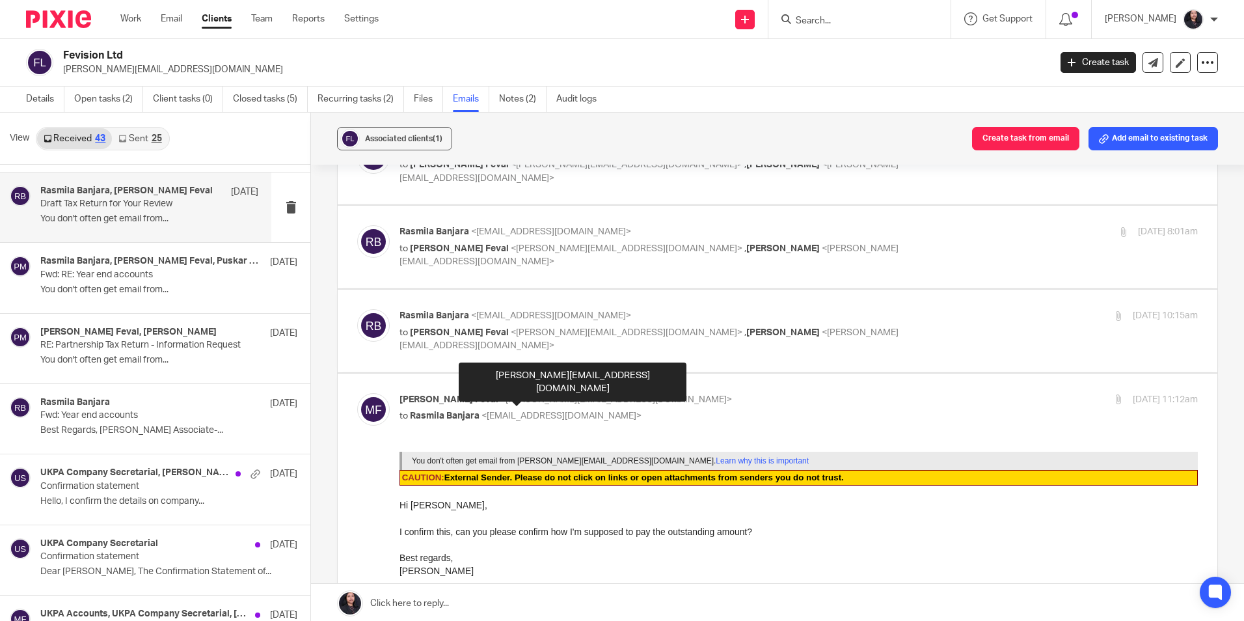
click at [516, 399] on span "<magdiel.feval@gmail.com>" at bounding box center [616, 399] width 232 height 9
checkbox input "false"
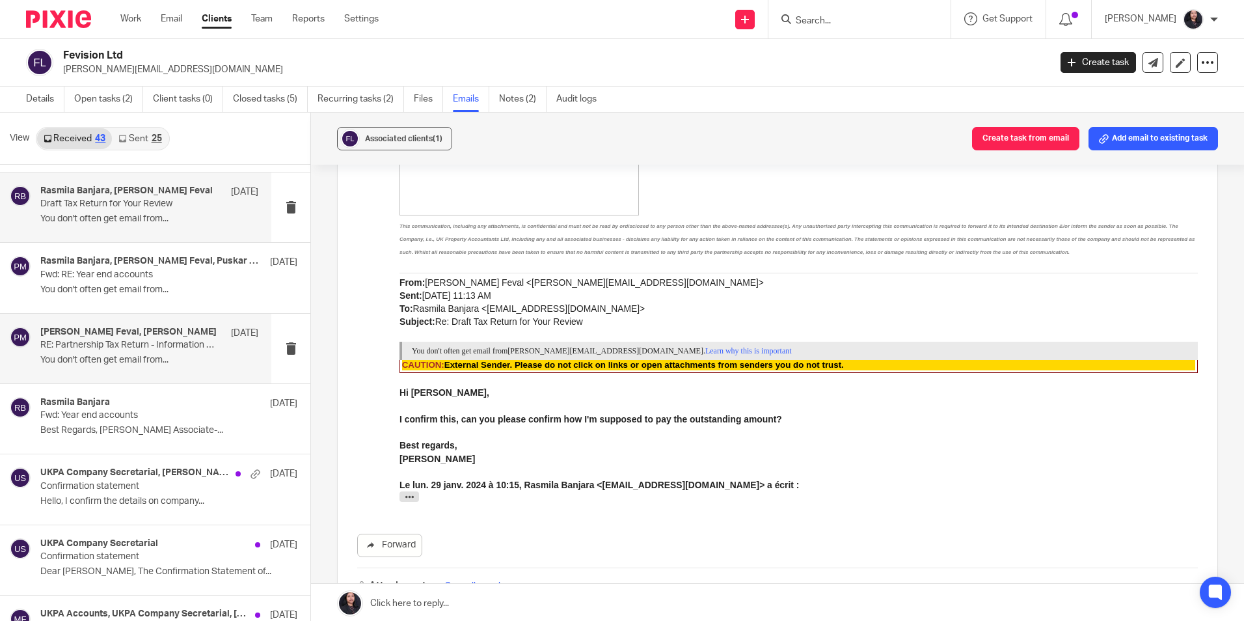
scroll to position [426, 0]
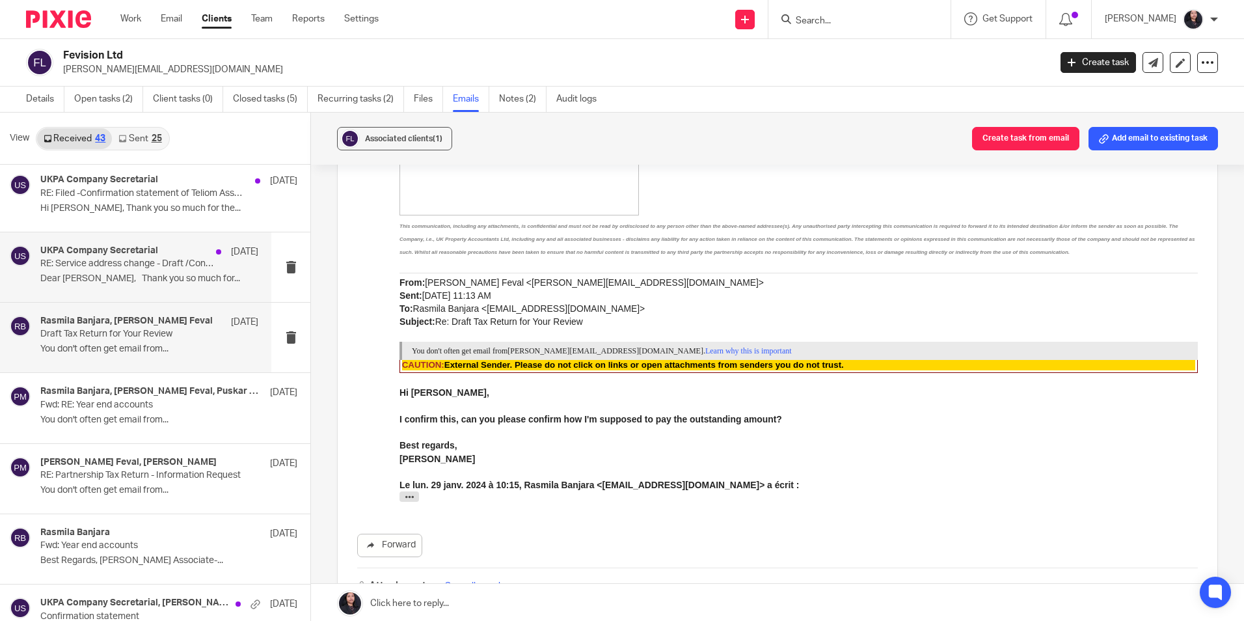
click at [69, 276] on p "Dear Magdiel, Thank you so much for..." at bounding box center [149, 278] width 218 height 11
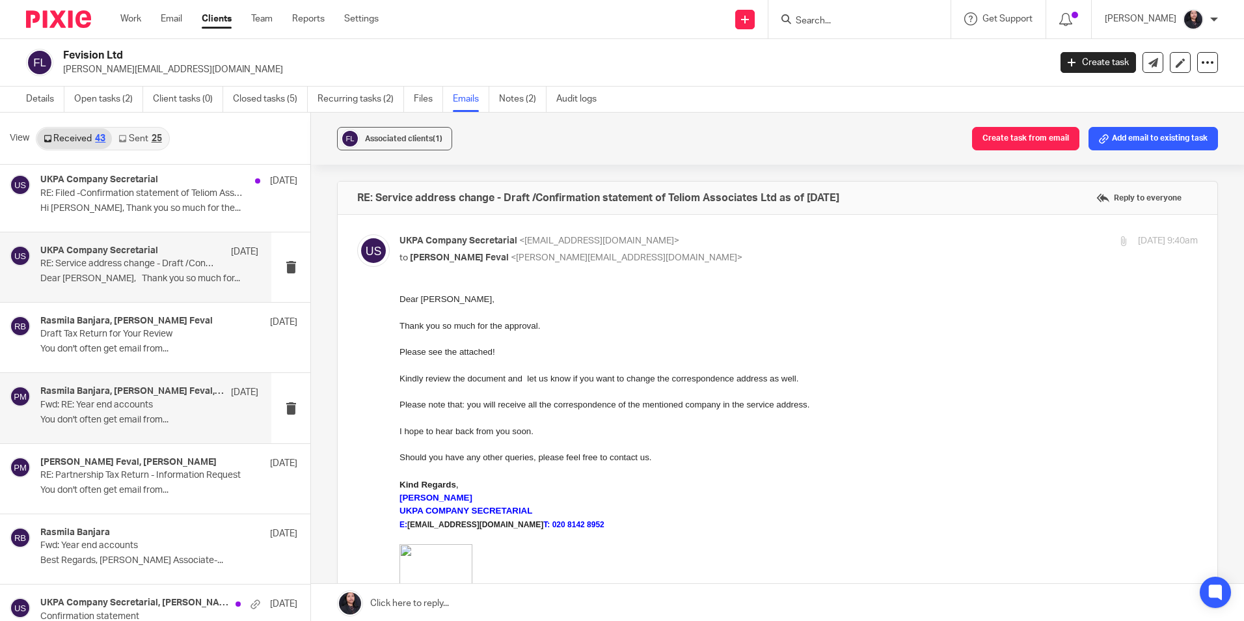
scroll to position [0, 0]
click at [141, 212] on p "Hi Magdiel, Thank you so much for the..." at bounding box center [149, 208] width 218 height 11
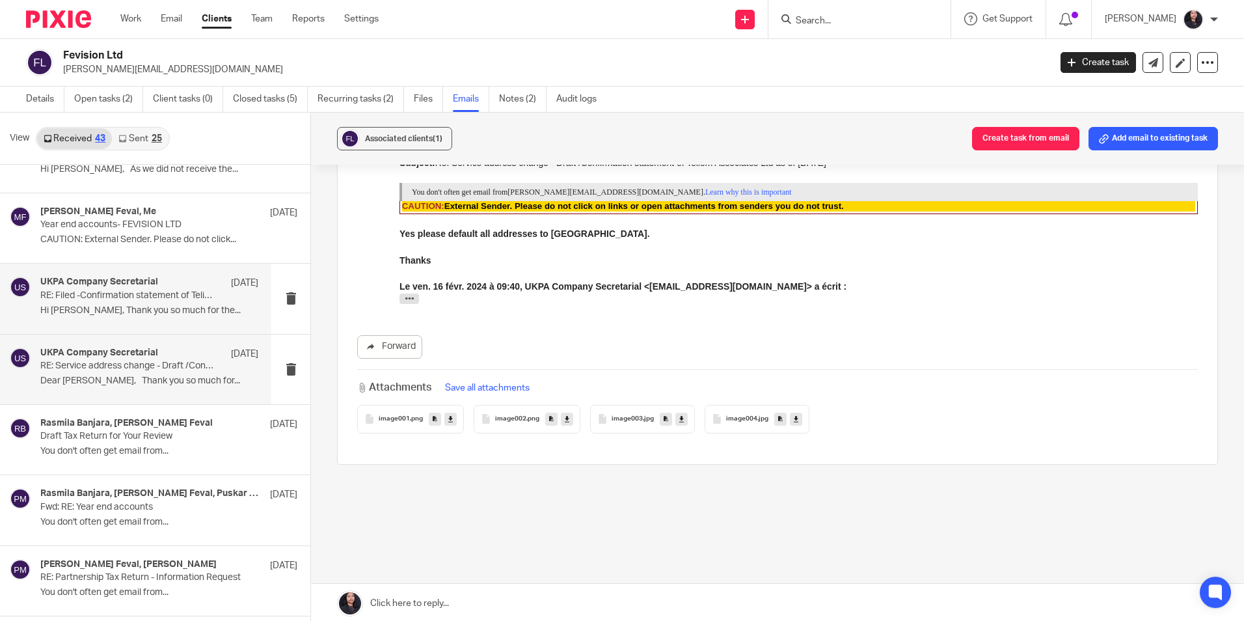
scroll to position [166, 0]
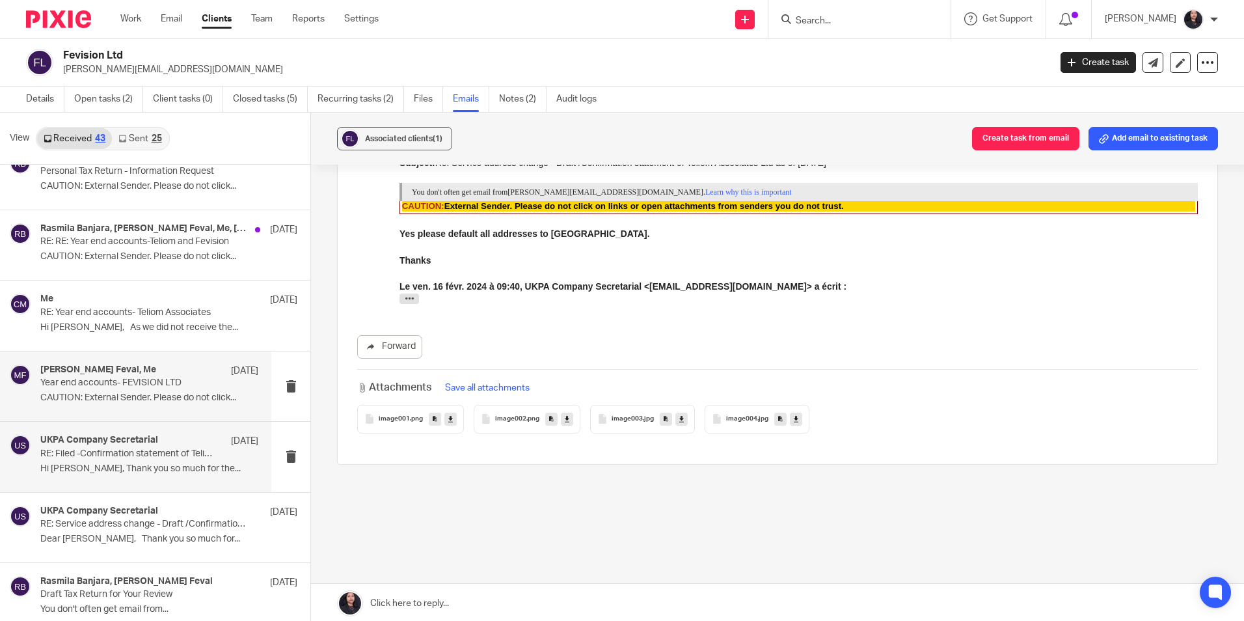
click at [126, 382] on p "Year end accounts- FEVISION LTD" at bounding box center [127, 382] width 174 height 11
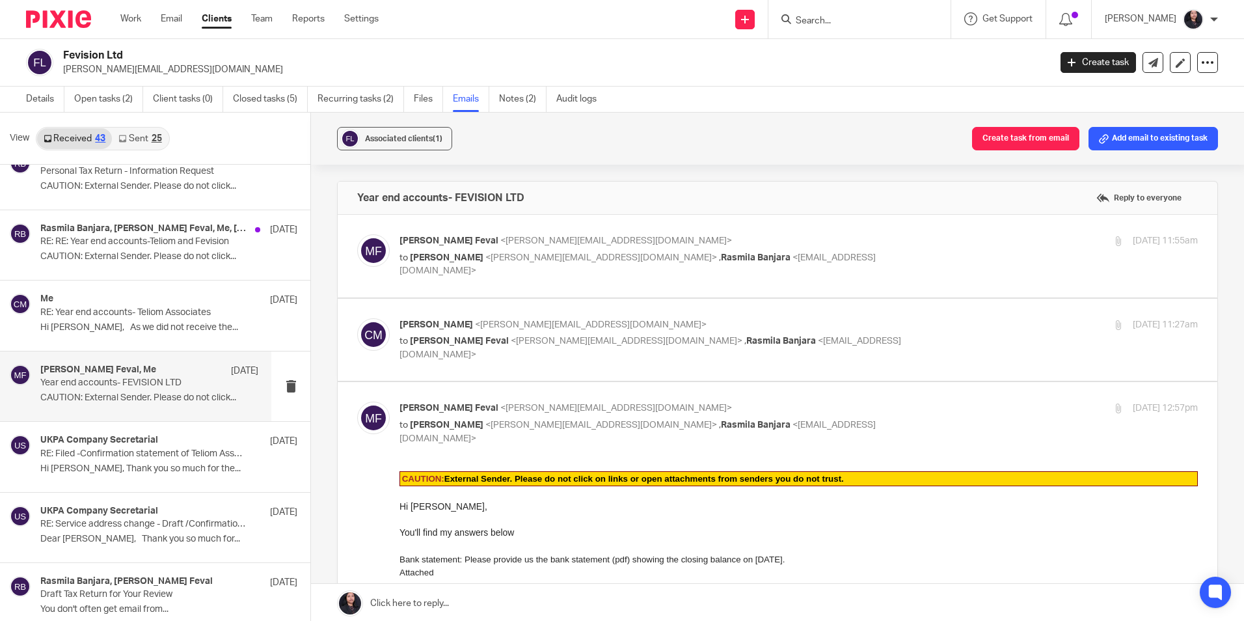
scroll to position [0, 0]
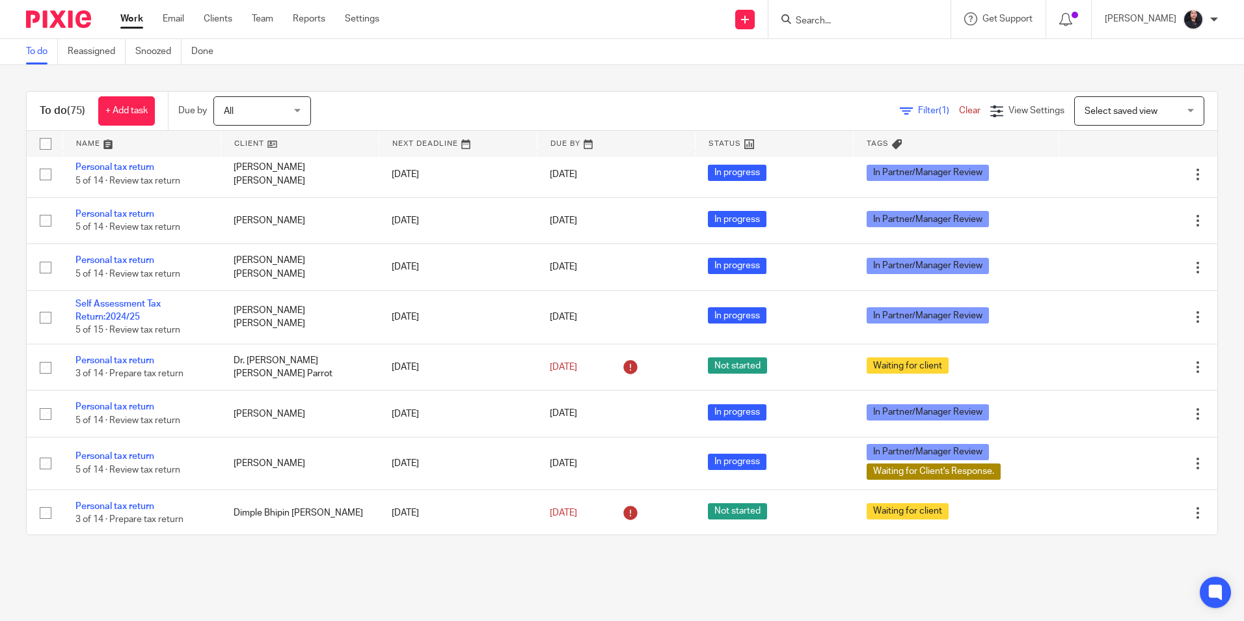
scroll to position [2343, 0]
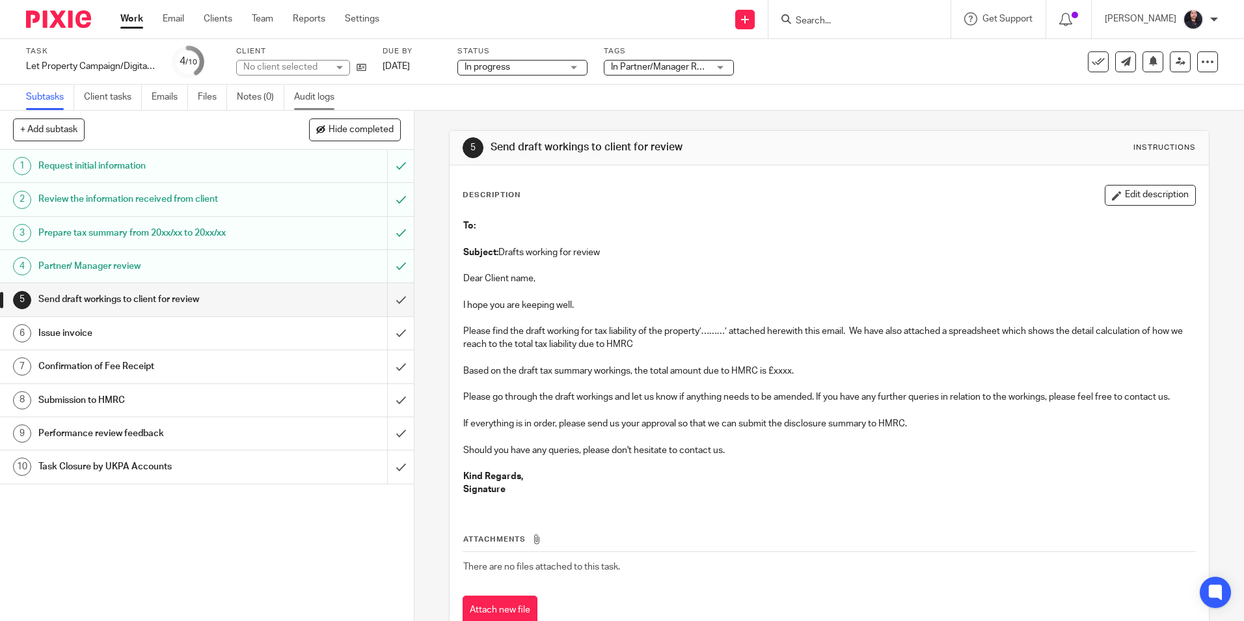
drag, startPoint x: 0, startPoint y: 0, endPoint x: 310, endPoint y: 102, distance: 326.6
click at [310, 102] on link "Audit logs" at bounding box center [319, 97] width 50 height 25
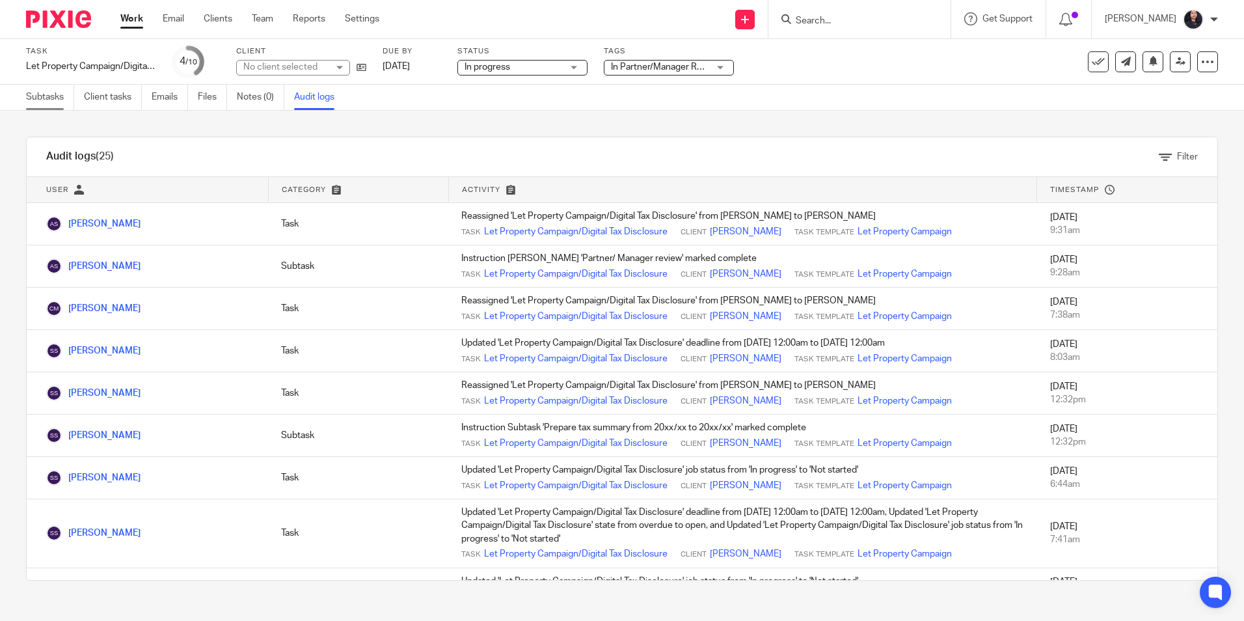
click at [57, 105] on link "Subtasks" at bounding box center [50, 97] width 48 height 25
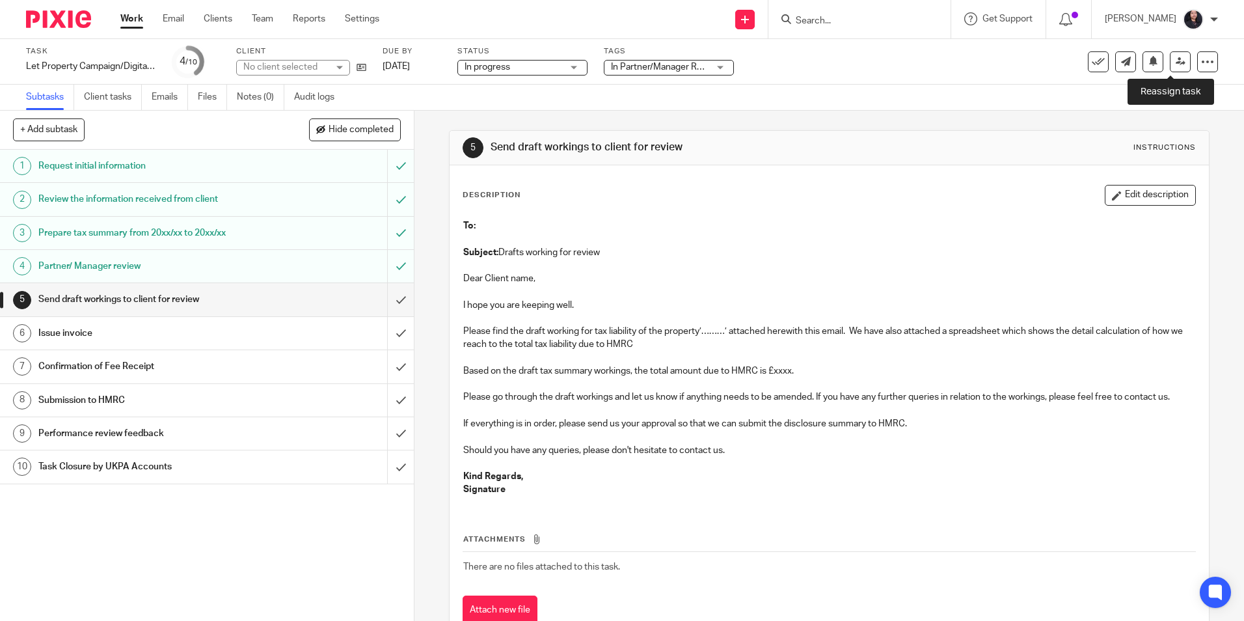
click at [1176, 63] on icon at bounding box center [1181, 62] width 10 height 10
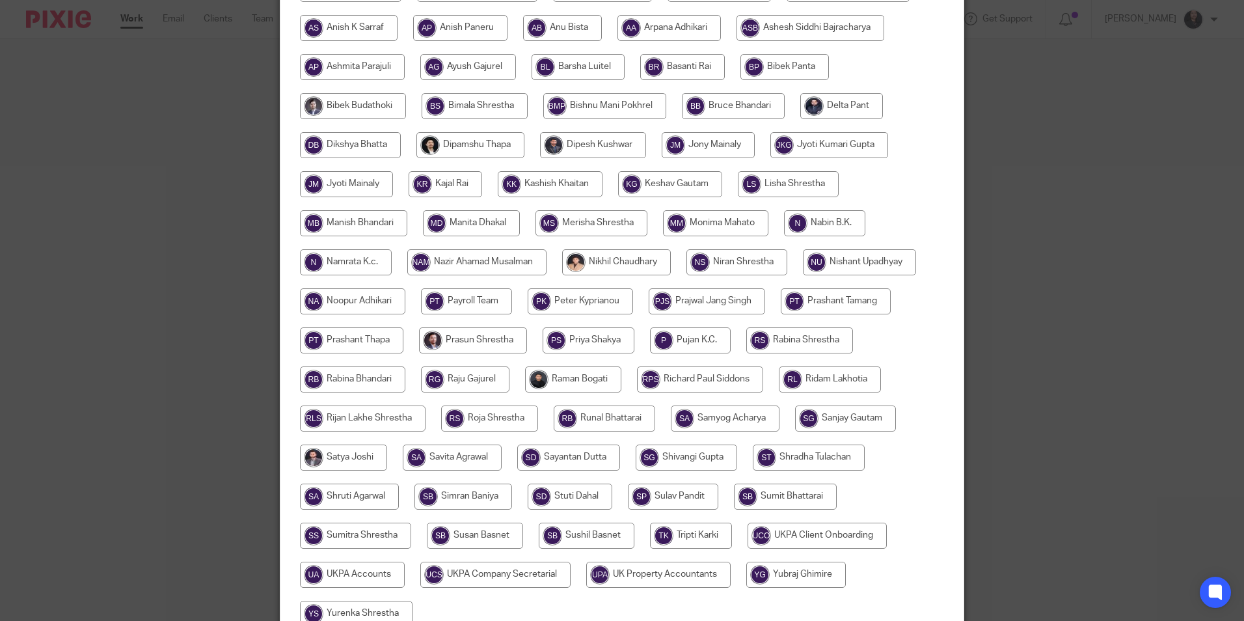
scroll to position [325, 0]
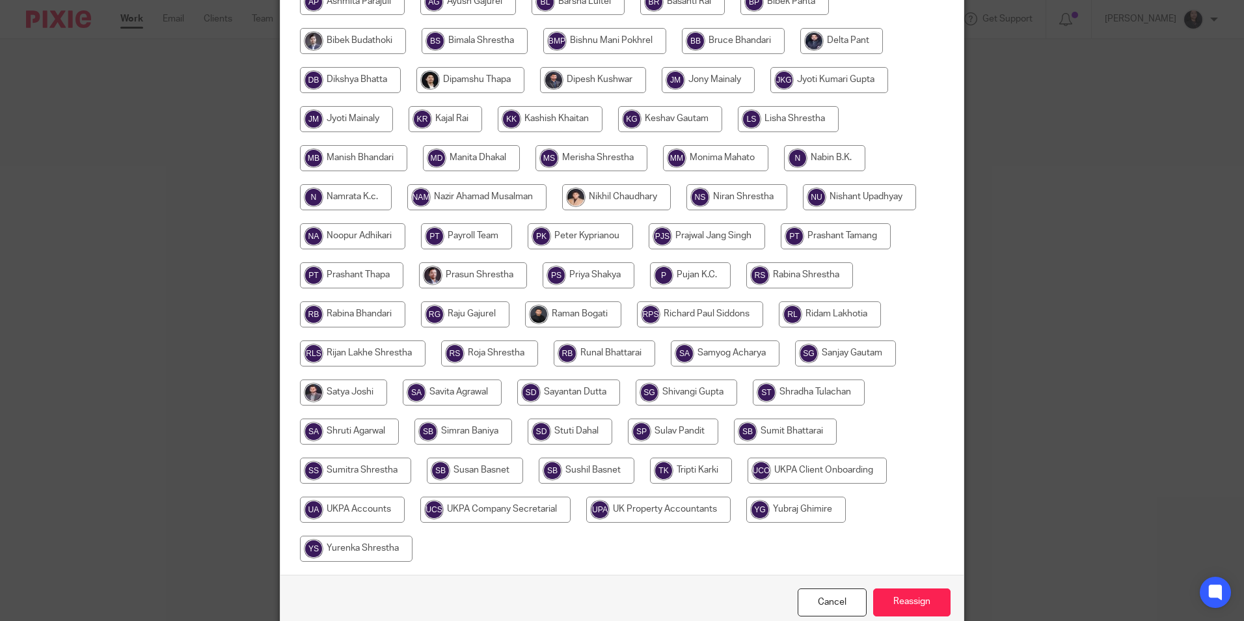
click at [359, 472] on input "radio" at bounding box center [355, 471] width 111 height 26
radio input "true"
click at [907, 616] on div "Cancel Reassign" at bounding box center [622, 602] width 683 height 55
click at [904, 609] on input "Reassign" at bounding box center [911, 602] width 77 height 28
